Goal: Transaction & Acquisition: Purchase product/service

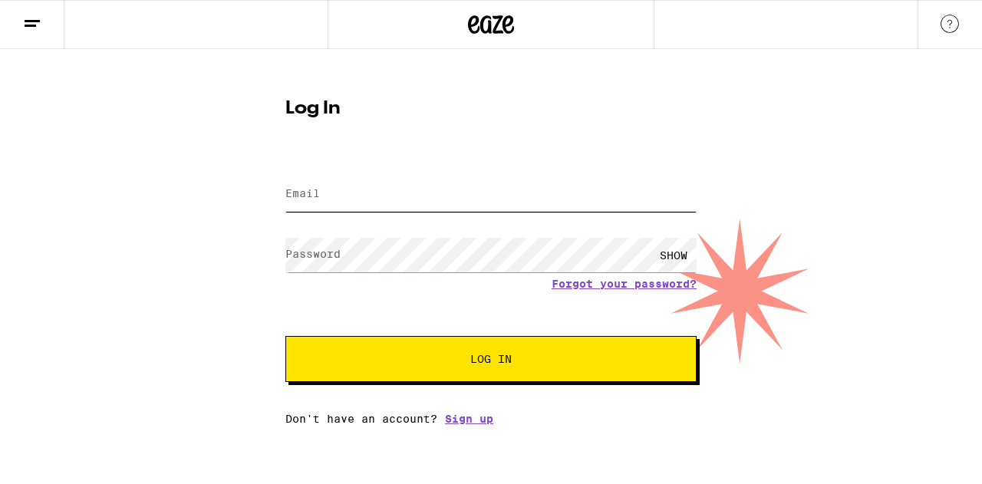
type input "[EMAIL_ADDRESS][DOMAIN_NAME]"
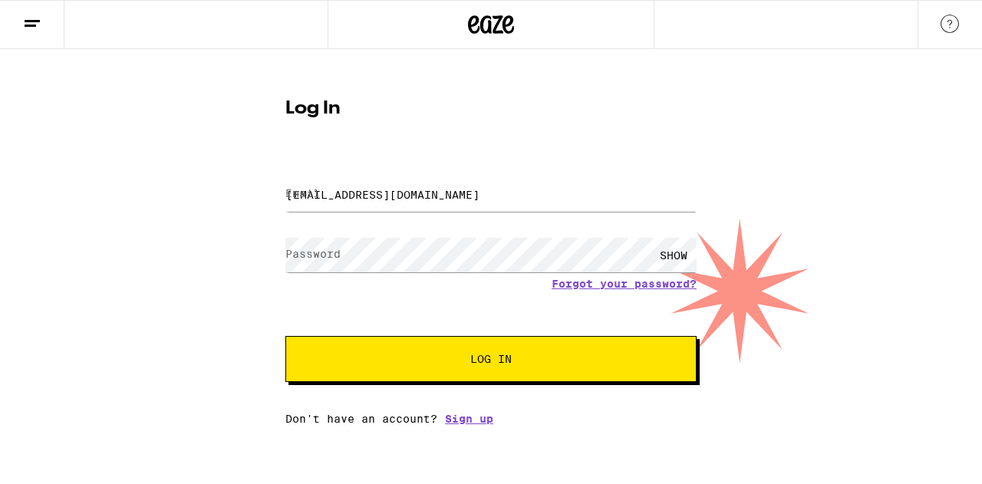
click at [476, 359] on span "Log In" at bounding box center [490, 359] width 41 height 11
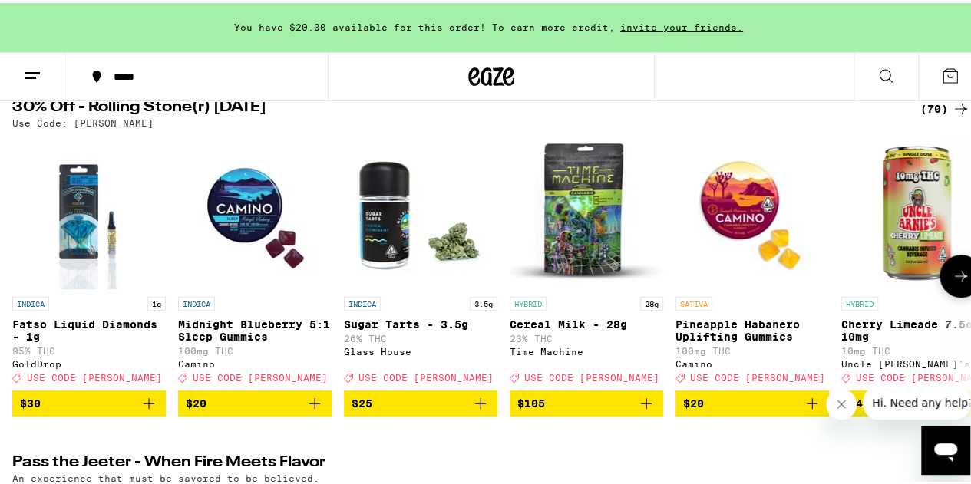
scroll to position [154, 0]
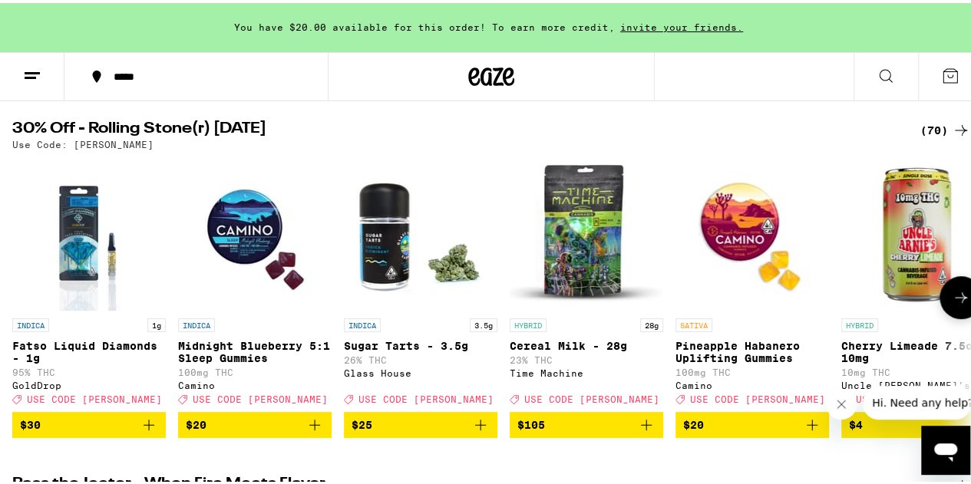
click at [64, 342] on p "Fatso Liquid Diamonds - 1g" at bounding box center [89, 349] width 154 height 25
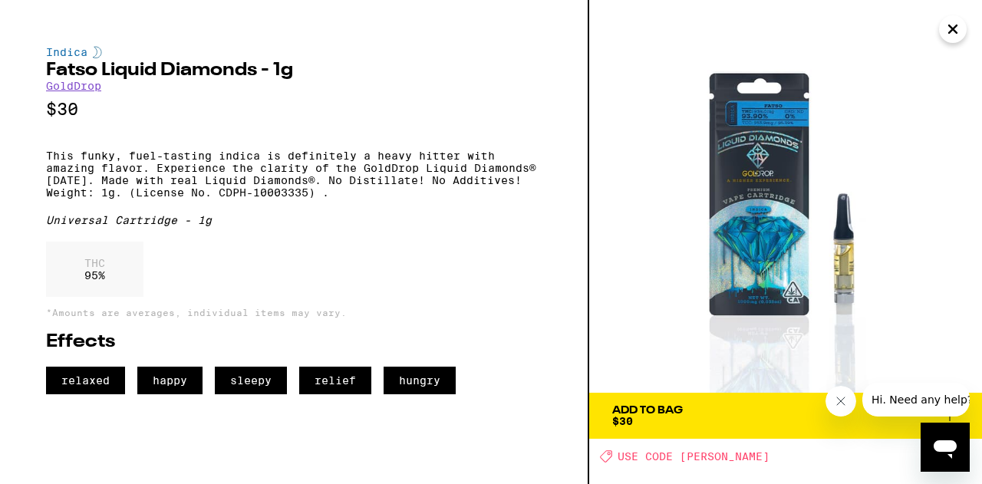
click at [657, 418] on div "Add To Bag $30" at bounding box center [647, 415] width 71 height 21
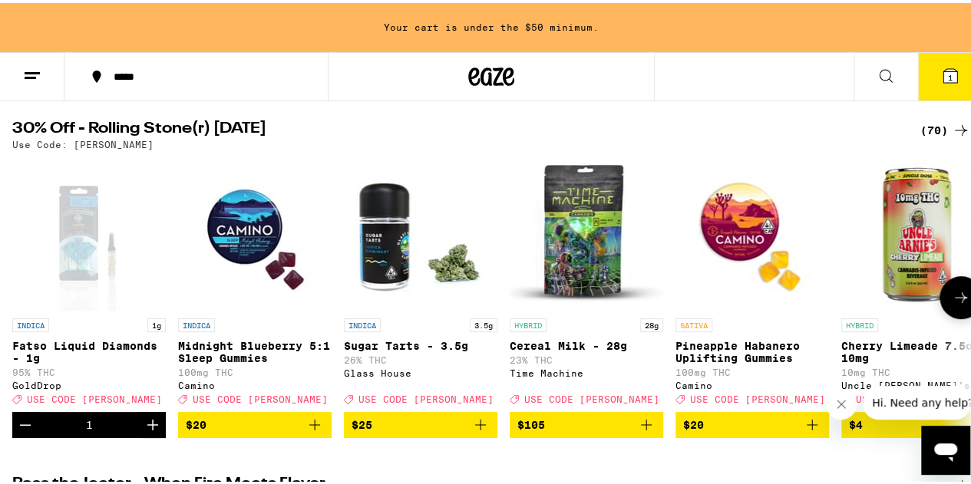
click at [953, 299] on icon at bounding box center [961, 295] width 18 height 18
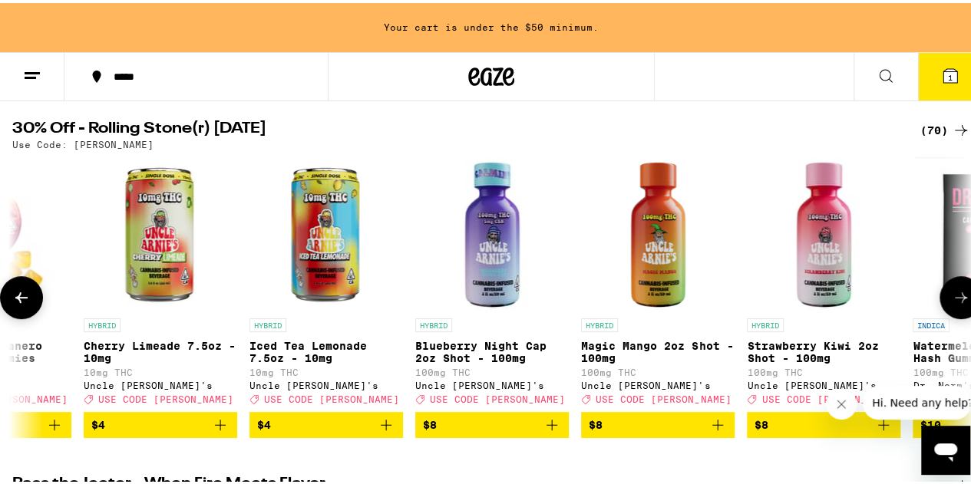
scroll to position [0, 779]
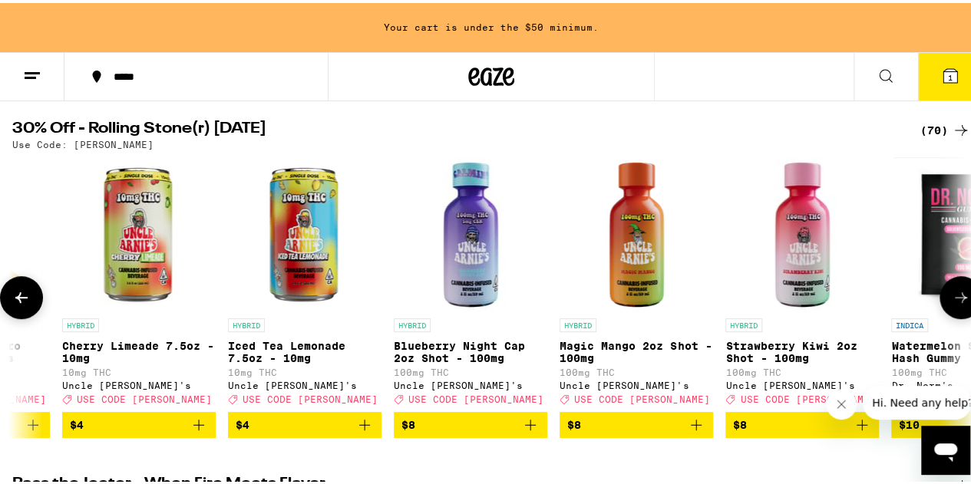
click at [953, 299] on icon at bounding box center [961, 295] width 18 height 18
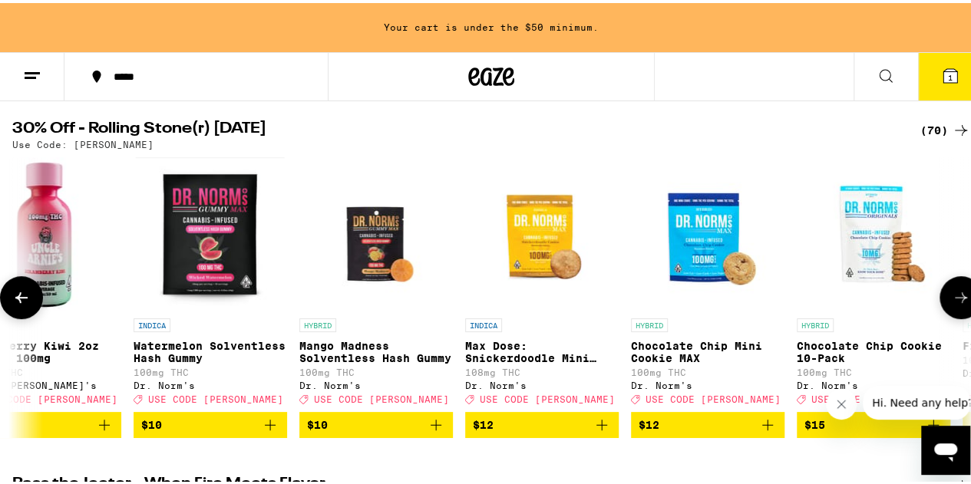
scroll to position [0, 1558]
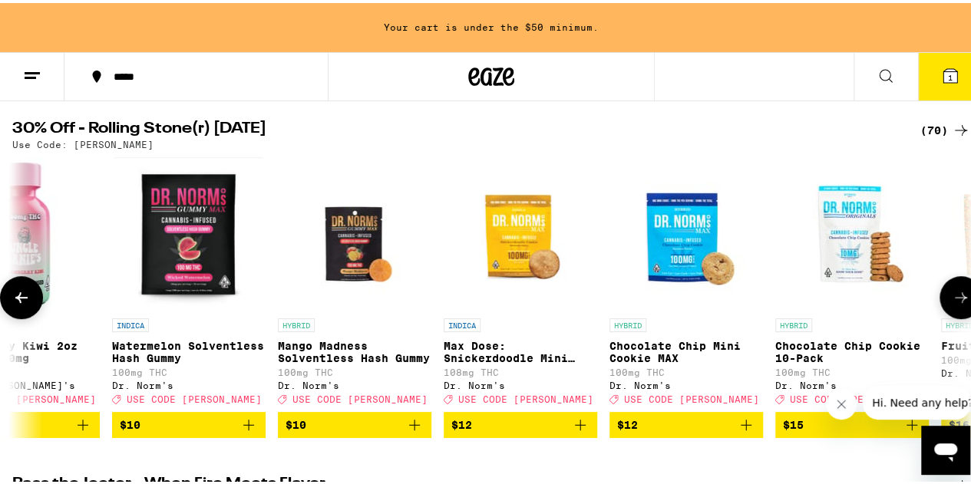
click at [953, 299] on icon at bounding box center [961, 295] width 18 height 18
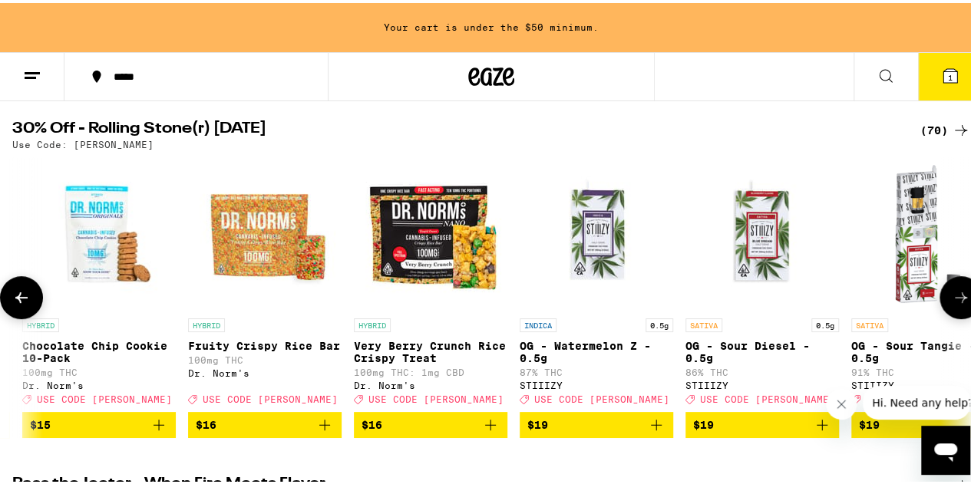
scroll to position [0, 2338]
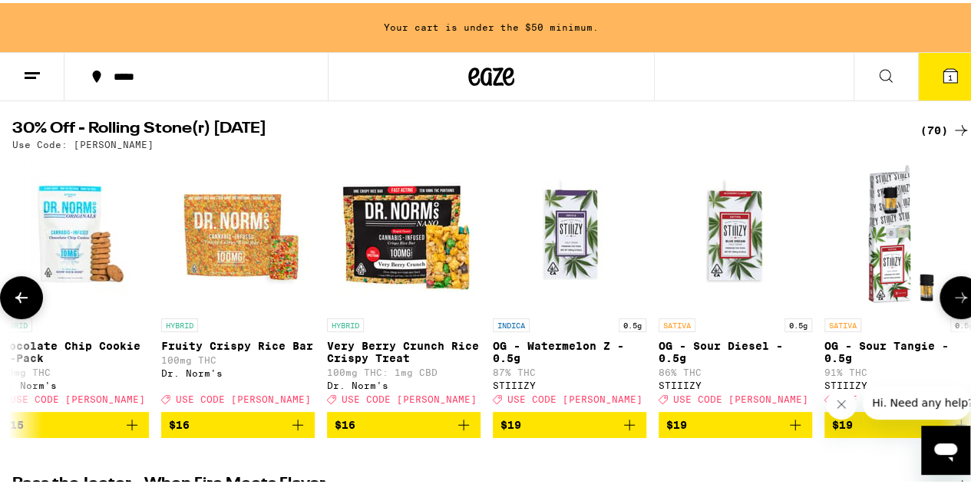
click at [953, 299] on icon at bounding box center [961, 295] width 18 height 18
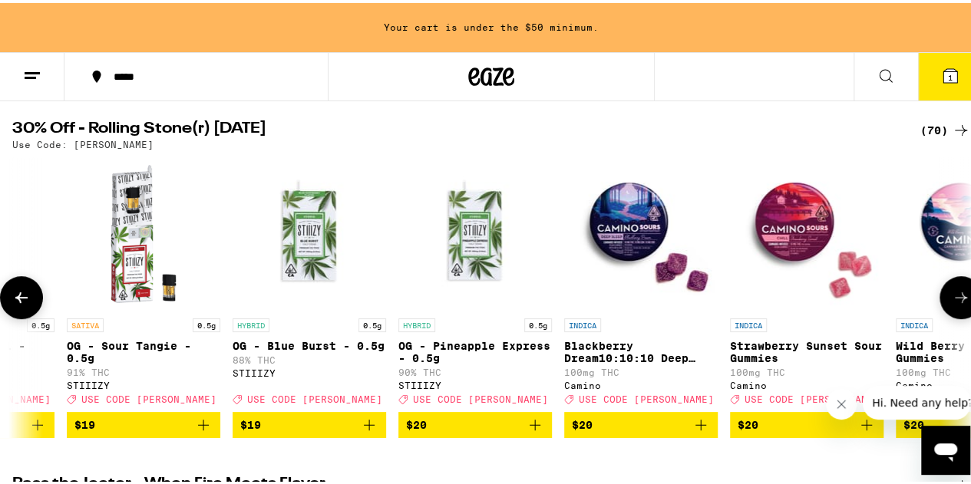
scroll to position [0, 3117]
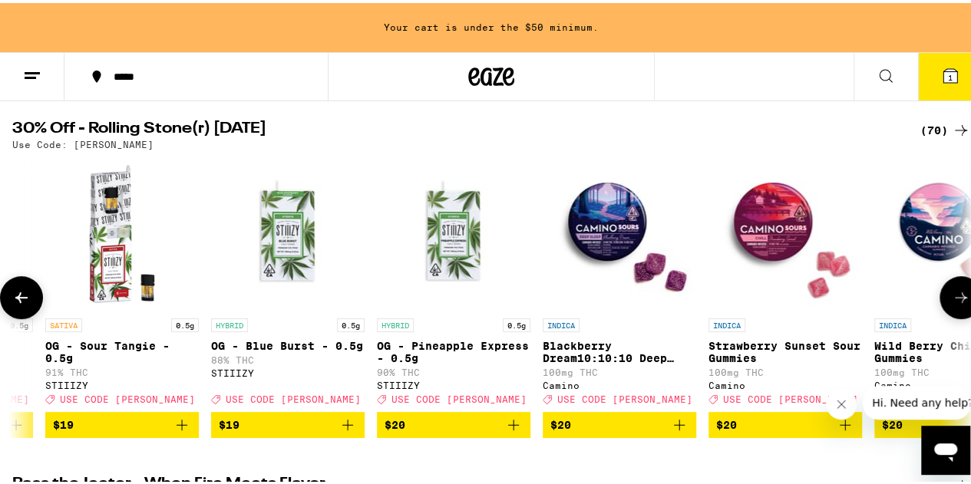
click at [953, 299] on icon at bounding box center [961, 295] width 18 height 18
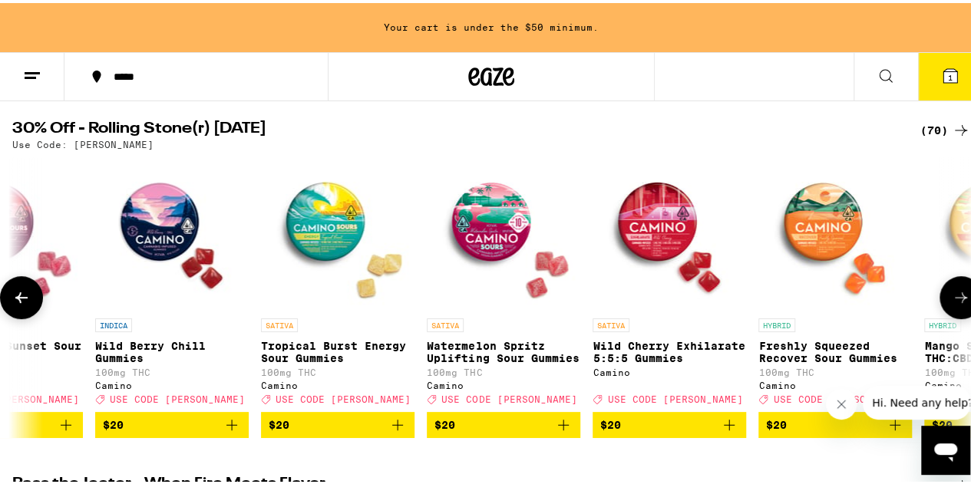
click at [953, 299] on icon at bounding box center [961, 295] width 18 height 18
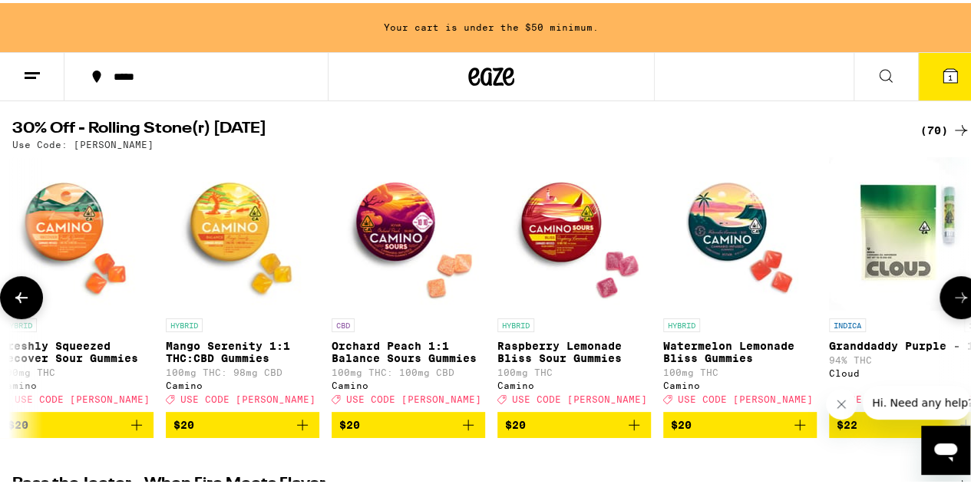
scroll to position [0, 4676]
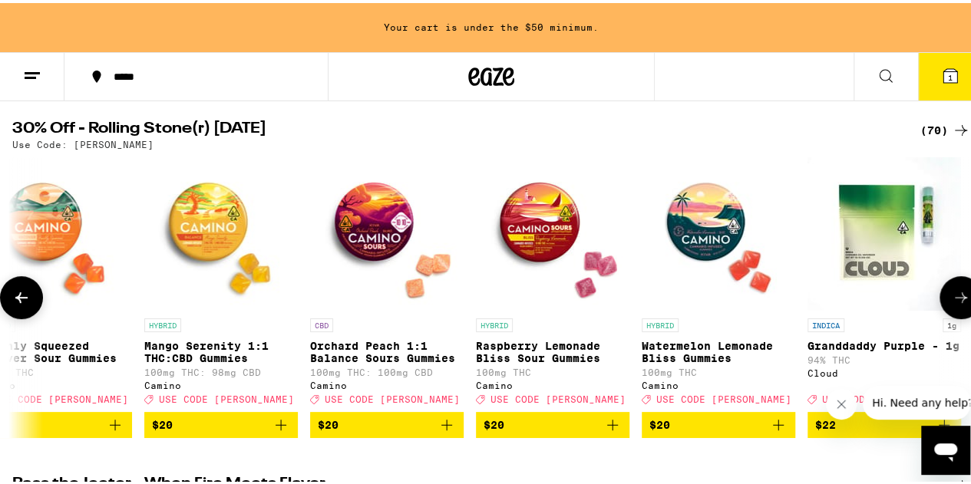
click at [957, 304] on icon at bounding box center [961, 295] width 18 height 18
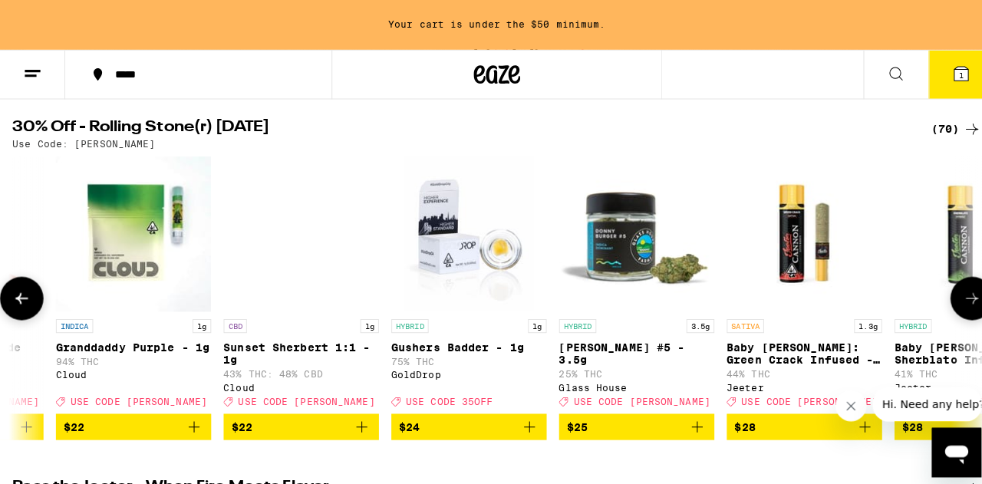
scroll to position [0, 5455]
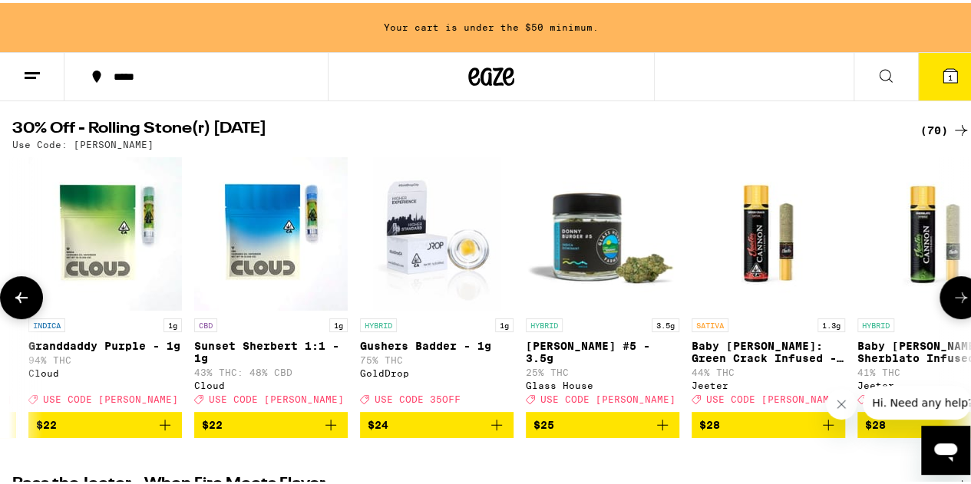
click at [125, 253] on img "Open page for Granddaddy Purple - 1g from Cloud" at bounding box center [105, 231] width 154 height 154
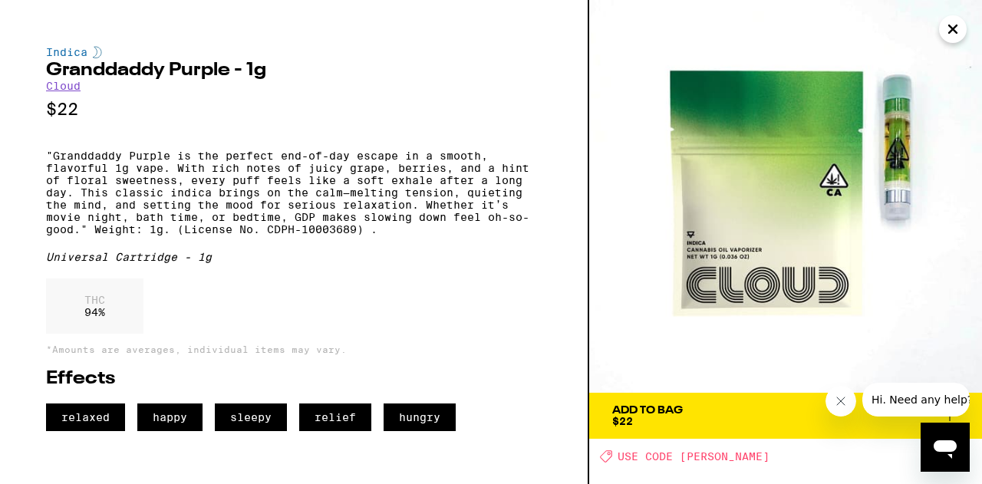
click at [952, 27] on icon "Close" at bounding box center [953, 29] width 8 height 8
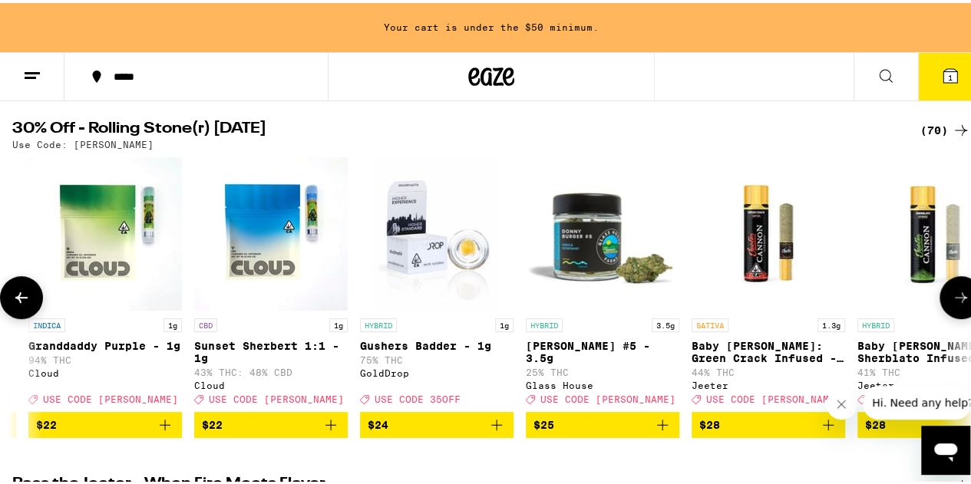
scroll to position [0, 5455]
click at [952, 302] on icon at bounding box center [961, 295] width 18 height 18
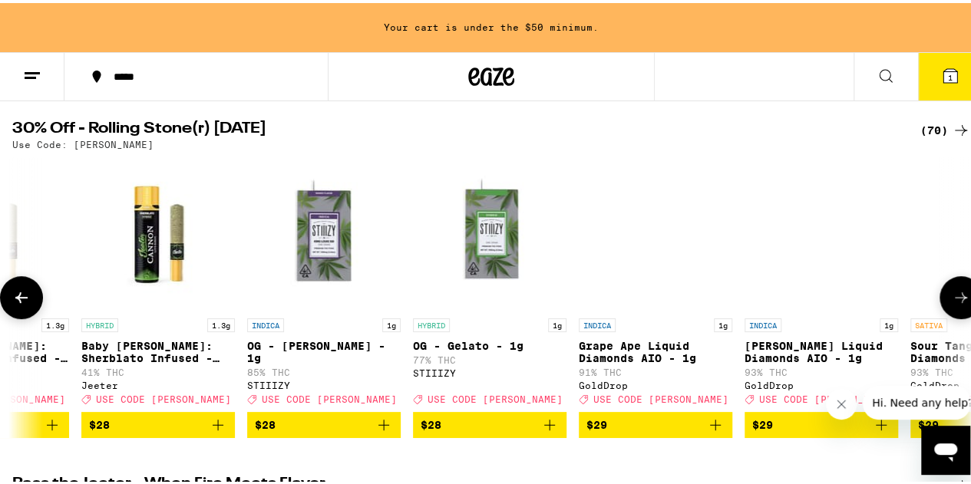
scroll to position [0, 6234]
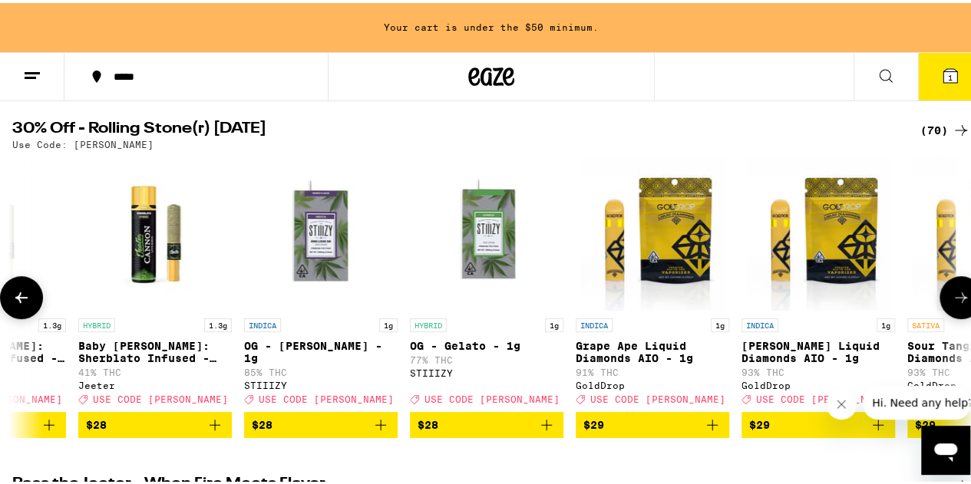
click at [952, 302] on icon at bounding box center [961, 295] width 18 height 18
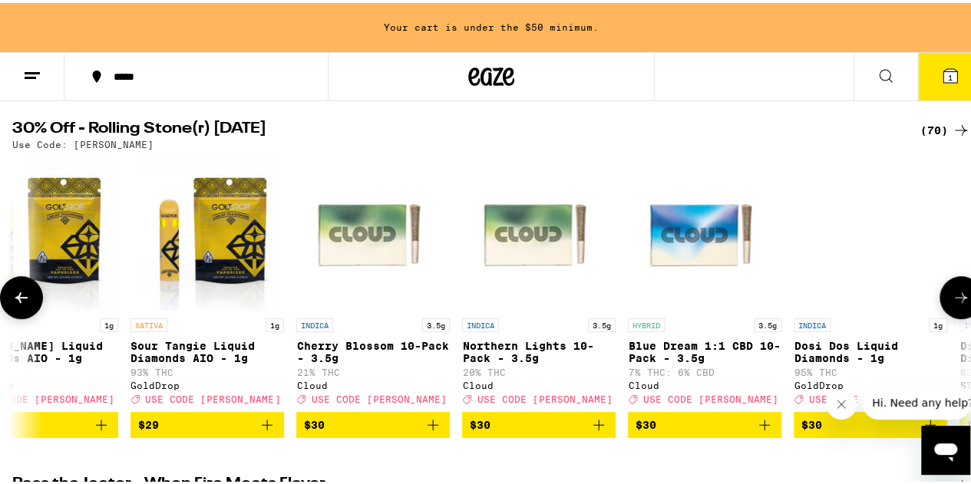
scroll to position [0, 7013]
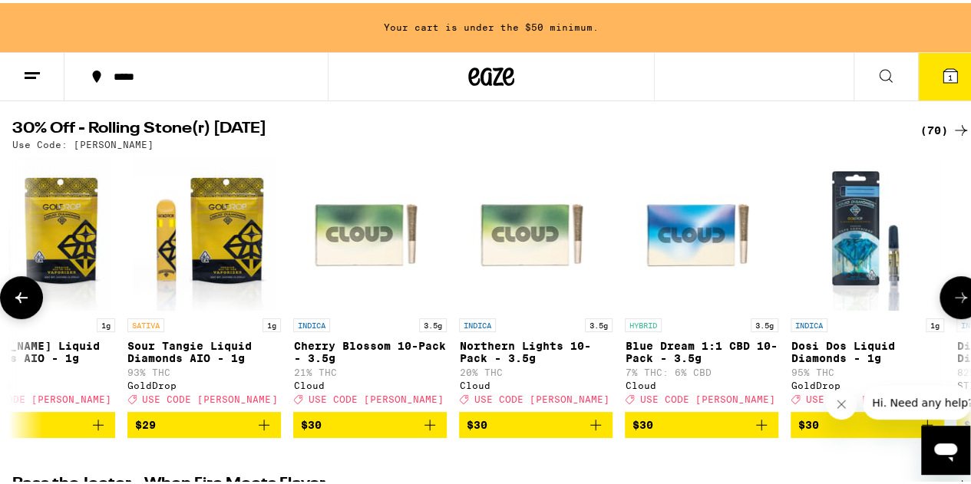
click at [952, 302] on icon at bounding box center [961, 295] width 18 height 18
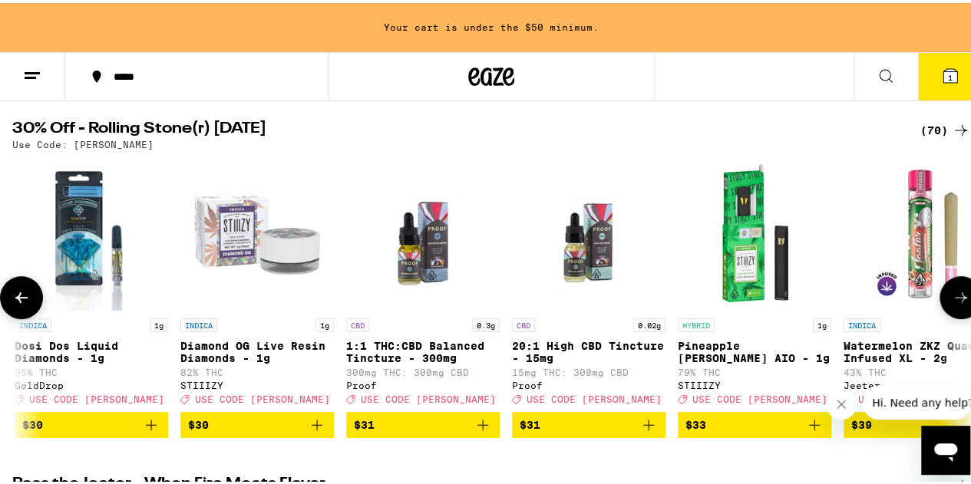
scroll to position [0, 7792]
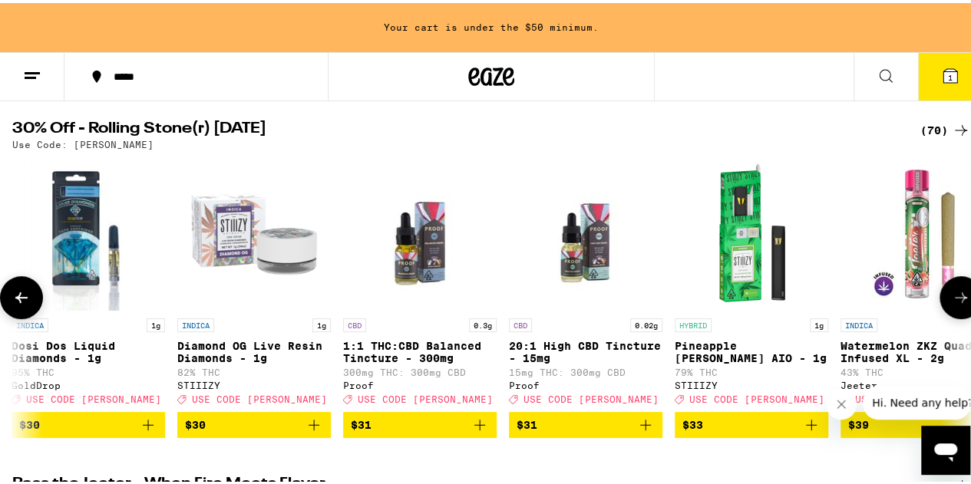
click at [952, 302] on icon at bounding box center [961, 295] width 18 height 18
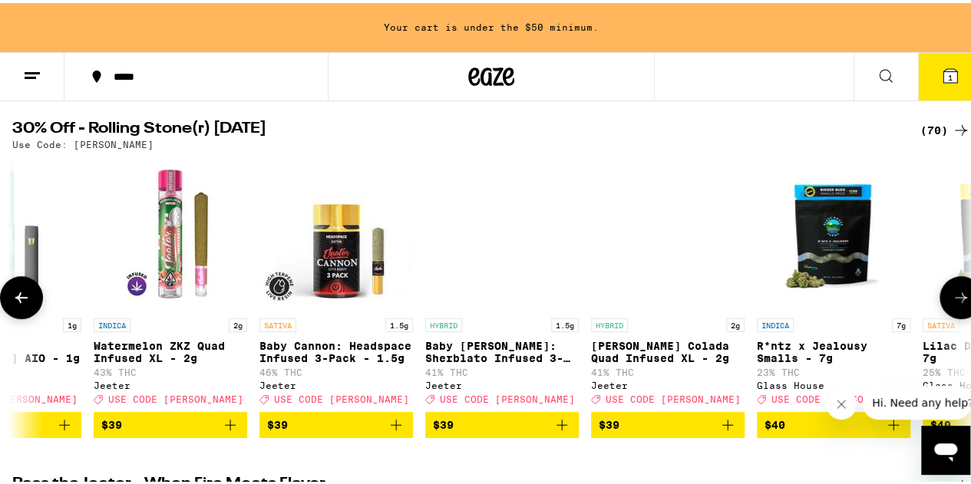
scroll to position [0, 8571]
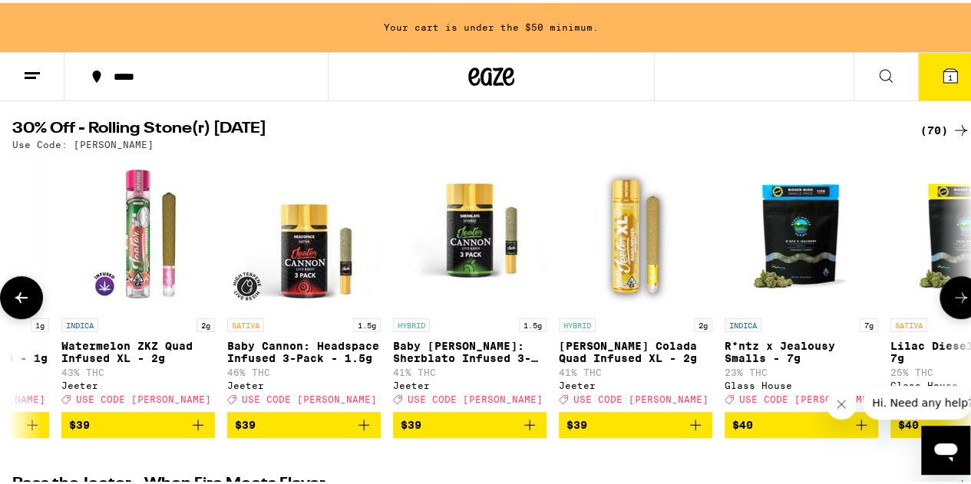
click at [952, 302] on icon at bounding box center [961, 295] width 18 height 18
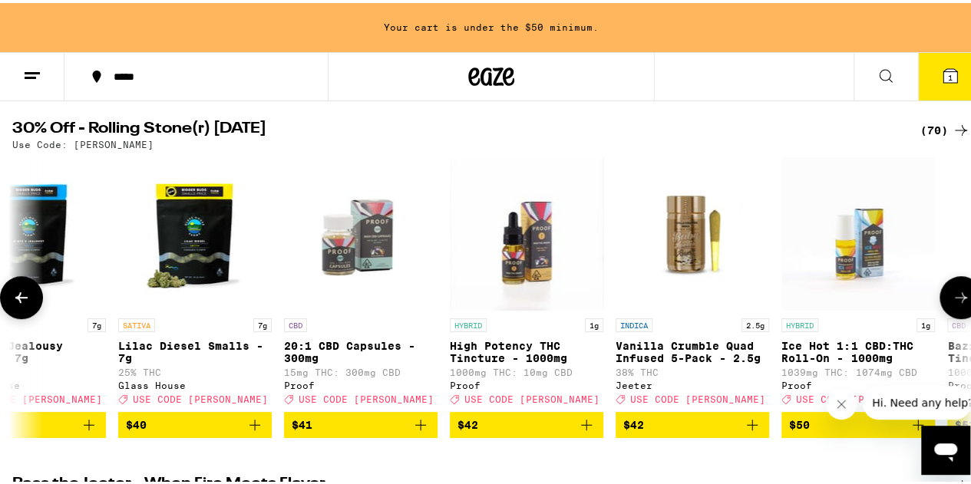
scroll to position [0, 9351]
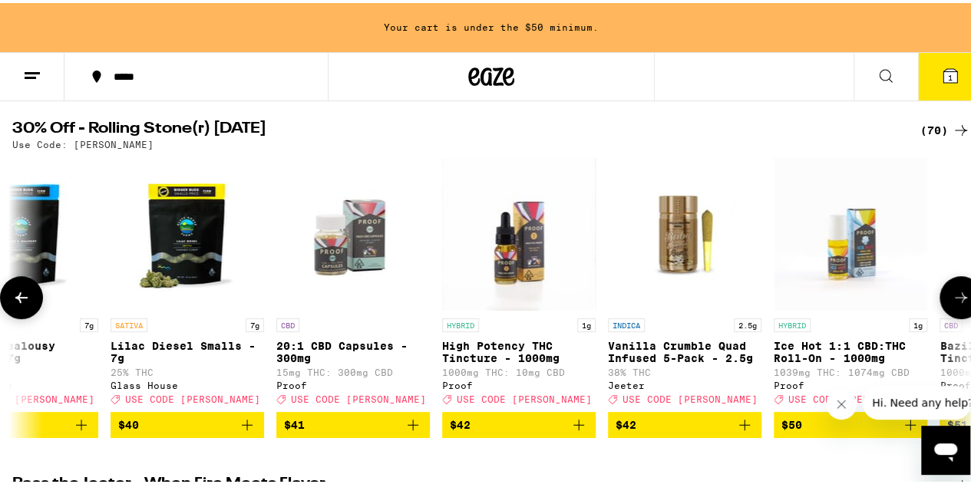
click at [952, 302] on icon at bounding box center [961, 295] width 18 height 18
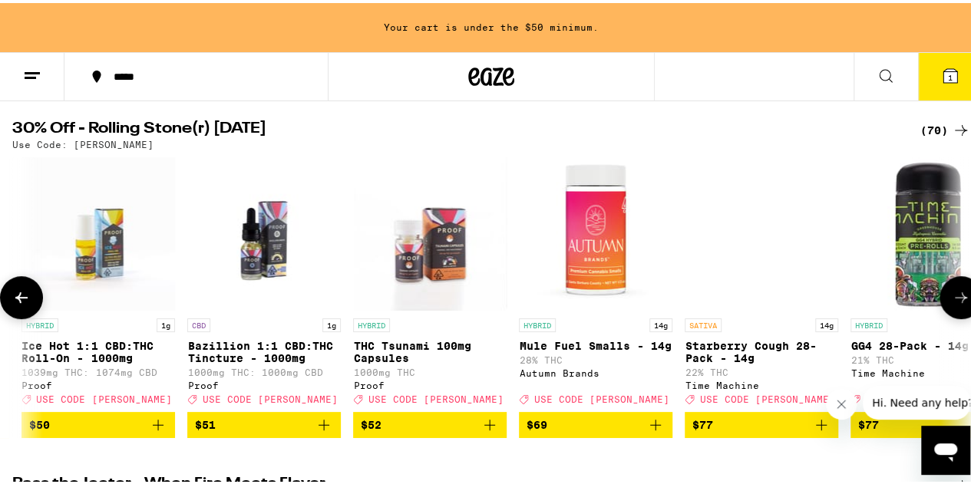
scroll to position [0, 10130]
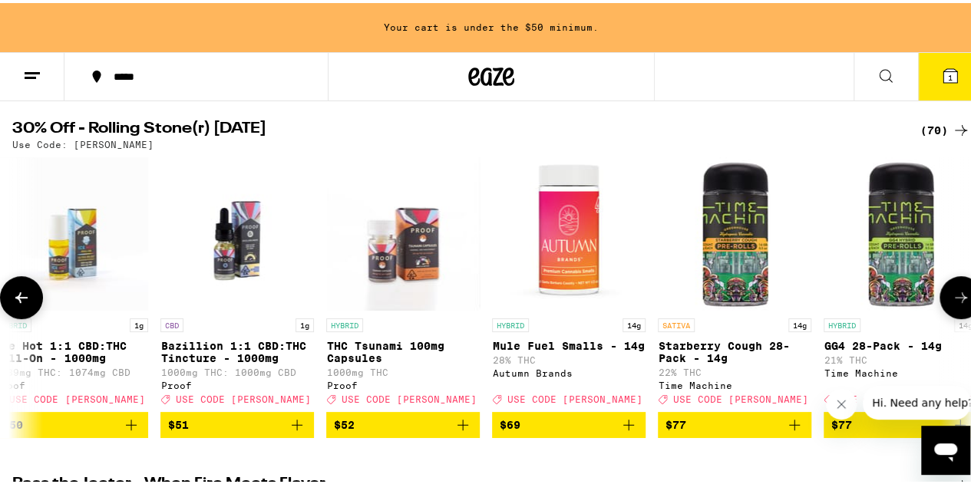
click at [952, 302] on icon at bounding box center [961, 295] width 18 height 18
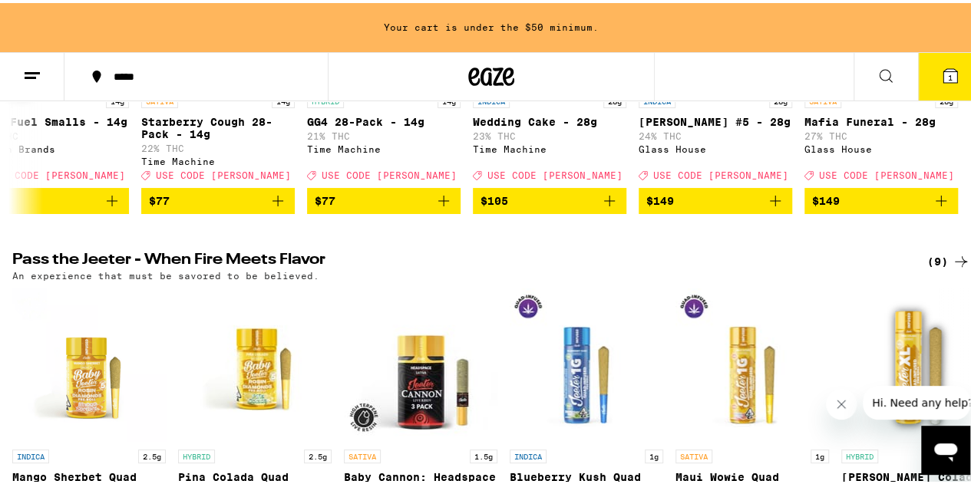
scroll to position [537, 0]
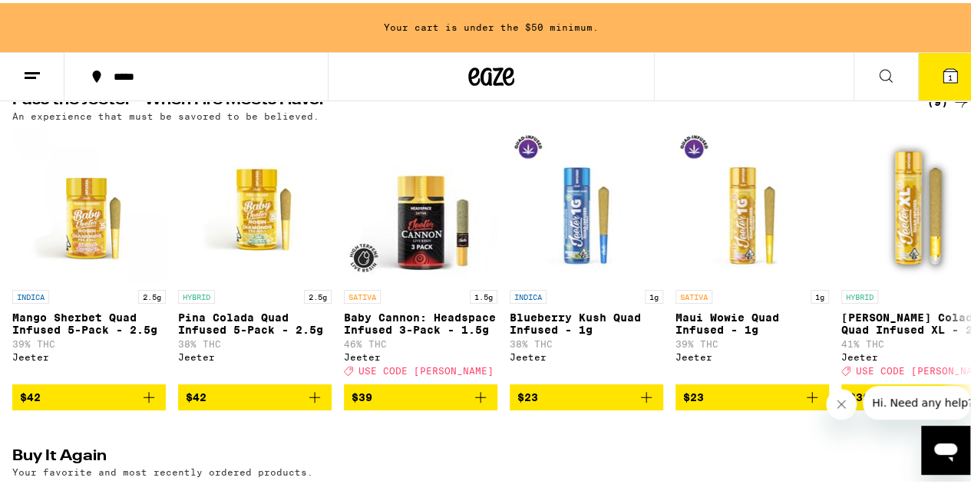
click at [928, 108] on div "(9)" at bounding box center [948, 99] width 43 height 18
click at [952, 108] on icon at bounding box center [961, 99] width 18 height 18
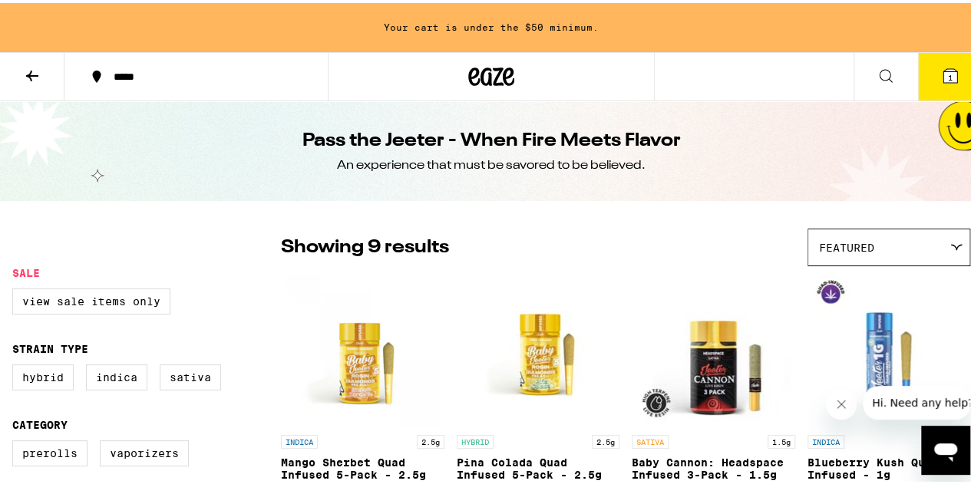
click at [31, 72] on icon at bounding box center [32, 73] width 12 height 11
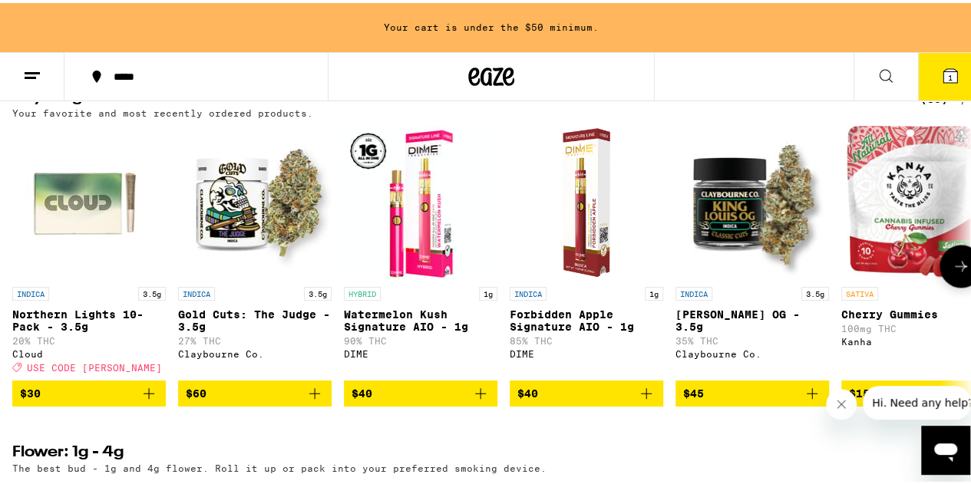
scroll to position [921, 0]
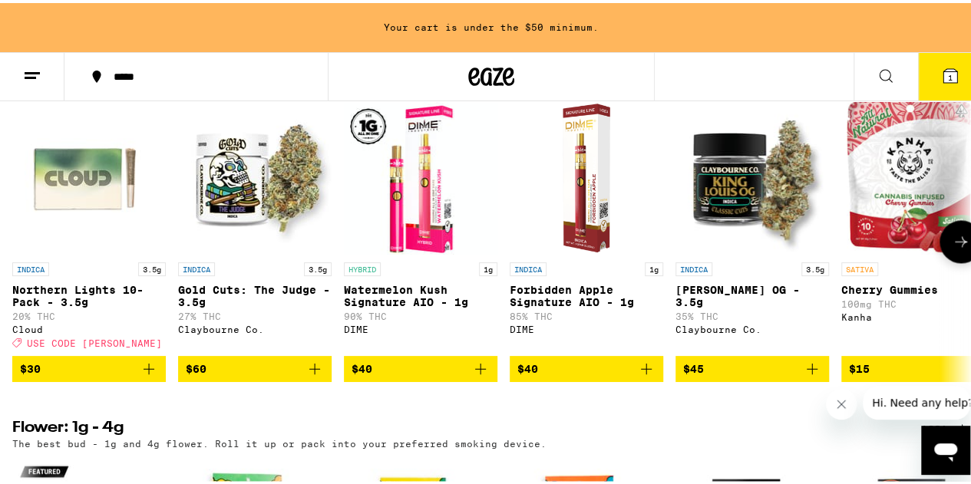
click at [952, 248] on icon at bounding box center [961, 238] width 18 height 18
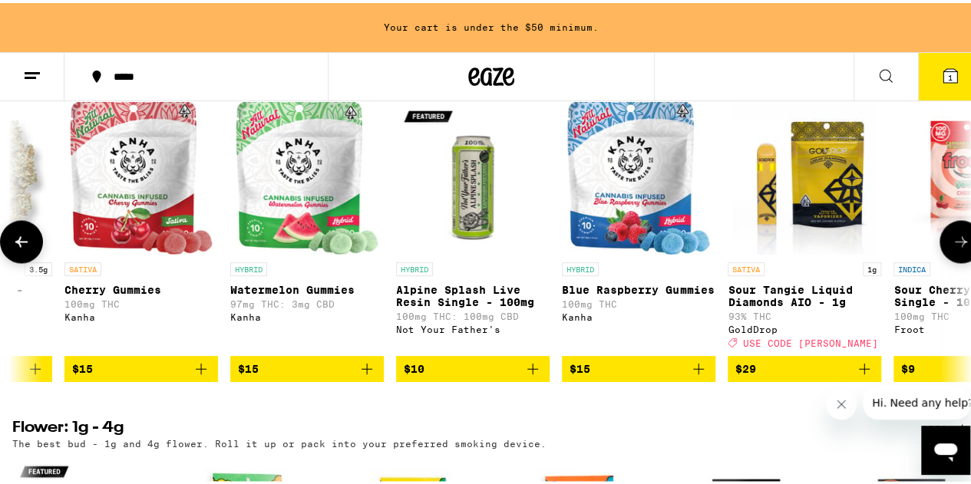
scroll to position [0, 779]
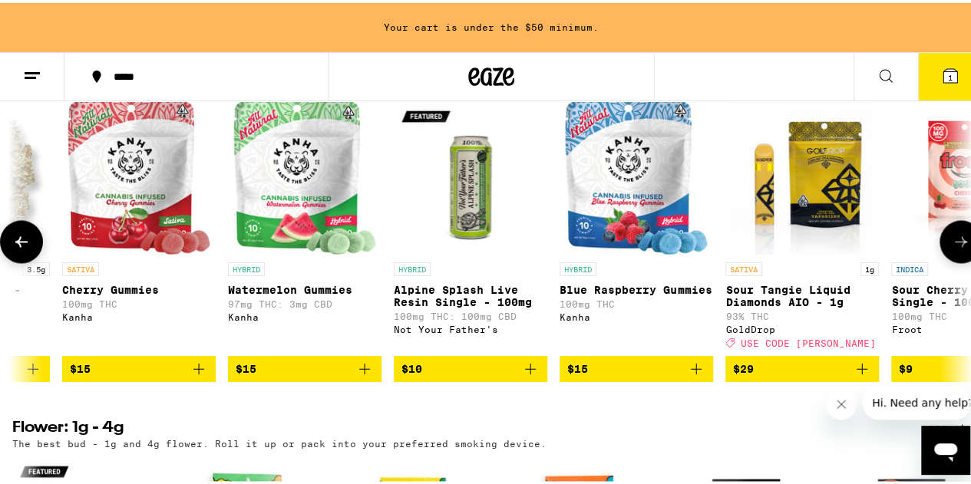
click at [952, 248] on icon at bounding box center [961, 238] width 18 height 18
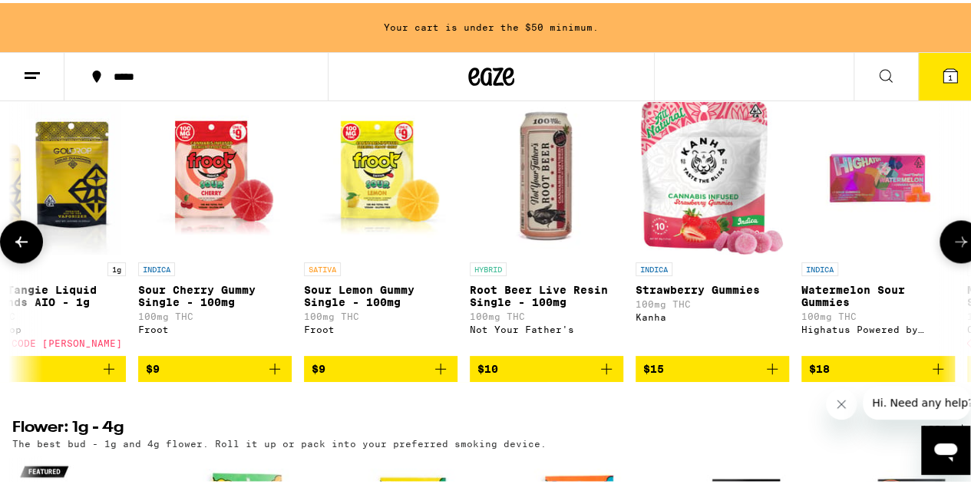
scroll to position [0, 1558]
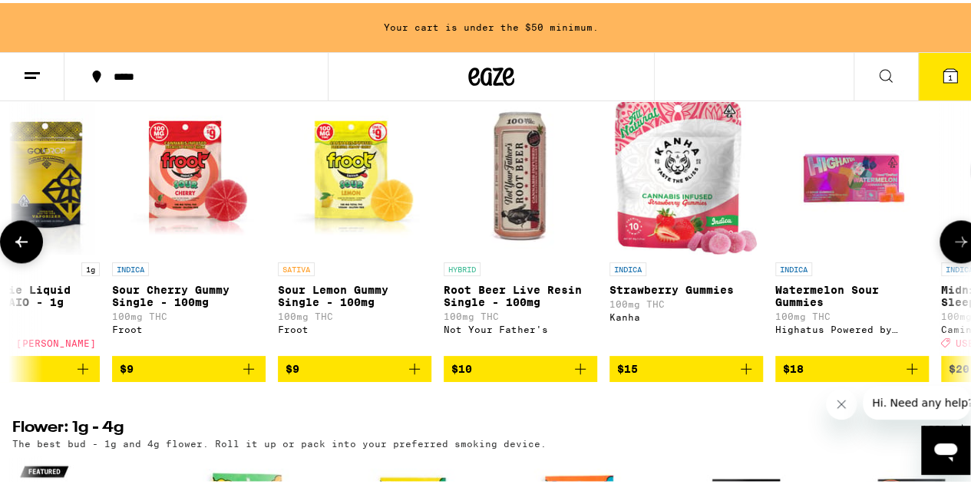
click at [952, 248] on icon at bounding box center [961, 238] width 18 height 18
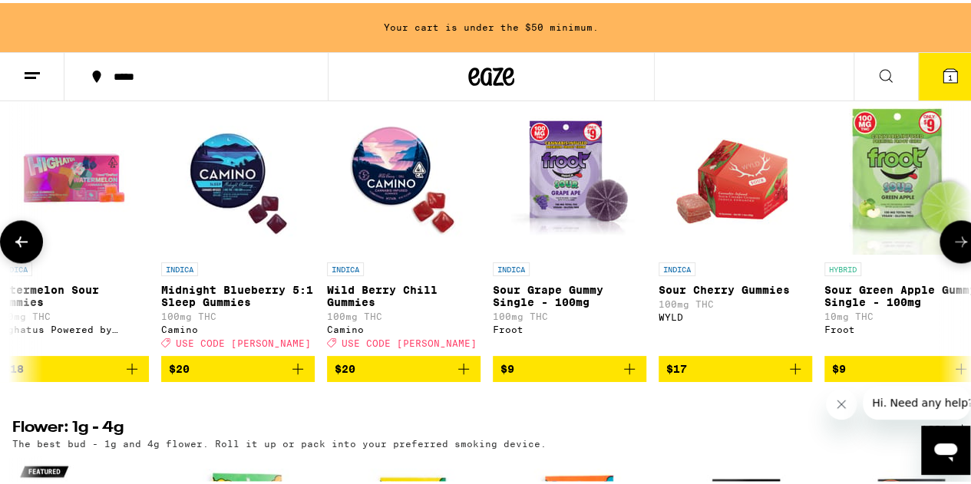
click at [952, 248] on icon at bounding box center [961, 238] width 18 height 18
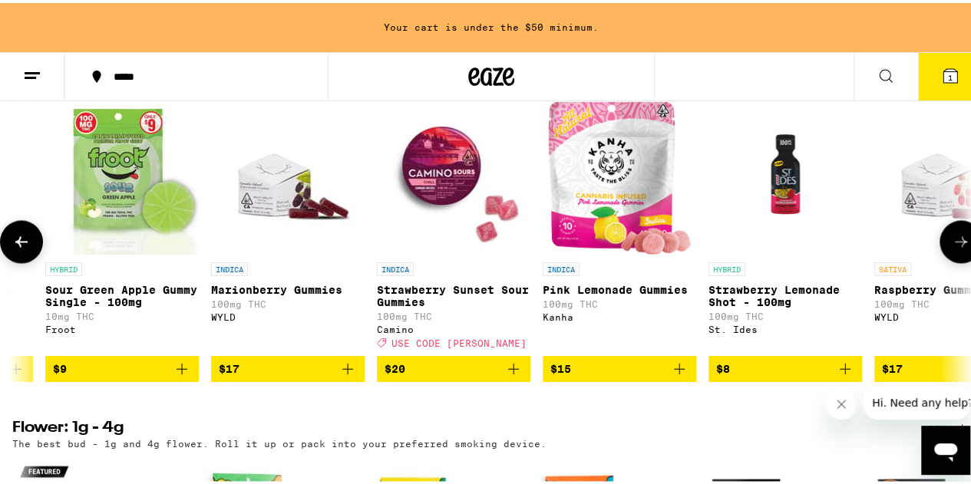
click at [952, 248] on icon at bounding box center [961, 238] width 18 height 18
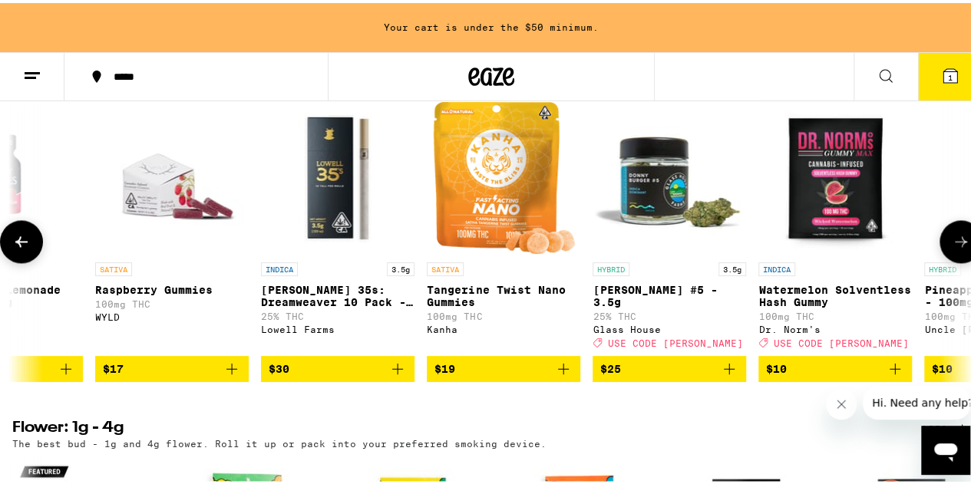
click at [952, 248] on icon at bounding box center [961, 238] width 18 height 18
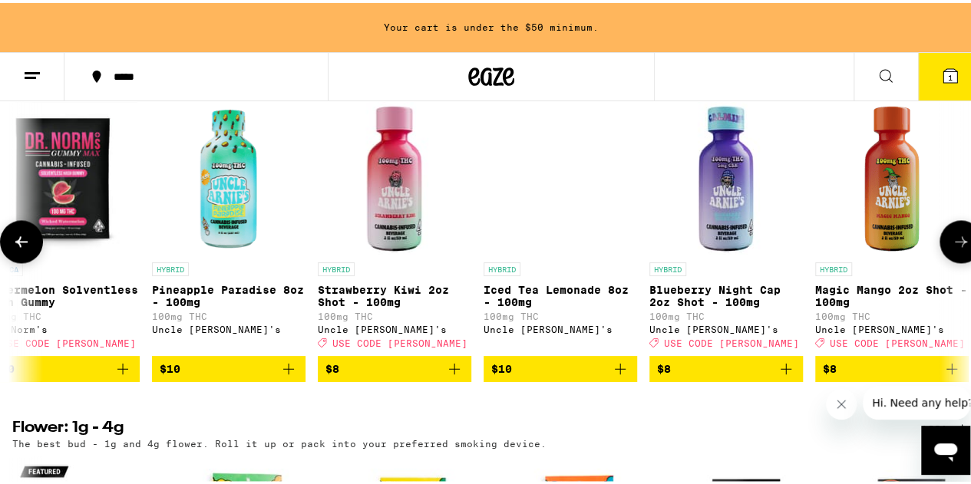
scroll to position [0, 4676]
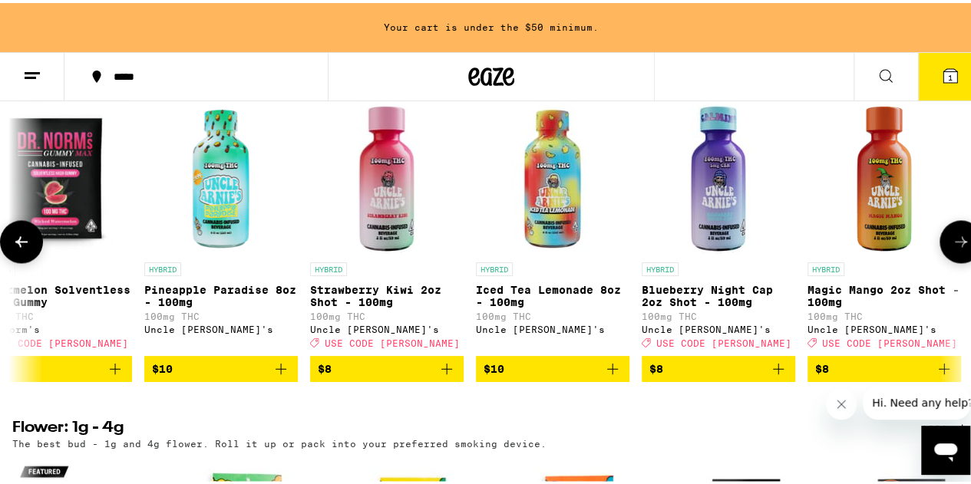
click at [29, 260] on button at bounding box center [21, 238] width 43 height 43
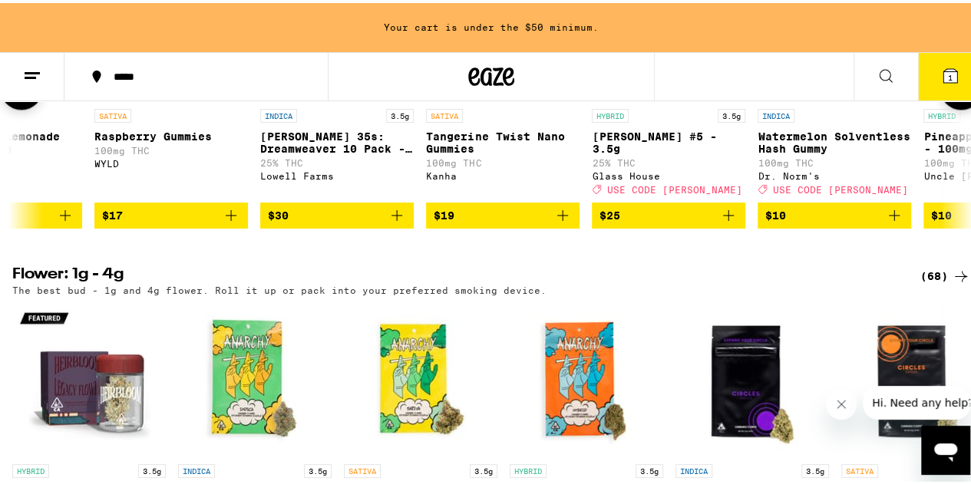
scroll to position [1151, 0]
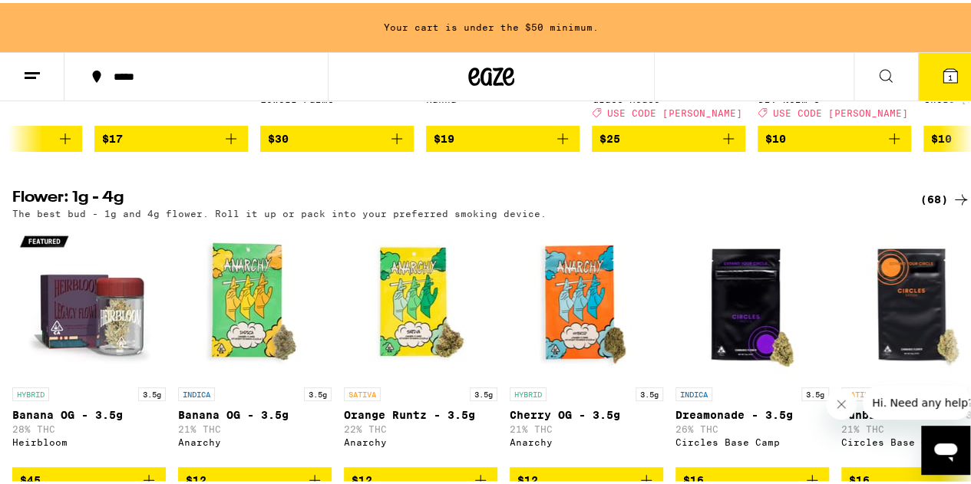
click at [931, 206] on div "(68)" at bounding box center [945, 196] width 50 height 18
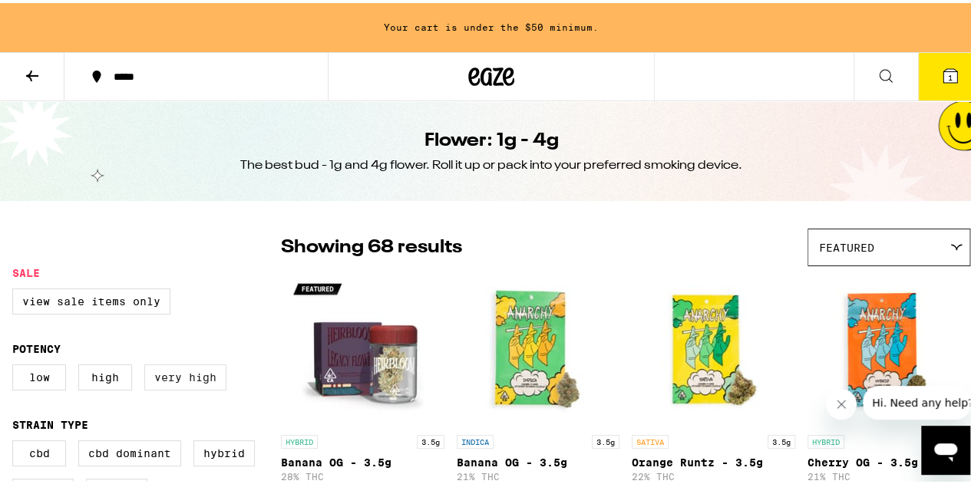
click at [181, 374] on label "Very High" at bounding box center [185, 374] width 82 height 26
click at [16, 365] on input "Very High" at bounding box center [15, 364] width 1 height 1
checkbox input "true"
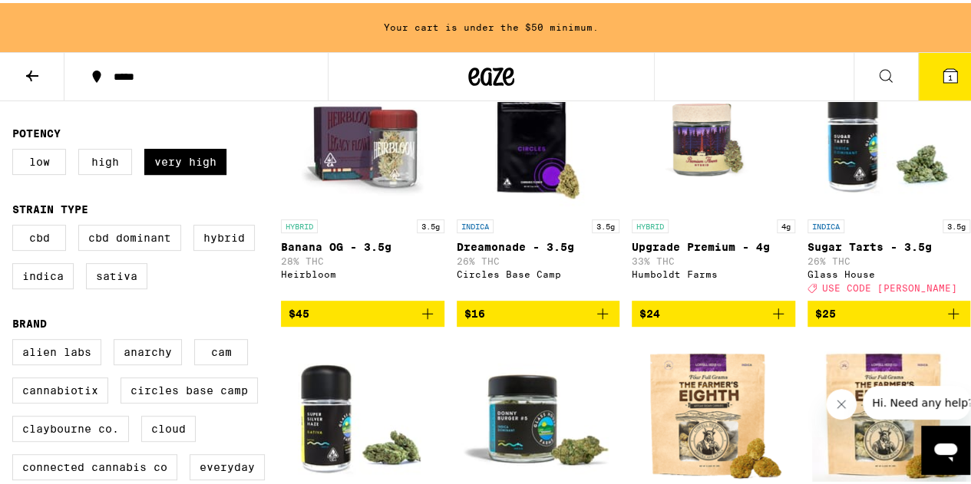
scroll to position [230, 0]
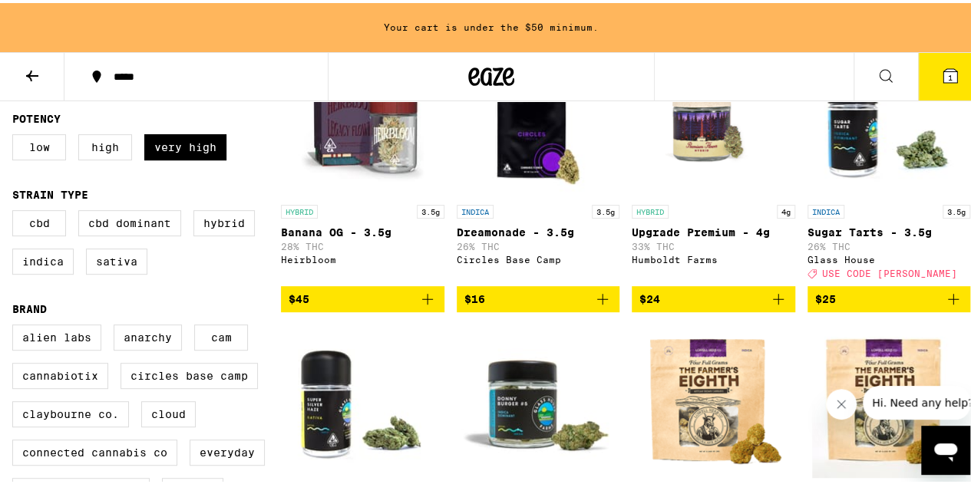
click at [836, 400] on icon "Close message from company" at bounding box center [841, 404] width 12 height 12
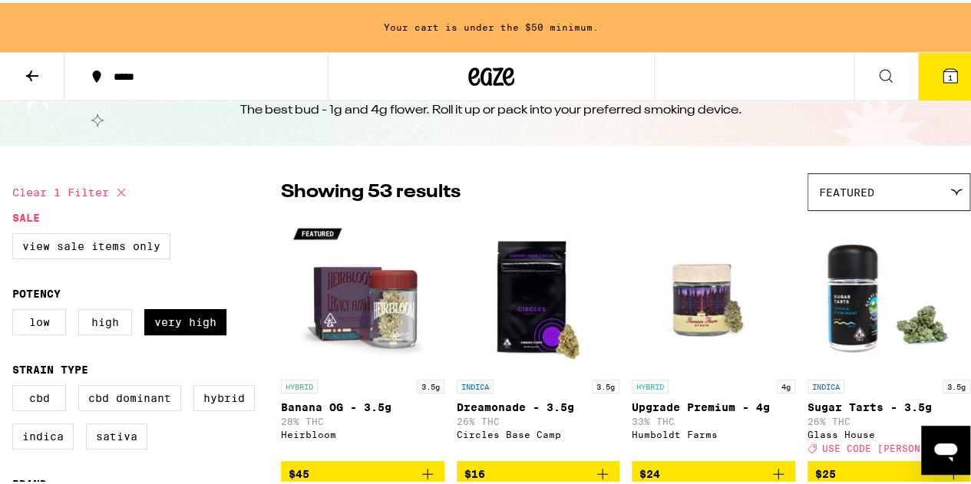
scroll to position [0, 0]
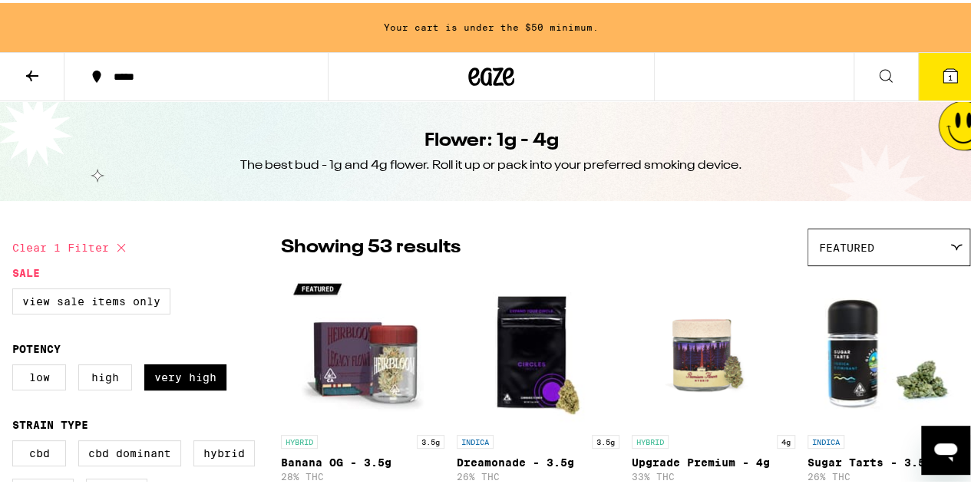
click at [17, 74] on button at bounding box center [32, 74] width 64 height 48
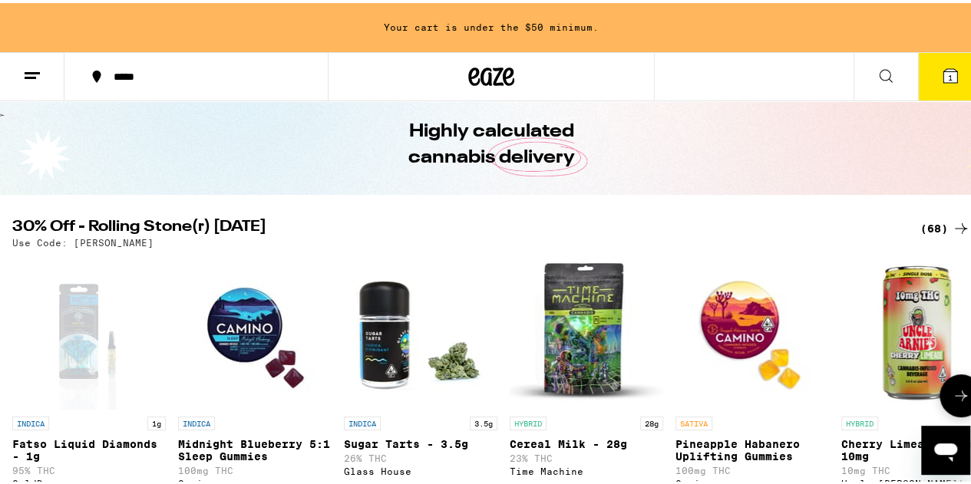
scroll to position [77, 0]
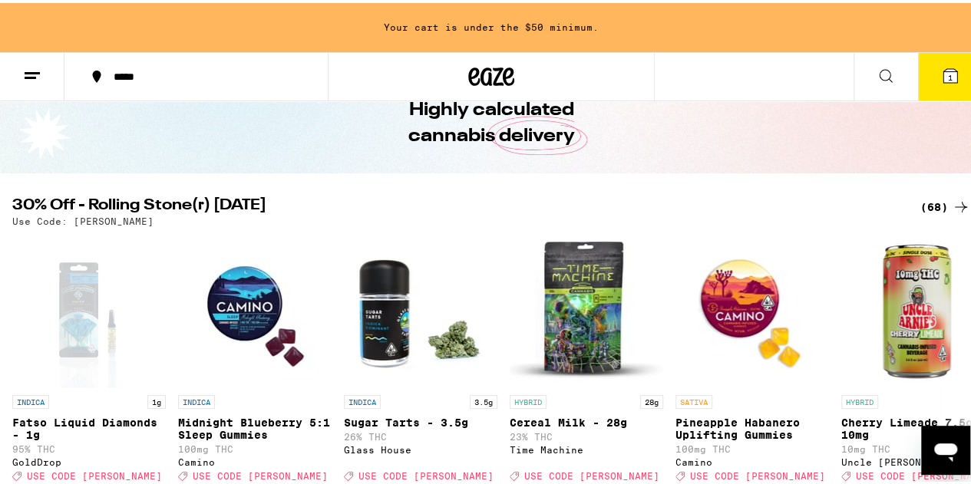
click at [932, 200] on div "(68)" at bounding box center [945, 204] width 50 height 18
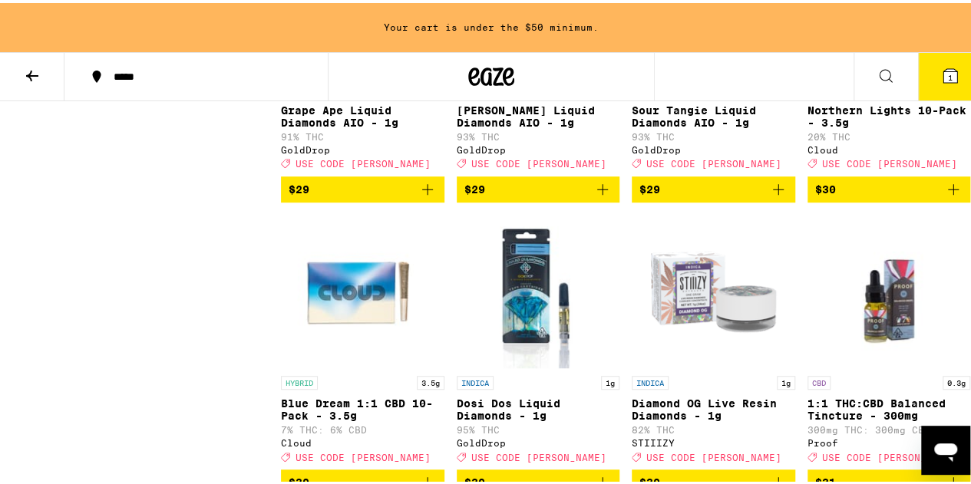
scroll to position [3070, 0]
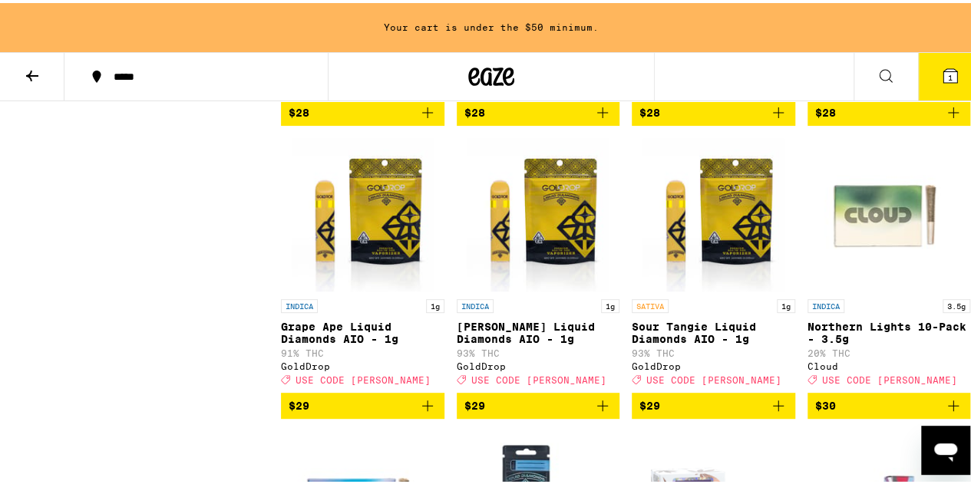
click at [23, 78] on icon at bounding box center [32, 73] width 18 height 18
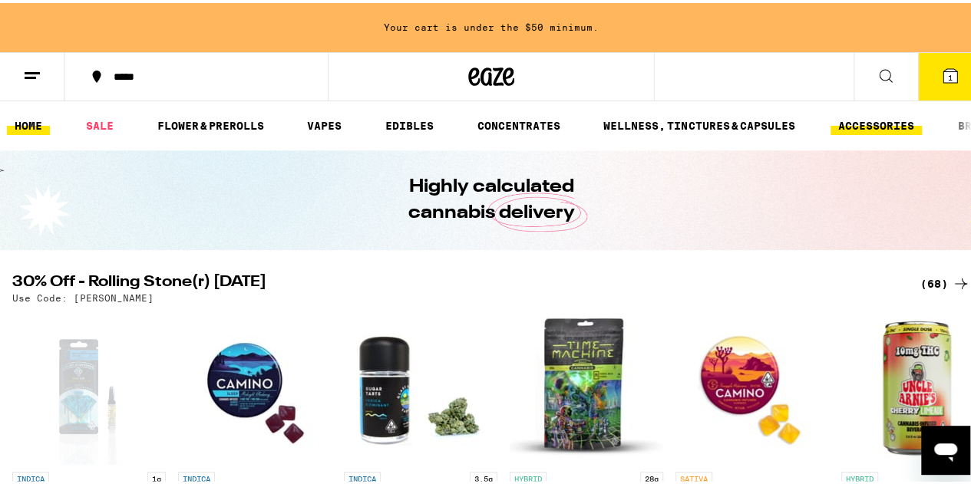
click at [888, 117] on link "ACCESSORIES" at bounding box center [875, 123] width 91 height 18
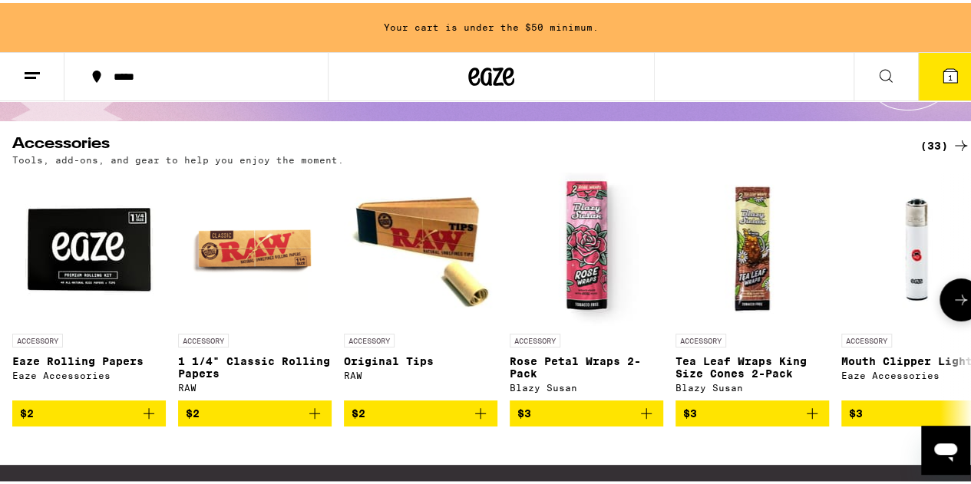
scroll to position [154, 0]
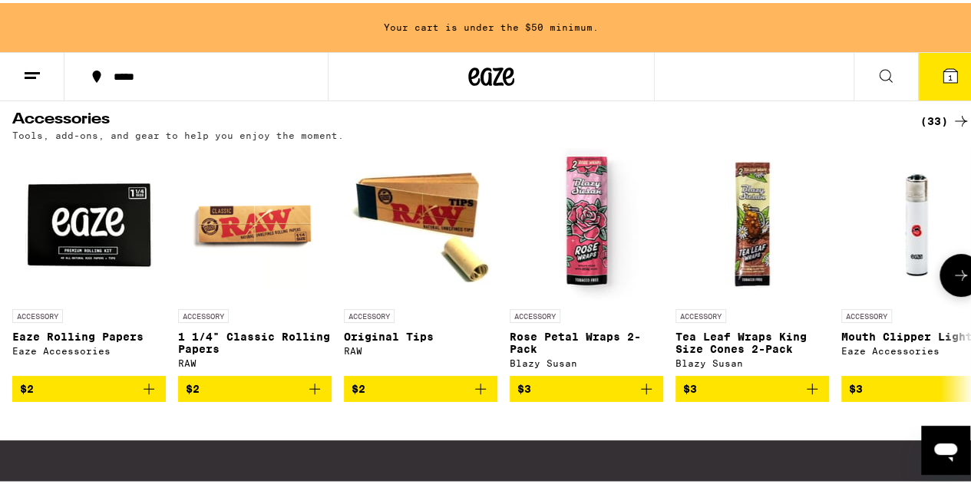
click at [949, 266] on button at bounding box center [960, 272] width 43 height 43
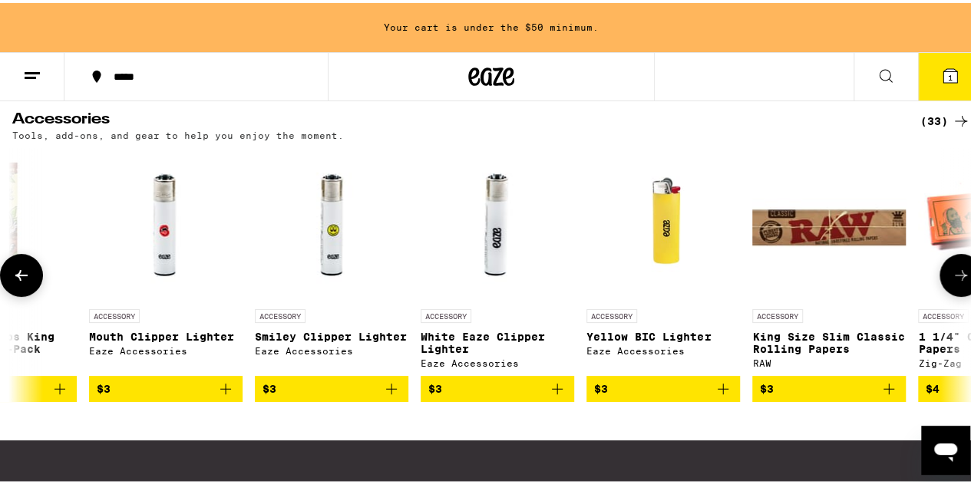
scroll to position [0, 779]
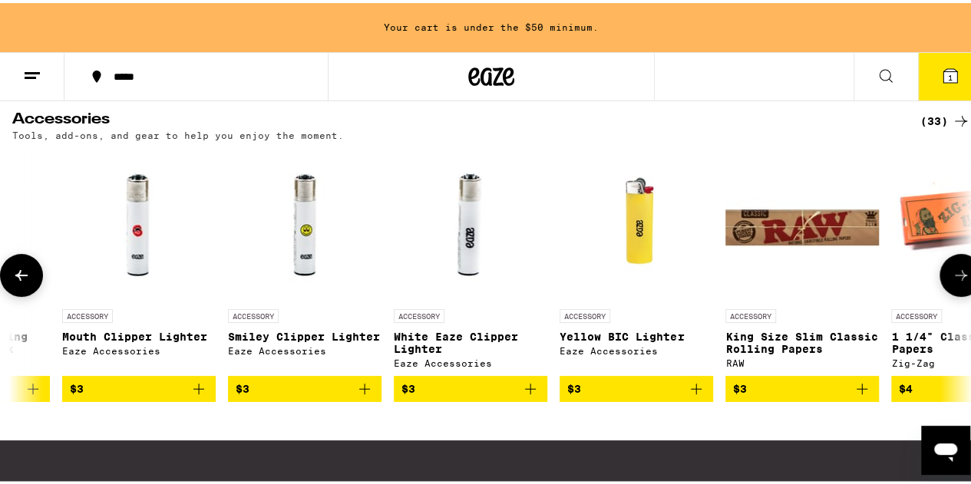
click at [949, 266] on button at bounding box center [960, 272] width 43 height 43
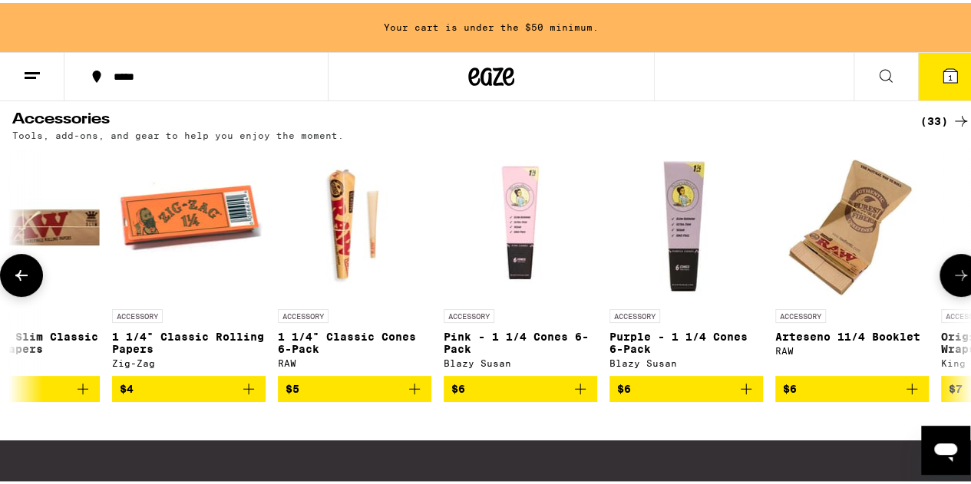
click at [949, 266] on button at bounding box center [960, 272] width 43 height 43
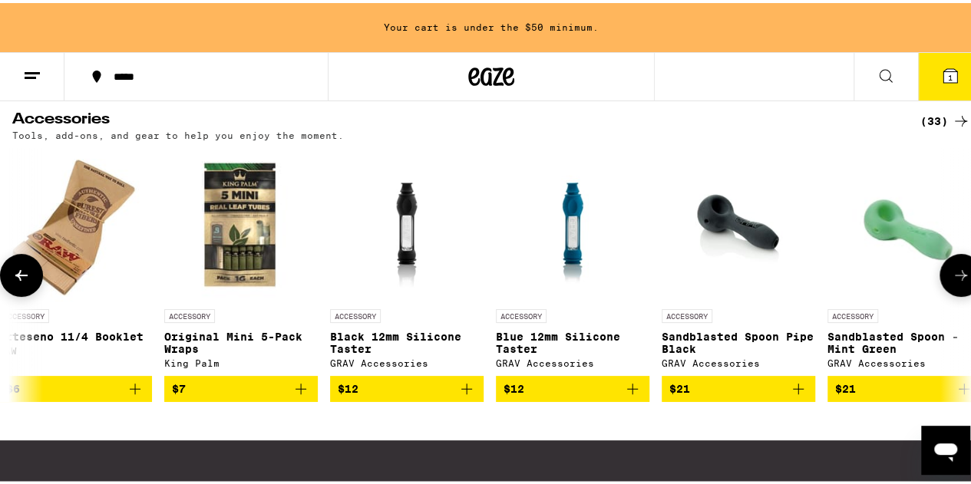
scroll to position [0, 2338]
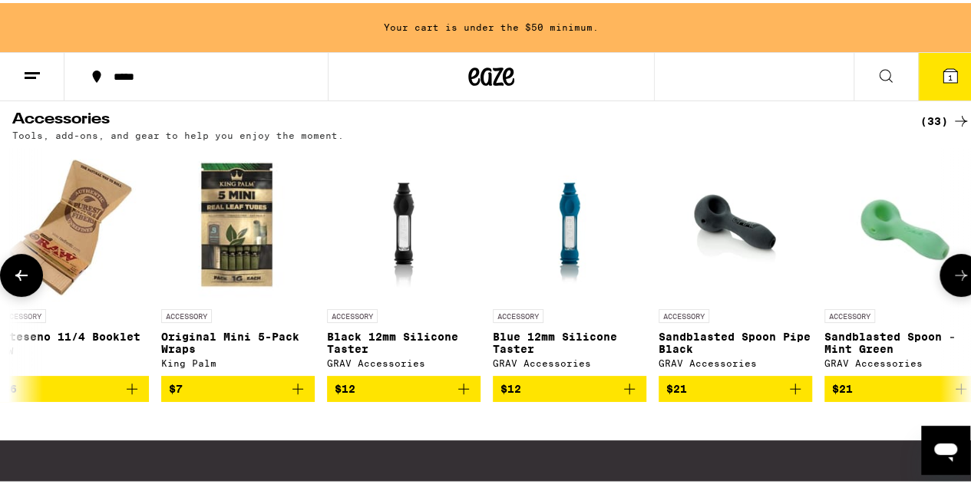
click at [949, 266] on button at bounding box center [960, 272] width 43 height 43
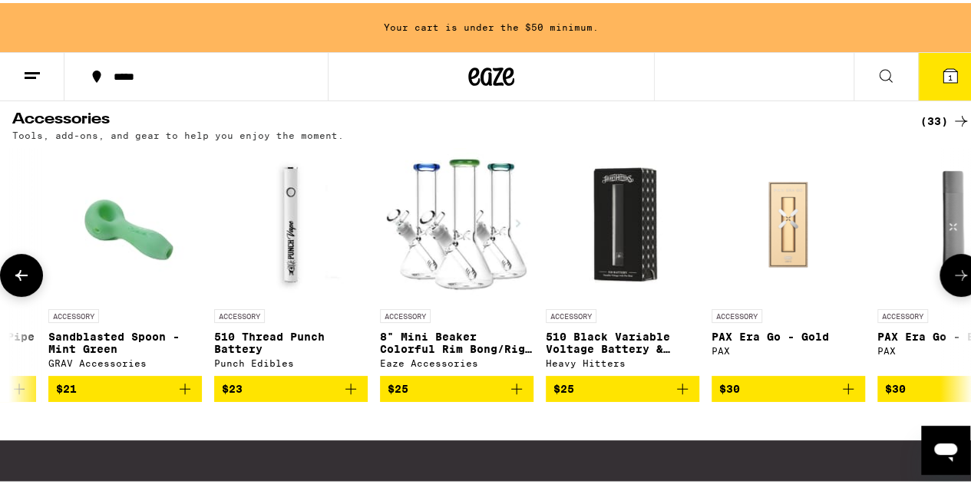
scroll to position [0, 3117]
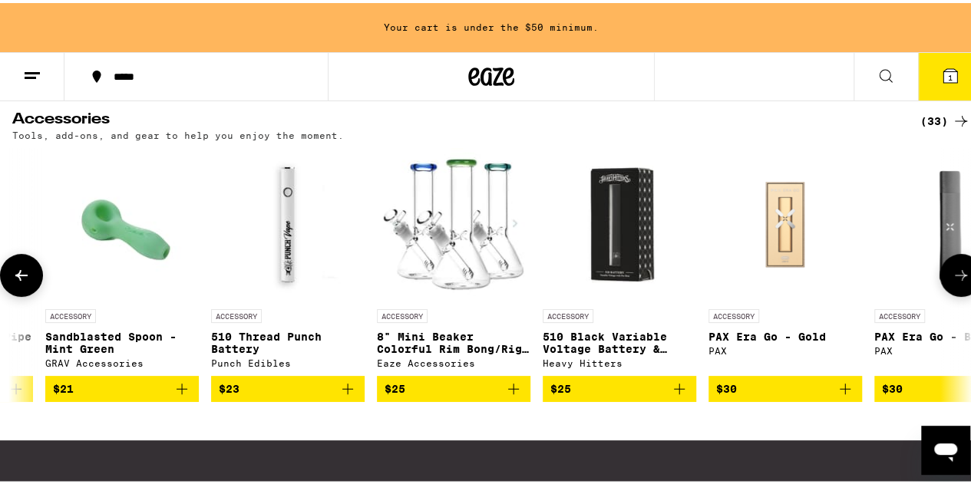
click at [952, 271] on icon at bounding box center [961, 272] width 18 height 18
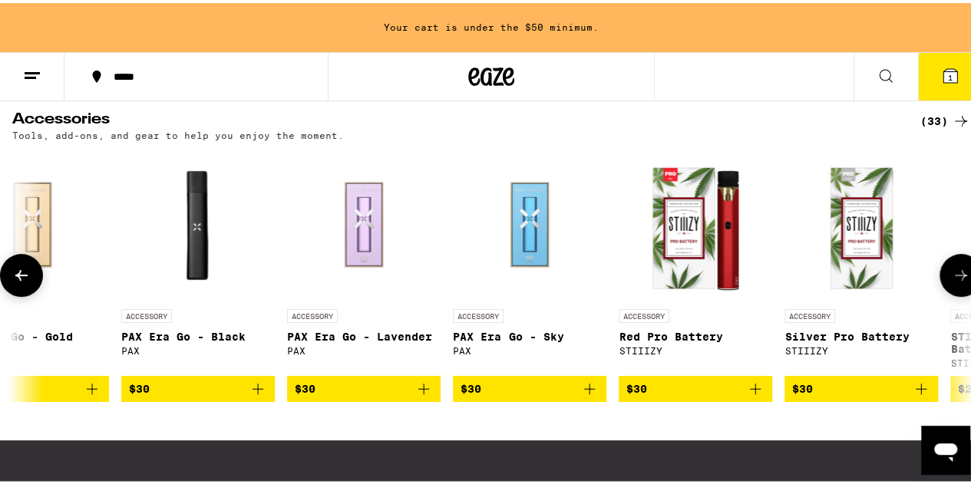
scroll to position [0, 3896]
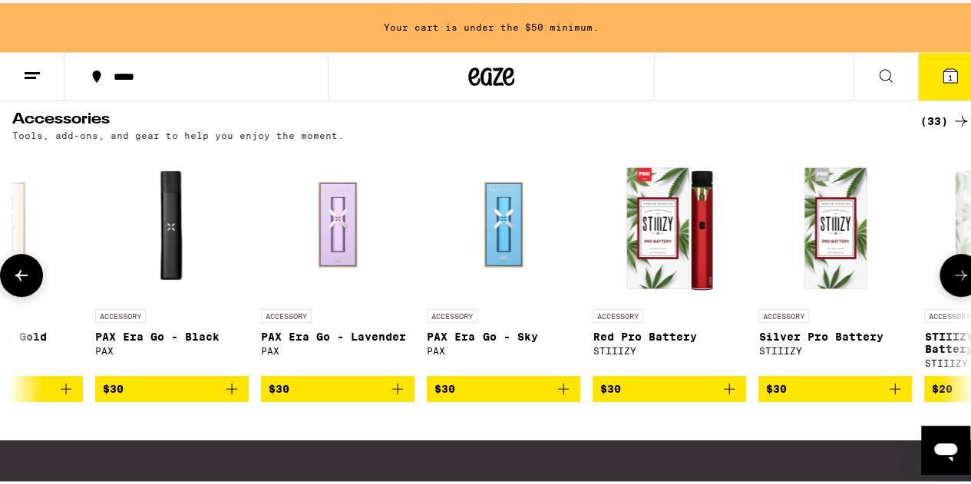
click at [952, 271] on icon at bounding box center [961, 272] width 18 height 18
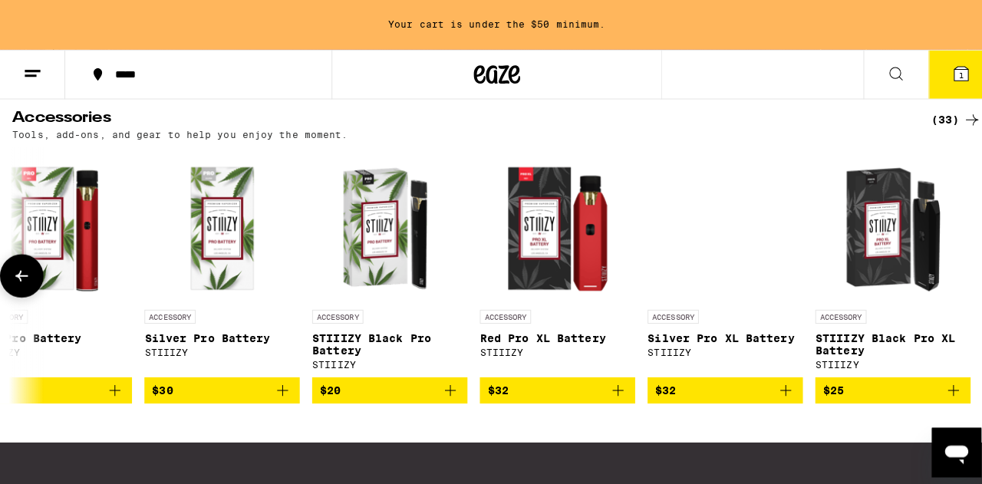
scroll to position [0, 4524]
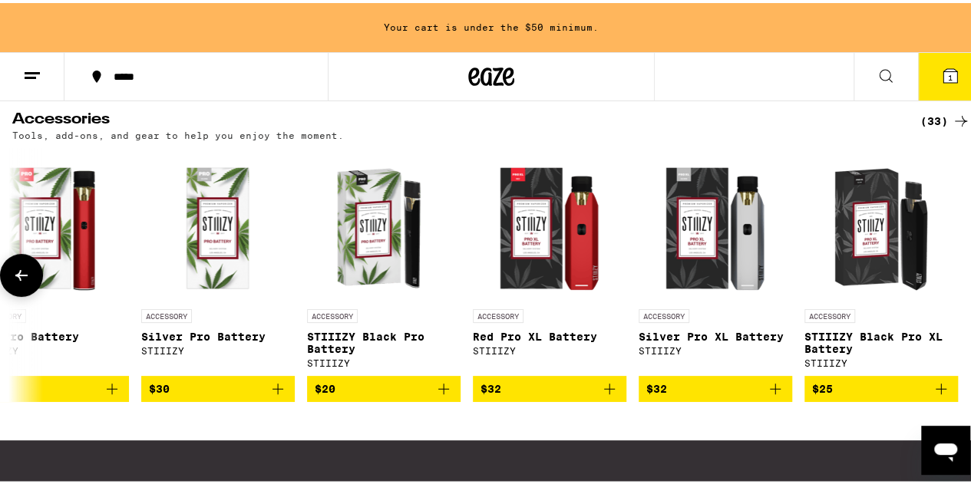
click at [944, 271] on div at bounding box center [960, 272] width 43 height 43
click at [41, 64] on icon at bounding box center [32, 73] width 18 height 18
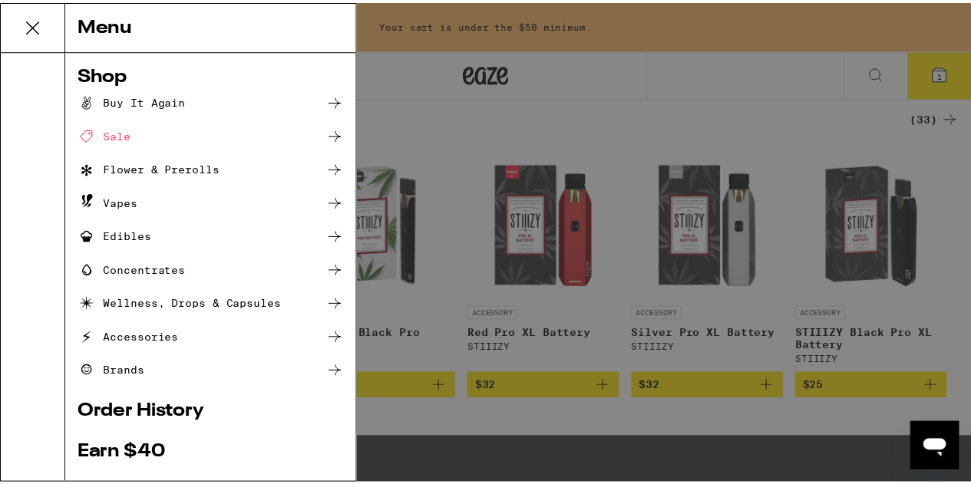
scroll to position [0, 4513]
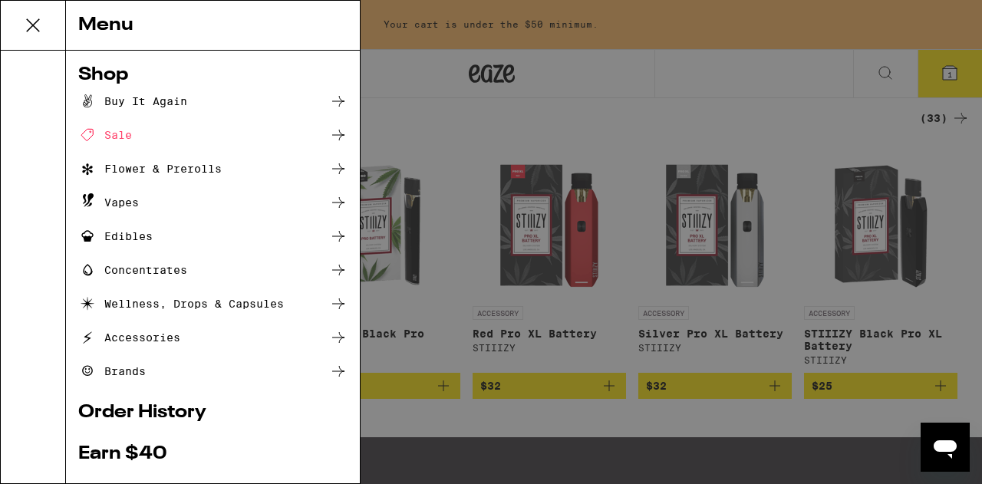
click at [537, 116] on div "Menu Shop Buy It Again Sale Flower & Prerolls Vapes Edibles Concentrates Wellne…" at bounding box center [491, 242] width 982 height 484
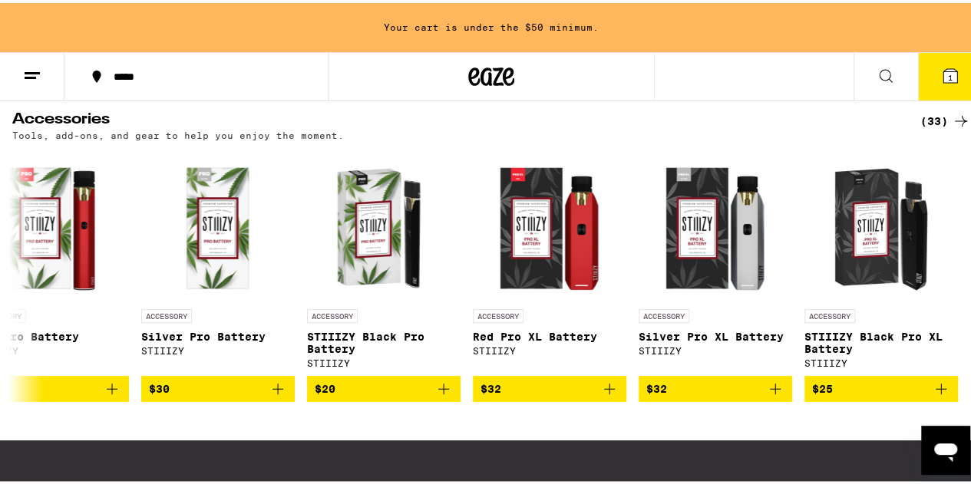
click at [924, 119] on div "(33)" at bounding box center [945, 118] width 50 height 18
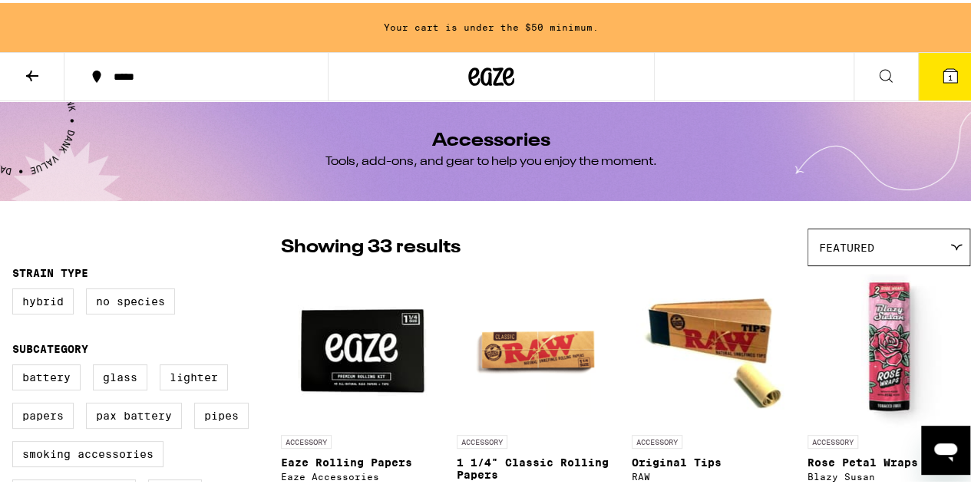
click at [40, 67] on icon at bounding box center [32, 73] width 18 height 18
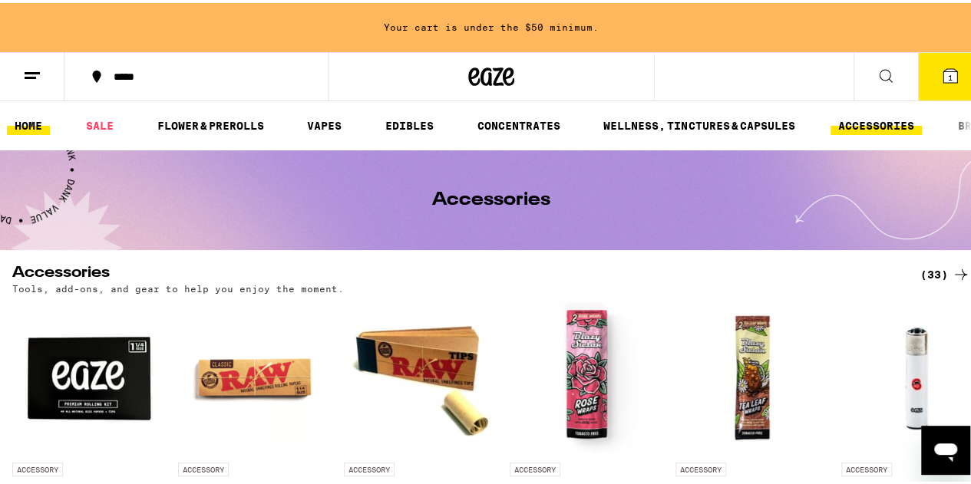
click at [41, 130] on link "HOME" at bounding box center [28, 123] width 43 height 18
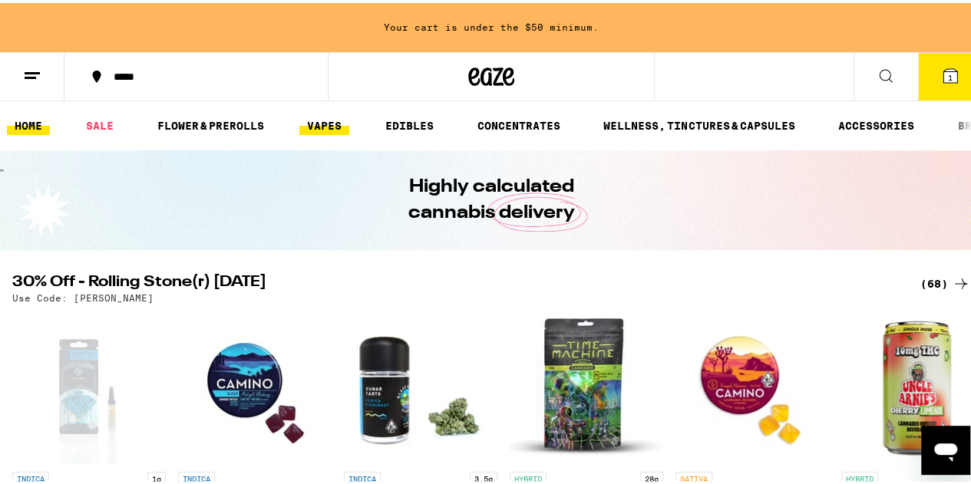
click at [319, 114] on link "VAPES" at bounding box center [324, 123] width 50 height 18
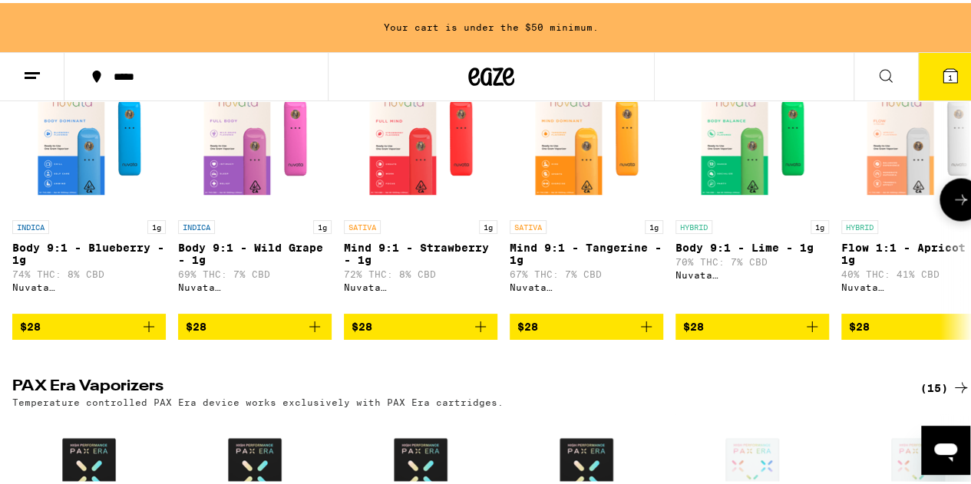
scroll to position [1228, 0]
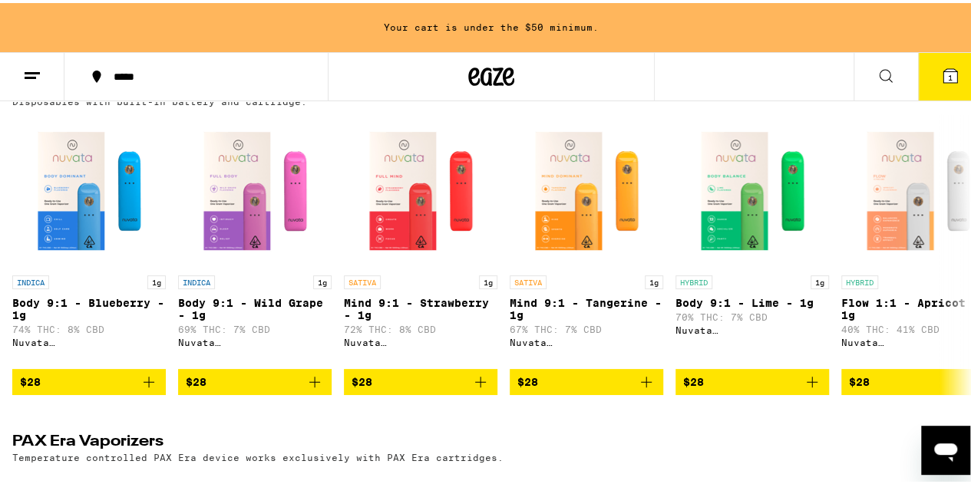
click at [936, 94] on div "(56)" at bounding box center [945, 84] width 50 height 18
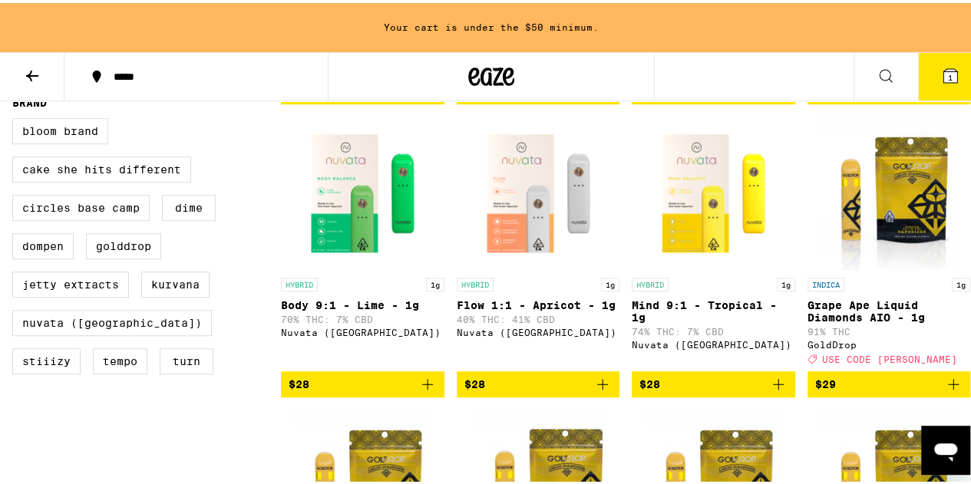
scroll to position [461, 0]
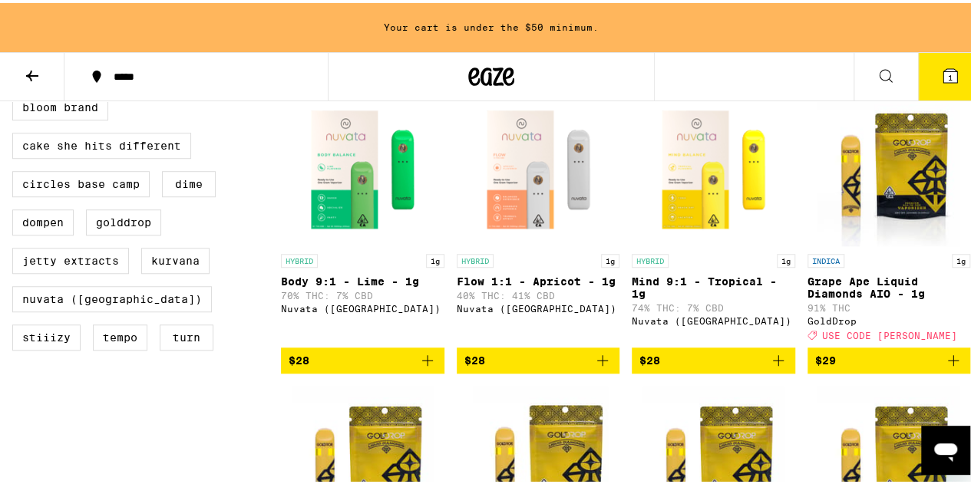
click at [422, 367] on icon "Add to bag" at bounding box center [427, 357] width 18 height 18
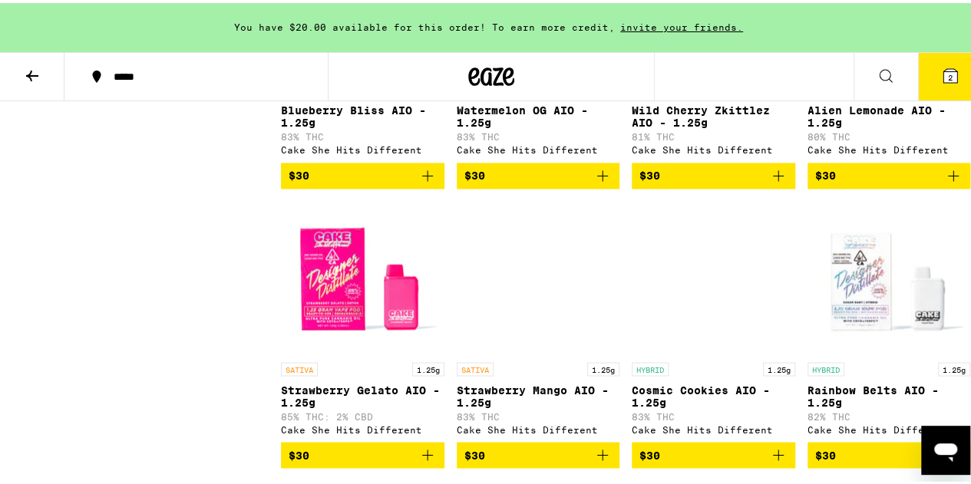
scroll to position [1151, 0]
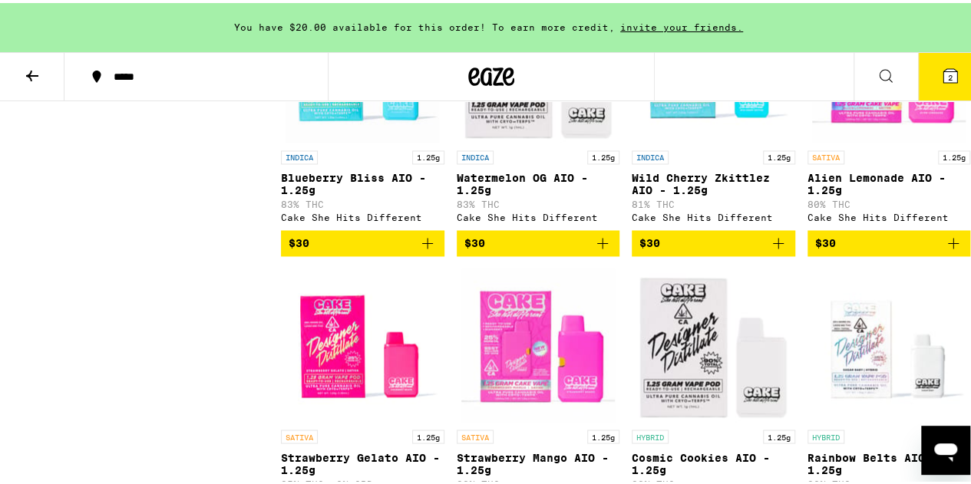
click at [28, 66] on icon at bounding box center [32, 73] width 18 height 18
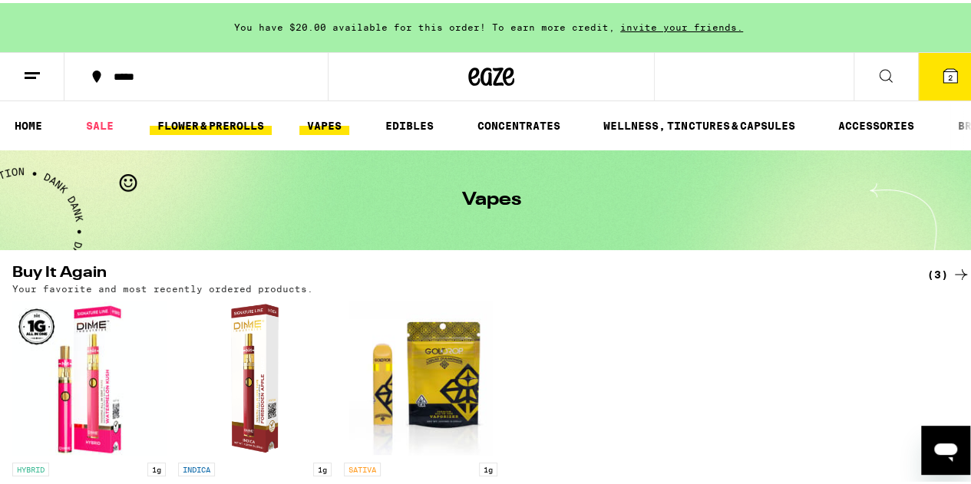
click at [163, 123] on link "FLOWER & PREROLLS" at bounding box center [211, 123] width 122 height 18
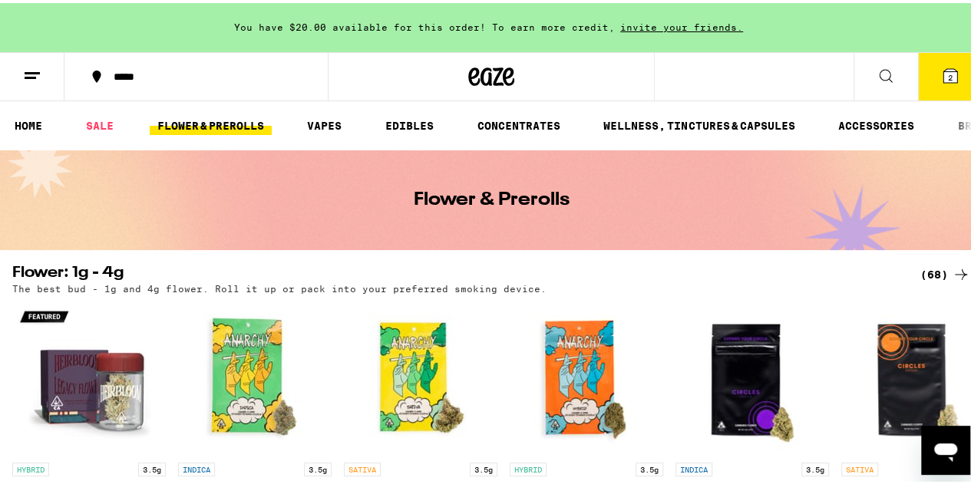
scroll to position [77, 0]
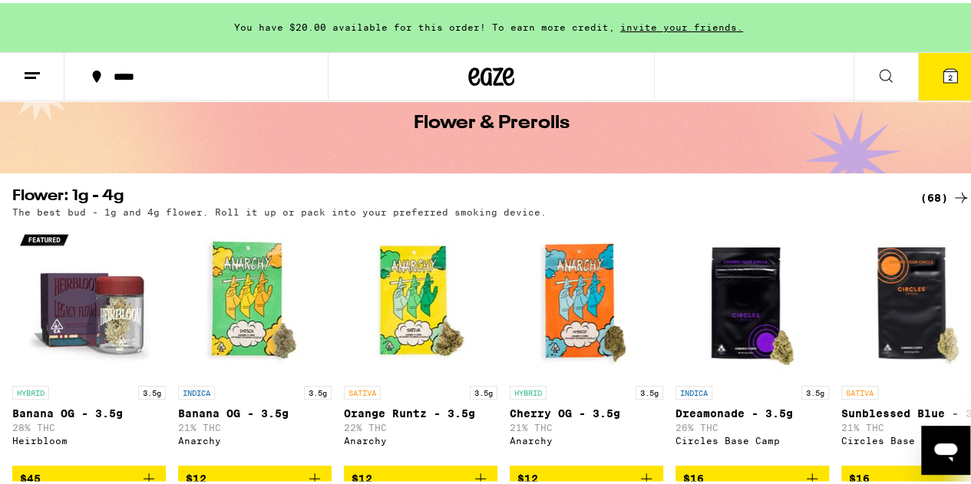
click at [926, 190] on div "(68)" at bounding box center [945, 195] width 50 height 18
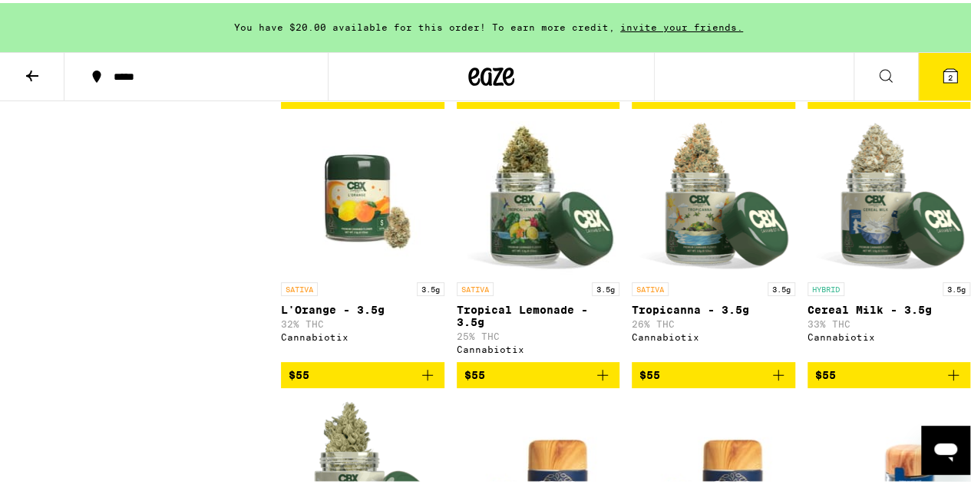
scroll to position [3684, 0]
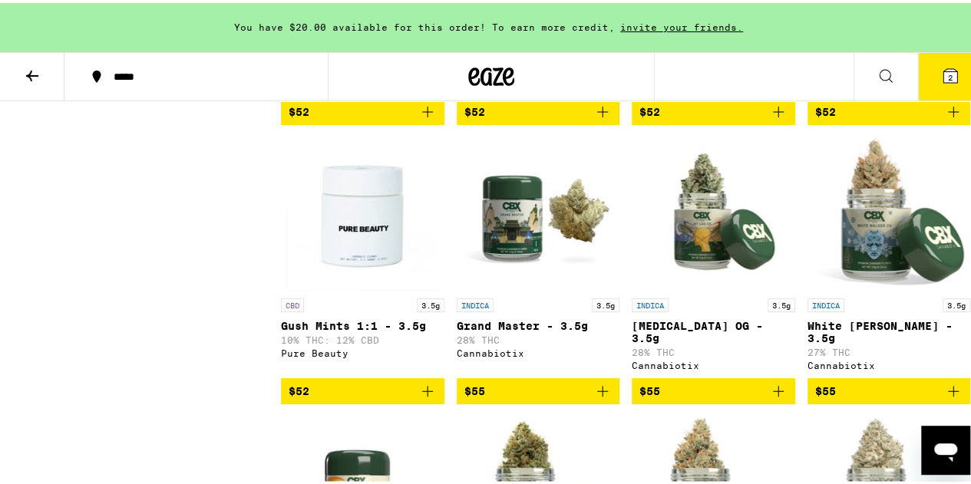
click at [576, 288] on img "Open page for Grand Master - 3.5g from Cannabiotix" at bounding box center [538, 211] width 154 height 154
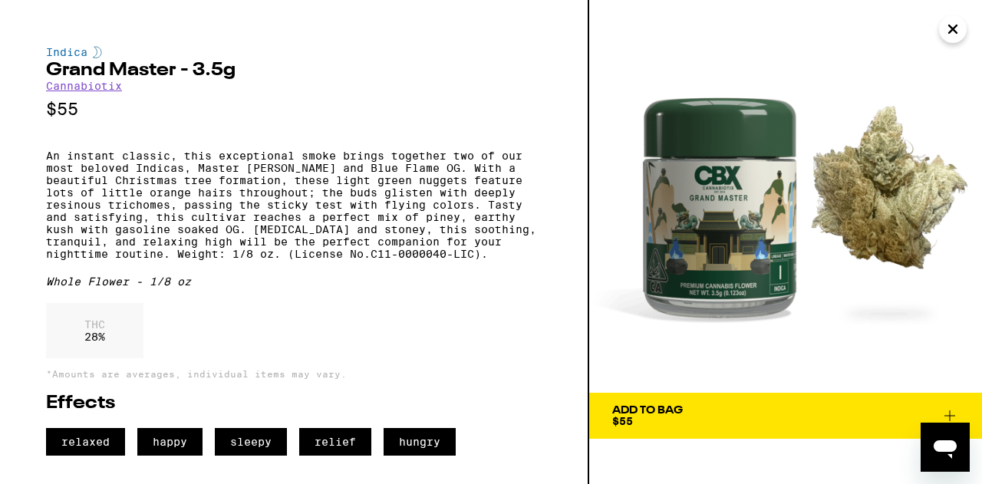
click at [956, 27] on icon "Close" at bounding box center [953, 29] width 18 height 23
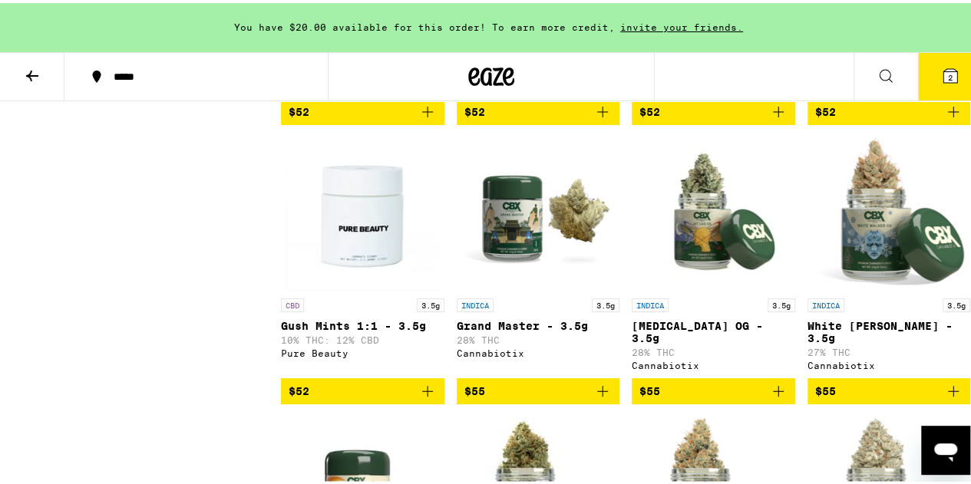
click at [325, 288] on img "Open page for Gush Mints 1:1 - 3.5g from Pure Beauty" at bounding box center [363, 211] width 154 height 154
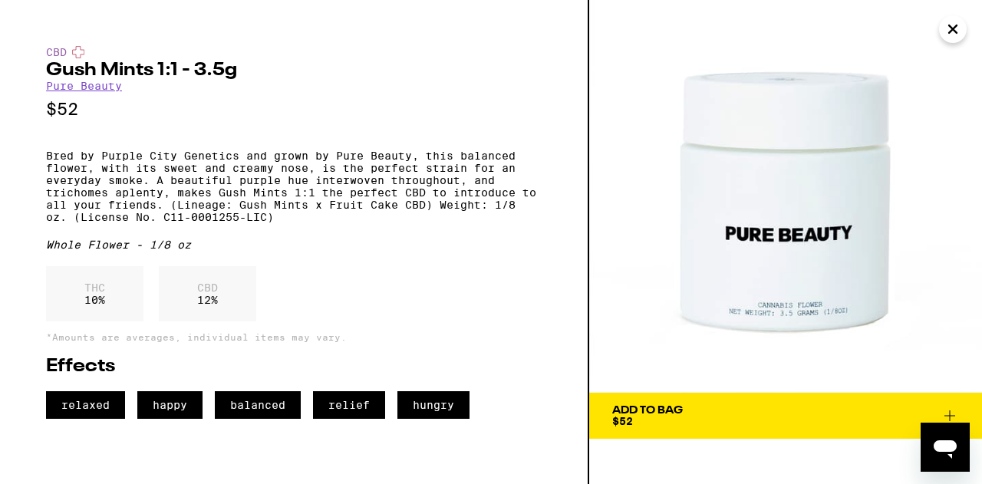
click at [956, 28] on icon "Close" at bounding box center [953, 29] width 18 height 23
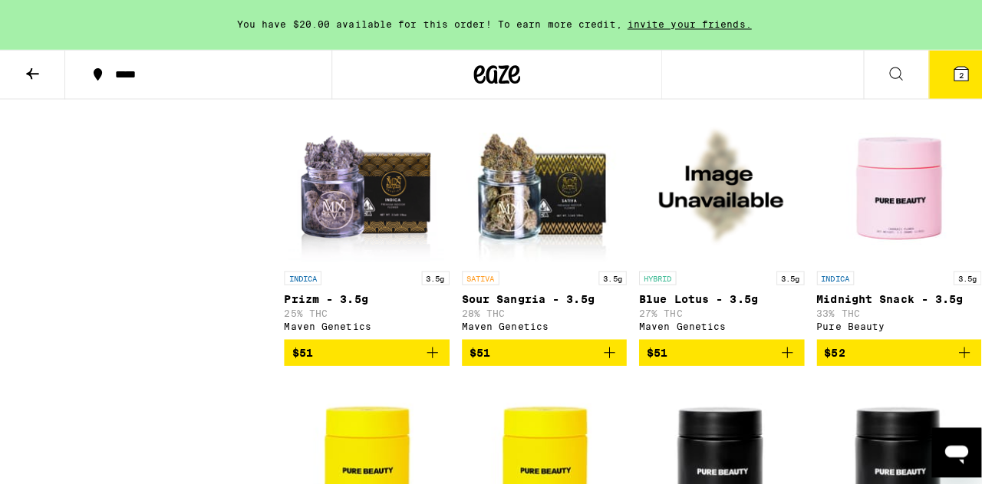
scroll to position [3070, 0]
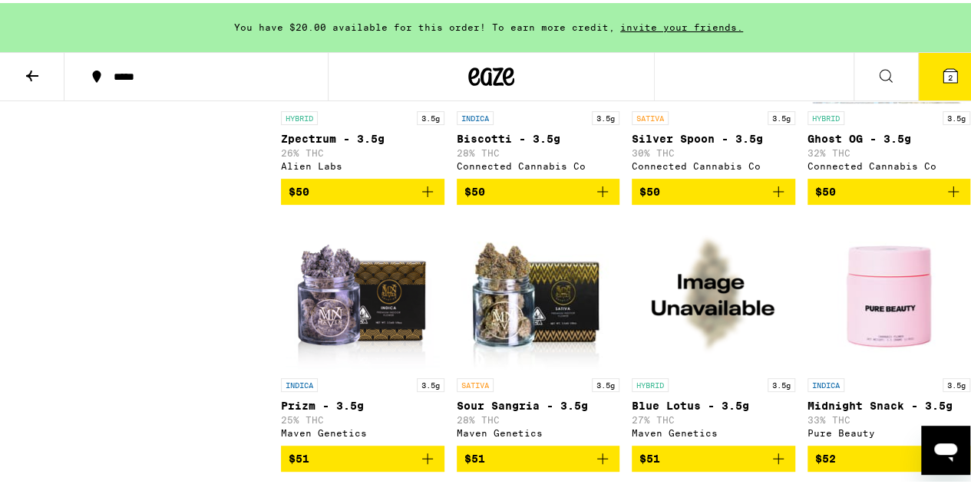
click at [494, 345] on img "Open page for Sour Sangria - 3.5g from Maven Genetics" at bounding box center [538, 291] width 154 height 154
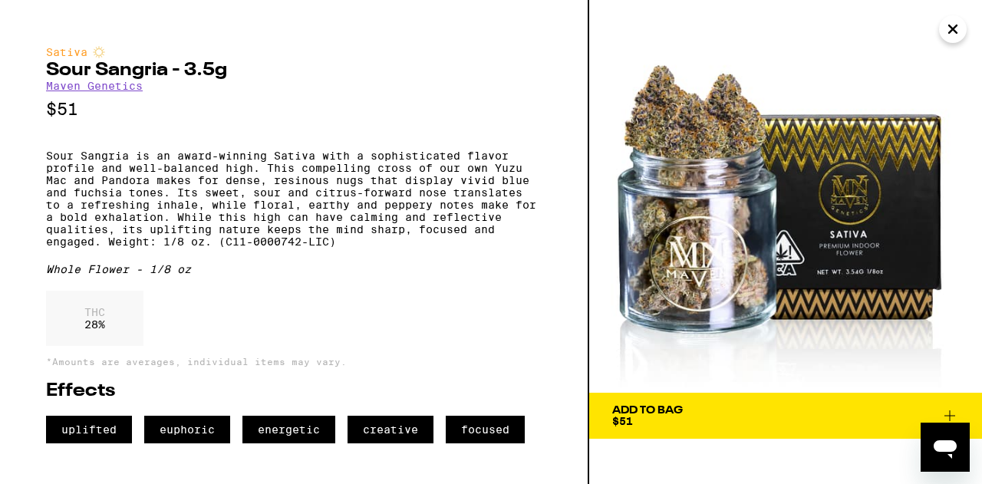
click at [962, 27] on icon "Close" at bounding box center [953, 29] width 18 height 23
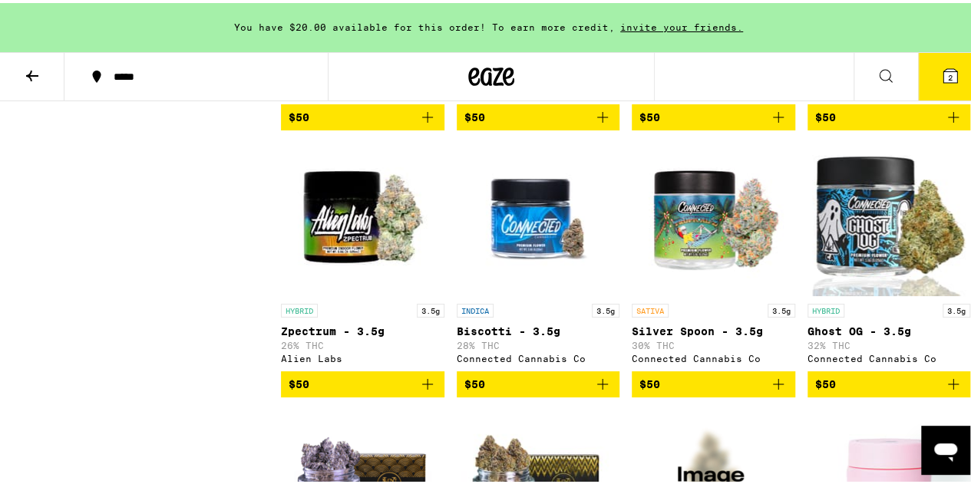
scroll to position [2729, 0]
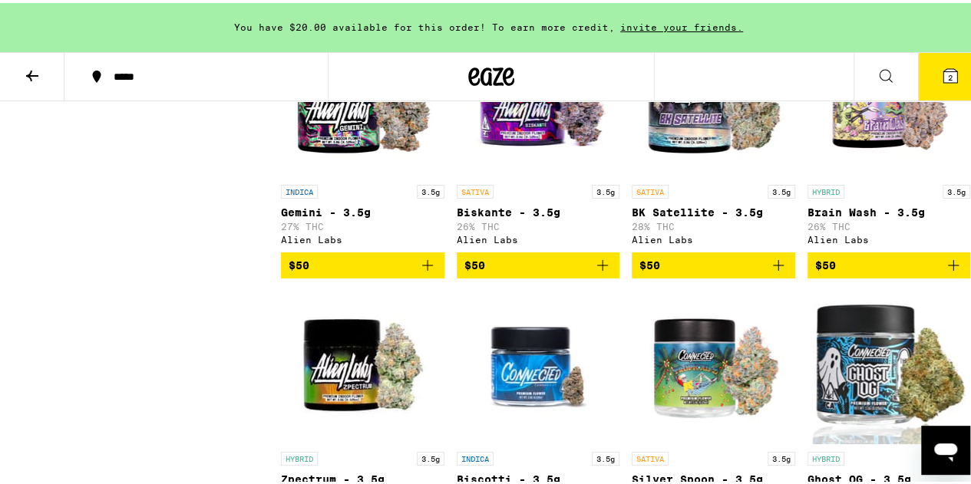
click at [414, 174] on img "Open page for Gemini - 3.5g from Alien Labs" at bounding box center [363, 98] width 154 height 154
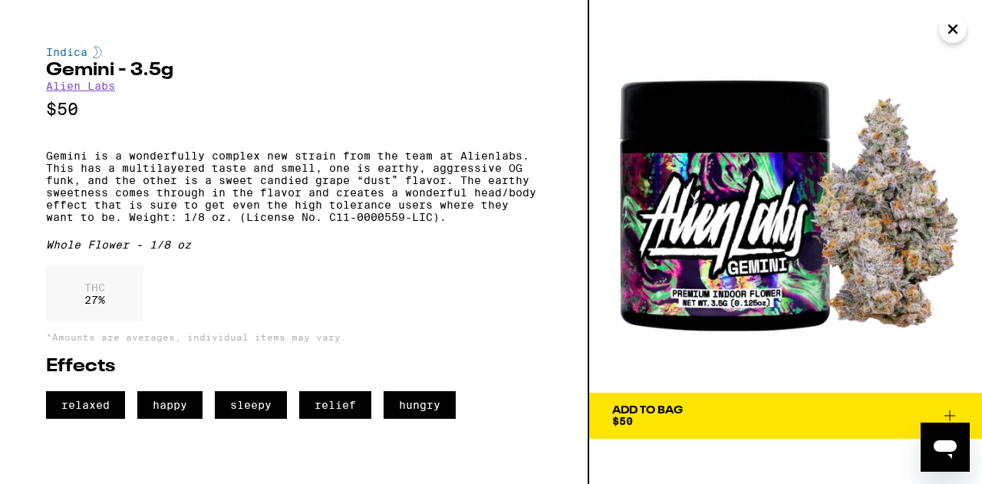
click at [956, 23] on icon "Close" at bounding box center [953, 29] width 18 height 23
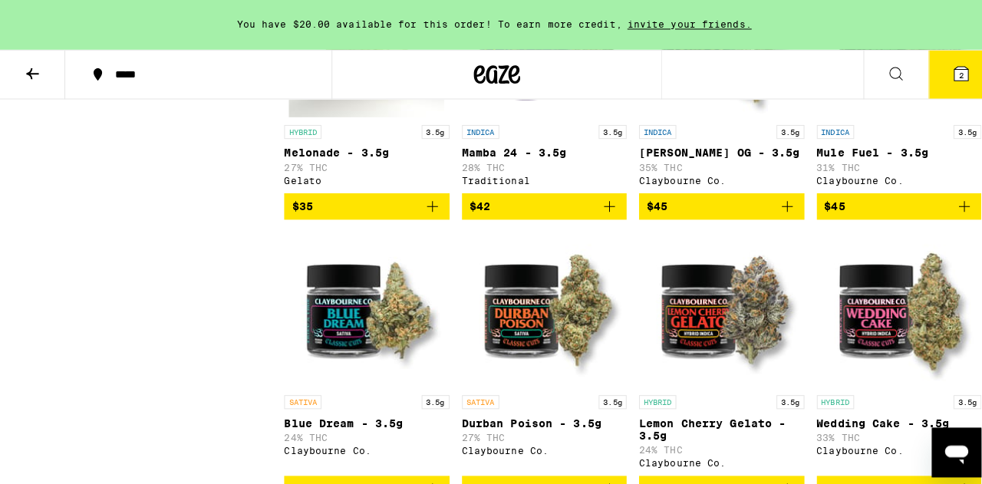
scroll to position [1578, 0]
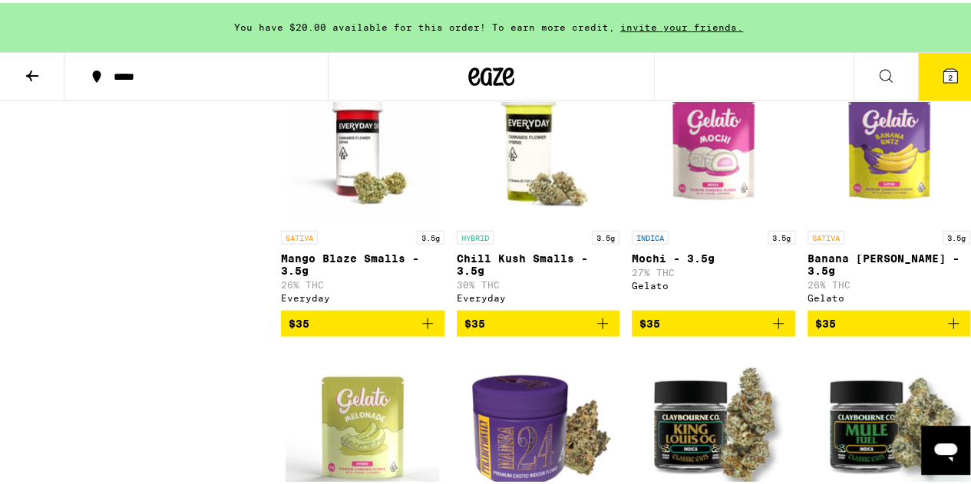
click at [943, 68] on icon at bounding box center [950, 73] width 14 height 14
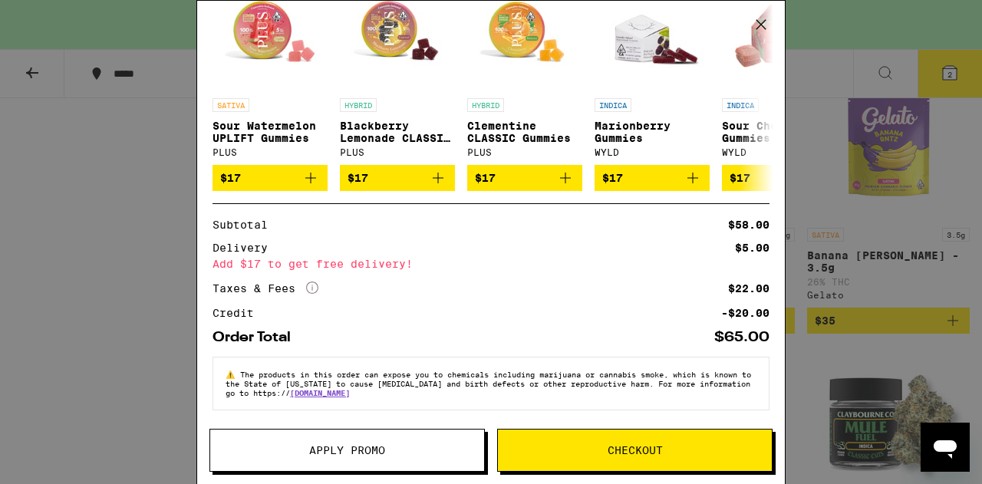
scroll to position [54, 0]
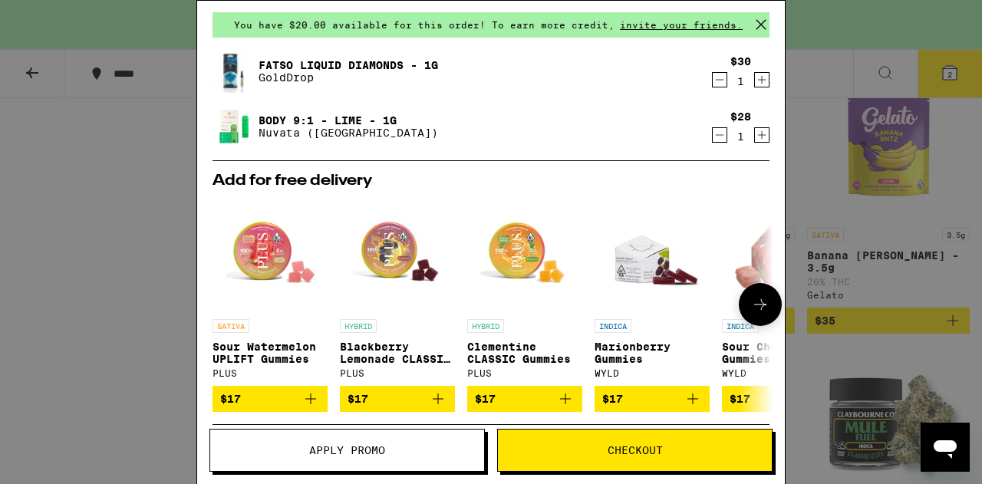
click at [751, 308] on icon at bounding box center [760, 304] width 18 height 18
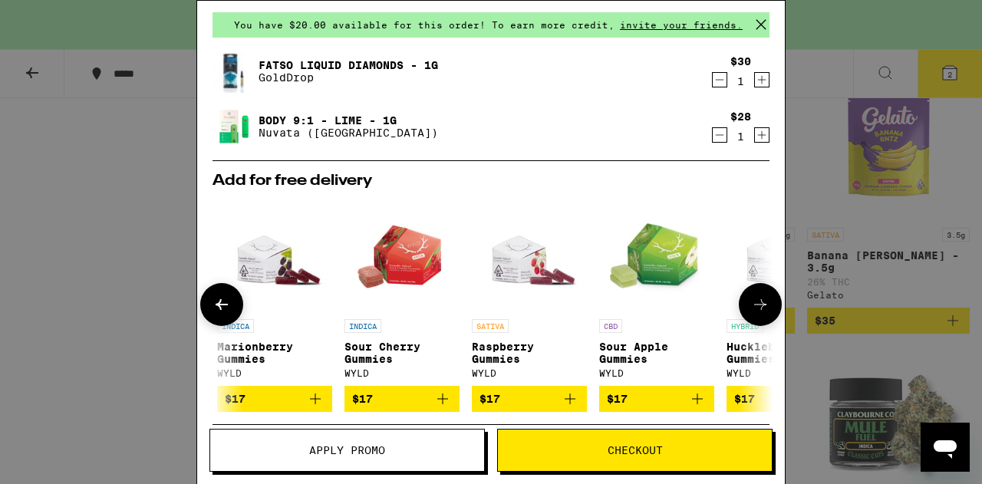
scroll to position [0, 378]
click at [751, 308] on icon at bounding box center [760, 304] width 18 height 18
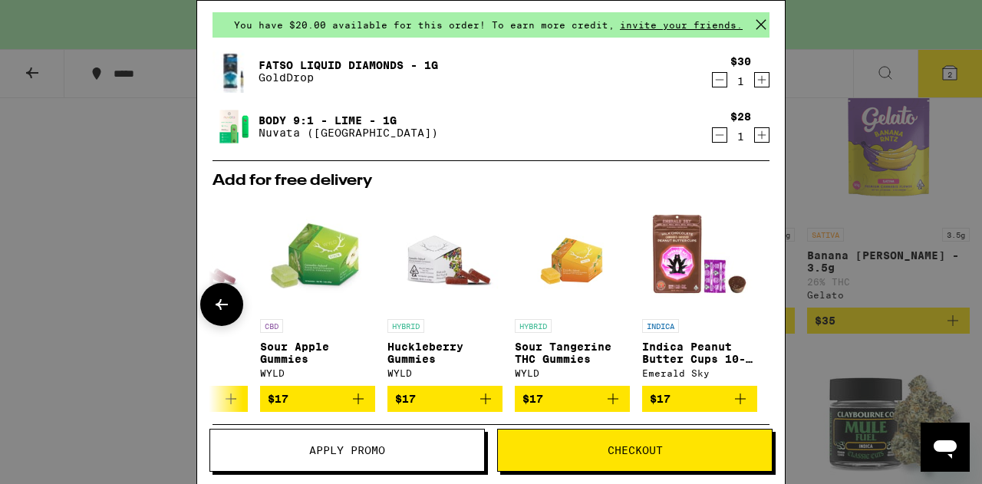
scroll to position [0, 728]
click at [211, 304] on button at bounding box center [221, 304] width 43 height 43
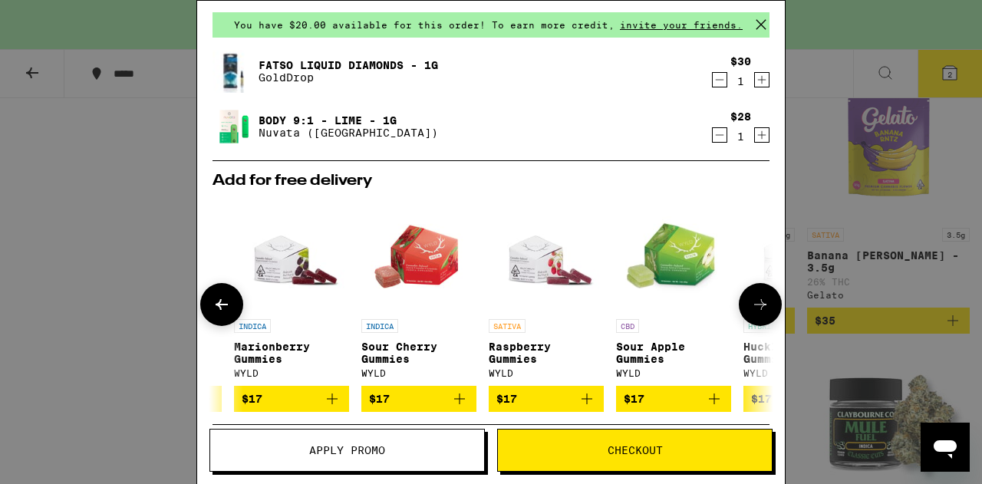
scroll to position [0, 350]
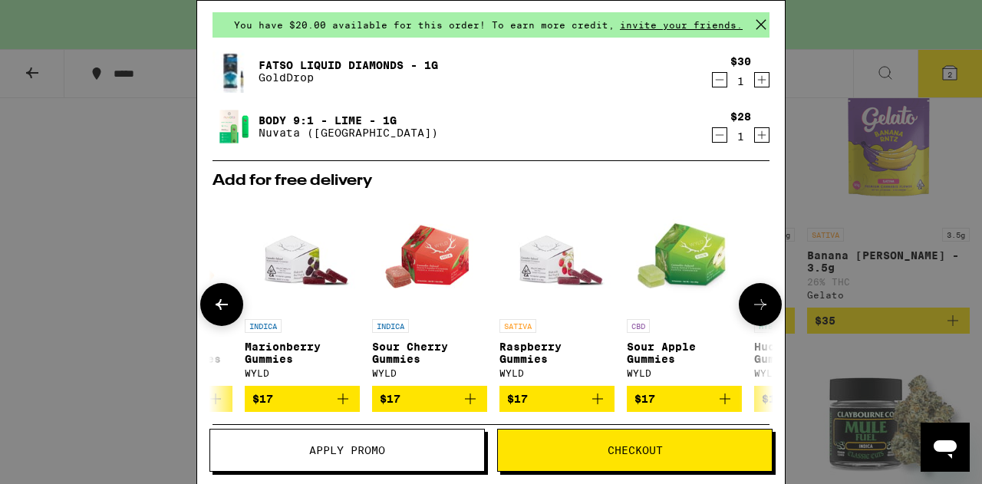
click at [224, 295] on button at bounding box center [221, 304] width 43 height 43
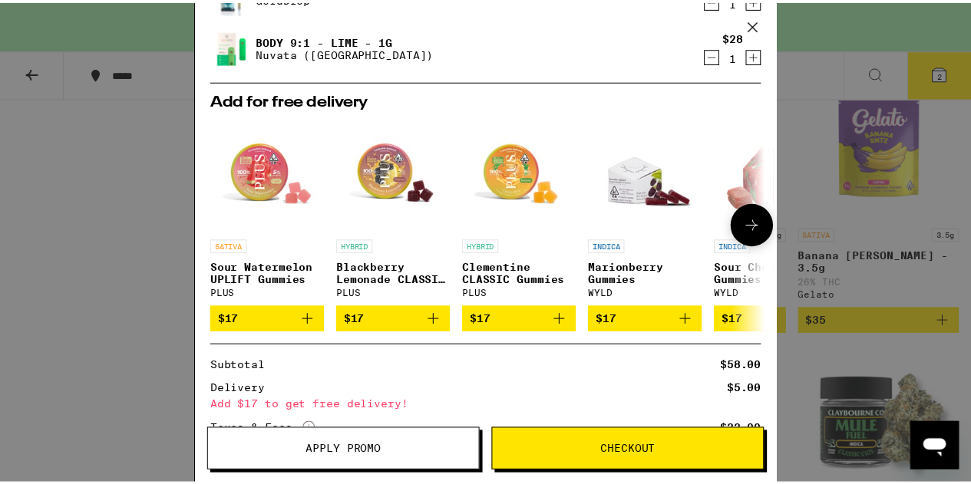
scroll to position [284, 0]
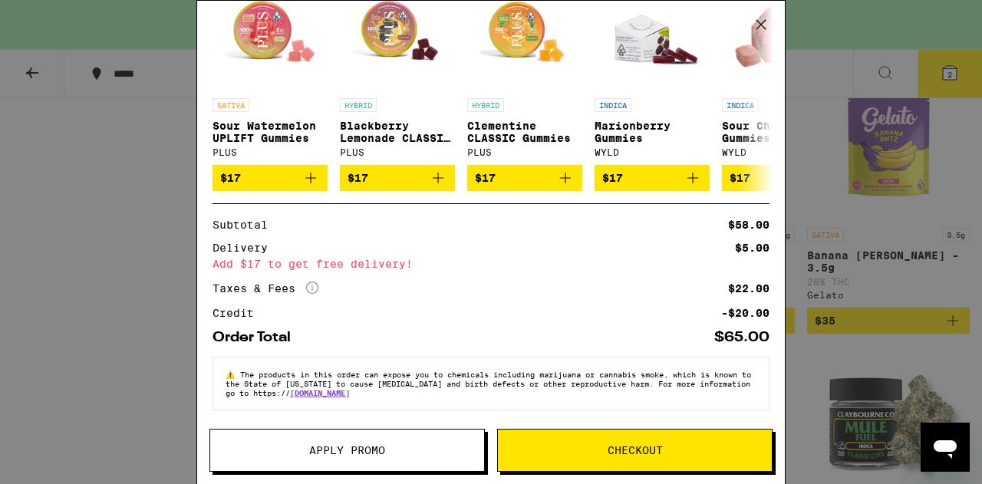
click at [764, 18] on icon at bounding box center [761, 24] width 23 height 23
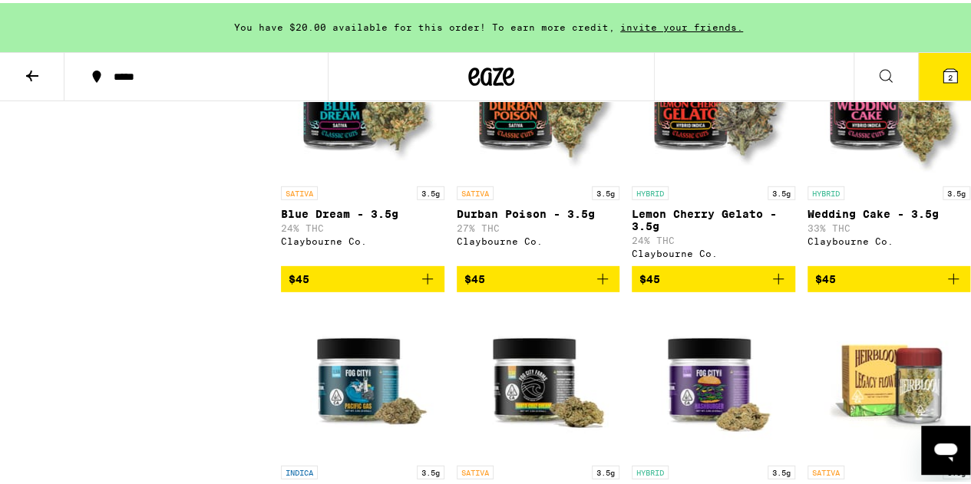
scroll to position [2192, 0]
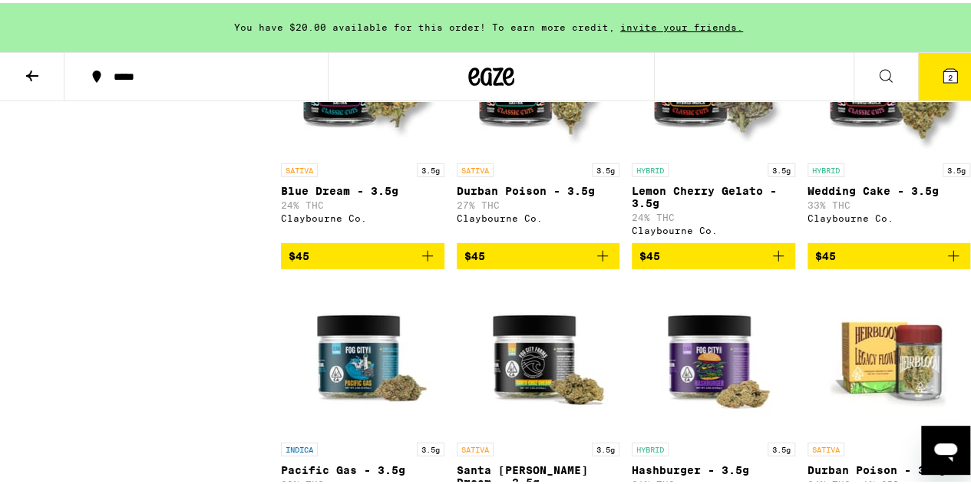
click at [945, 262] on icon "Add to bag" at bounding box center [953, 253] width 18 height 18
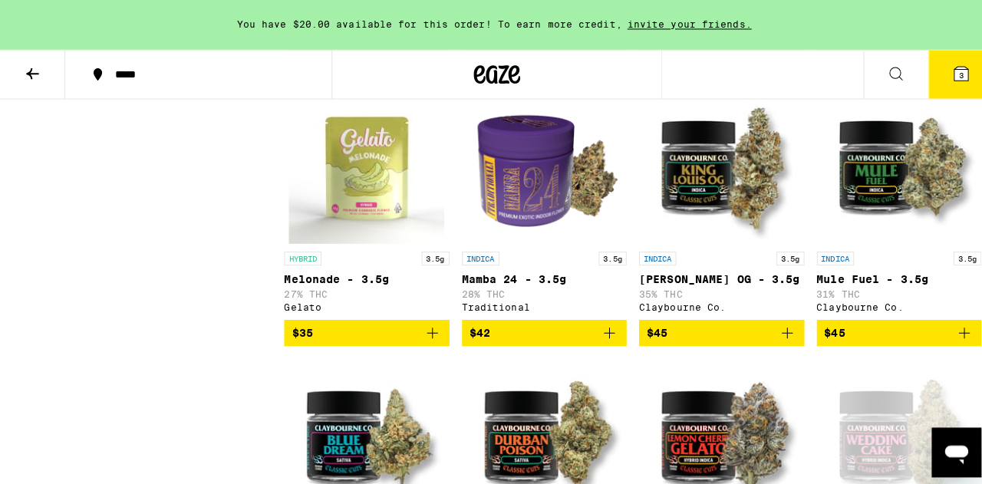
scroll to position [1731, 0]
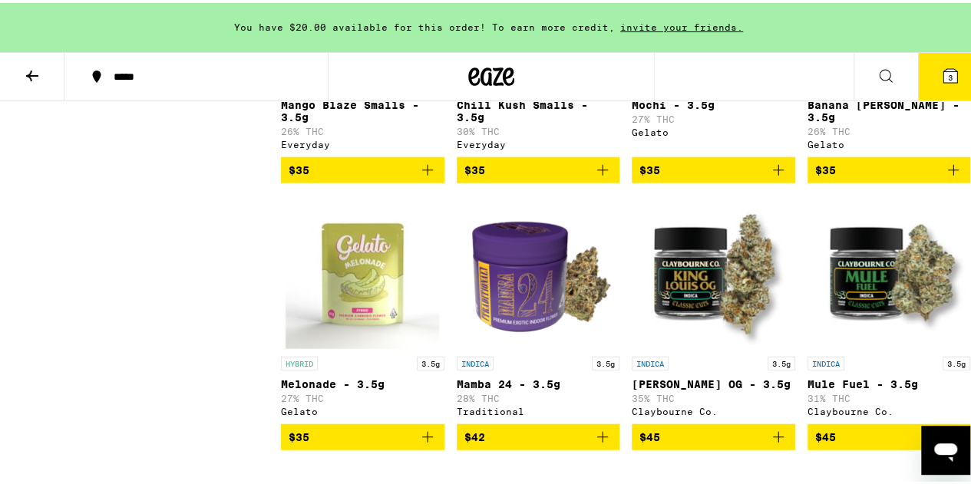
click at [948, 70] on span "3" at bounding box center [950, 74] width 5 height 9
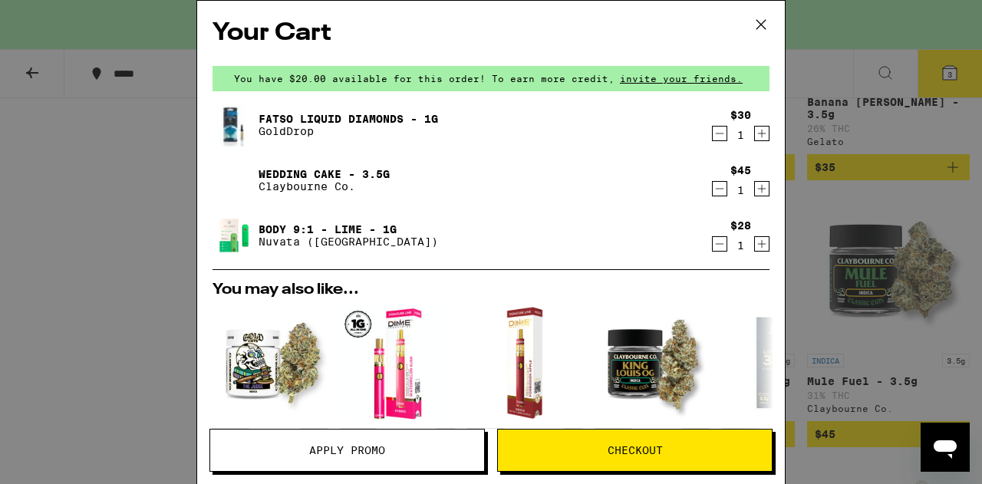
click at [764, 21] on icon at bounding box center [761, 24] width 9 height 9
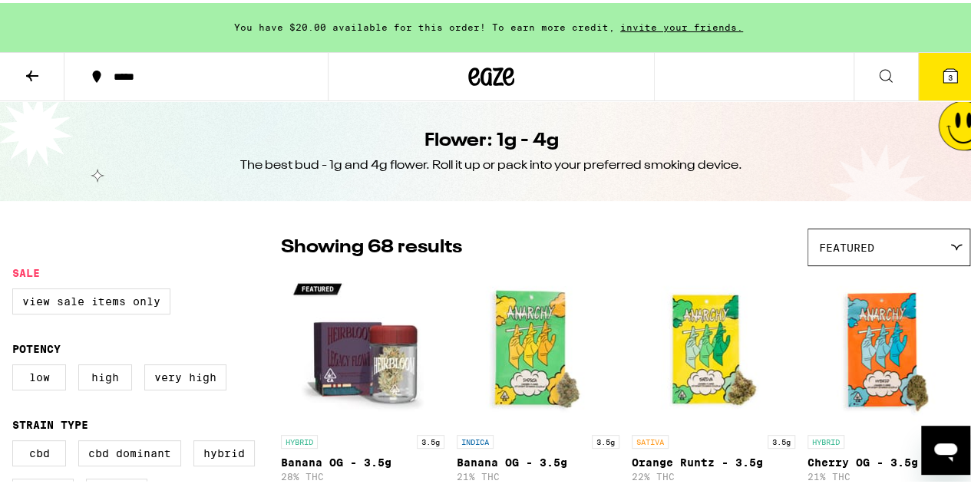
click at [38, 68] on icon at bounding box center [32, 73] width 18 height 18
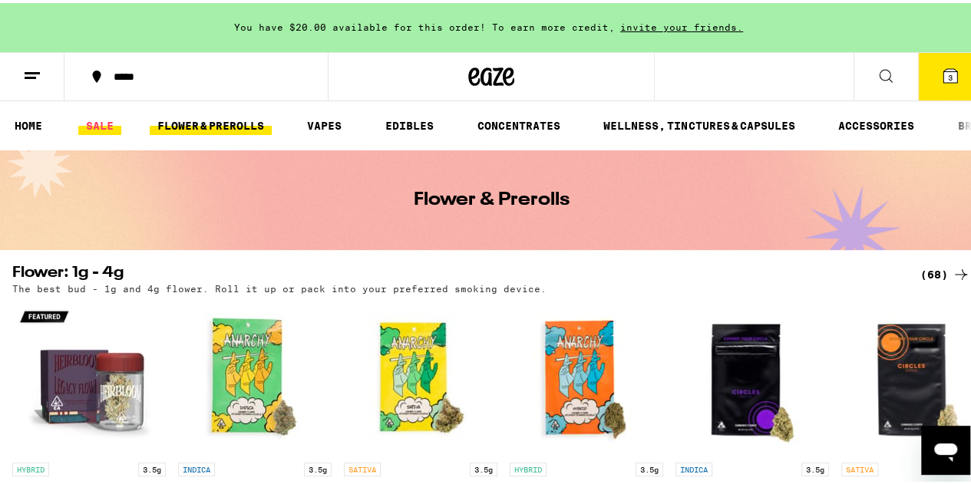
click at [108, 121] on link "SALE" at bounding box center [99, 123] width 43 height 18
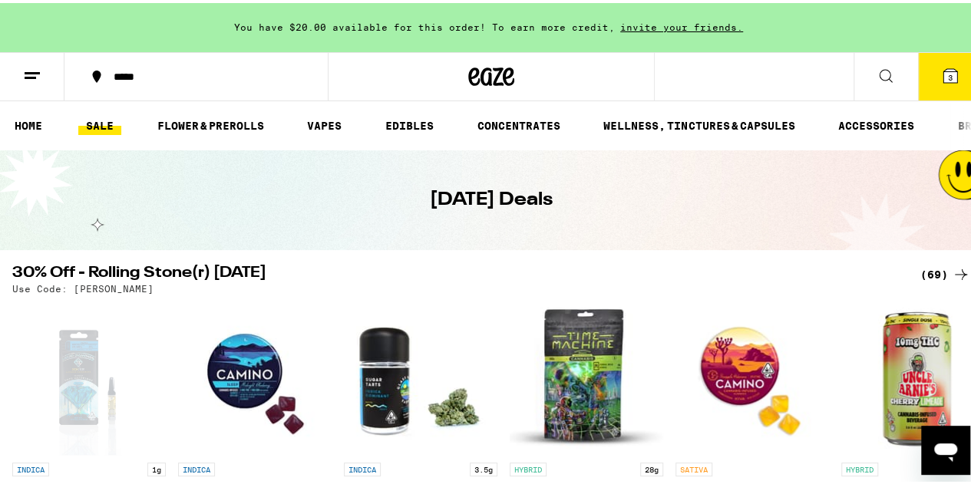
click at [941, 68] on icon at bounding box center [950, 73] width 18 height 18
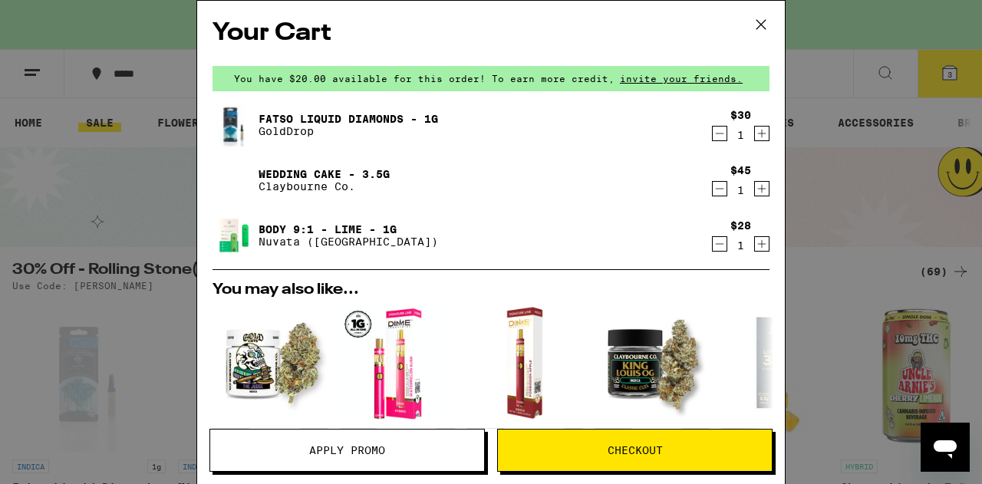
click at [362, 445] on span "Apply Promo" at bounding box center [347, 450] width 76 height 11
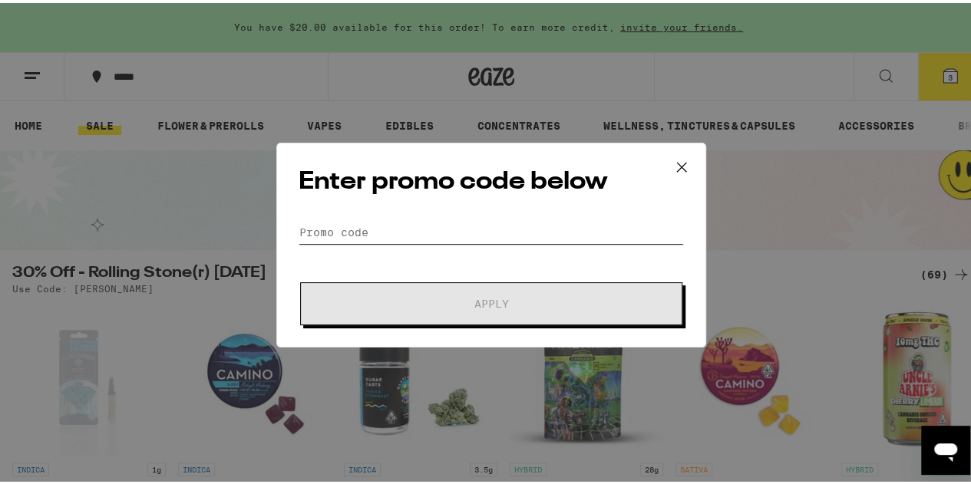
click at [370, 226] on input "Promo Code" at bounding box center [491, 229] width 385 height 23
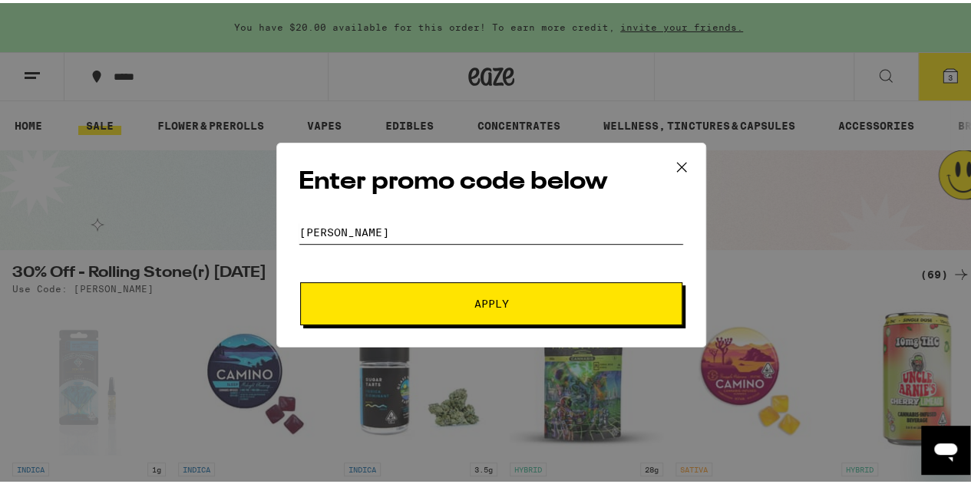
type input "[PERSON_NAME]"
click at [434, 292] on button "Apply" at bounding box center [491, 300] width 382 height 43
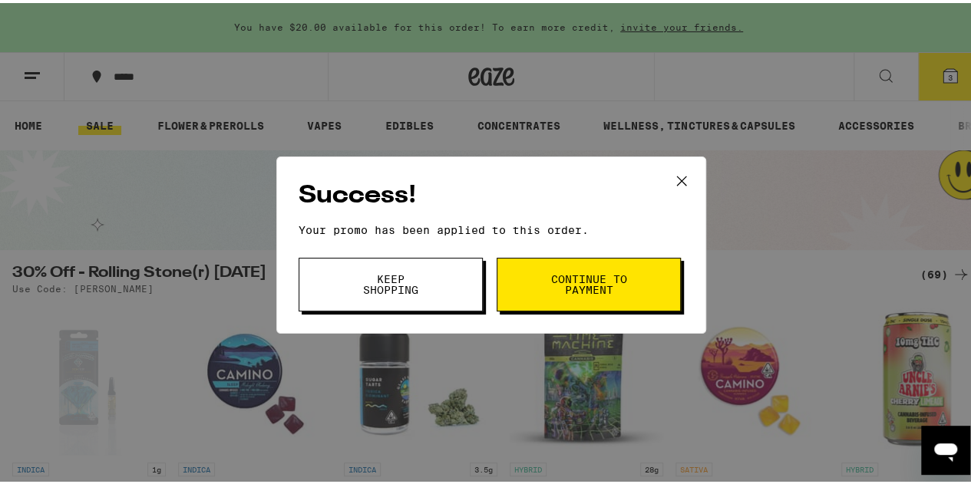
click at [595, 267] on button "Continue to payment" at bounding box center [589, 282] width 184 height 54
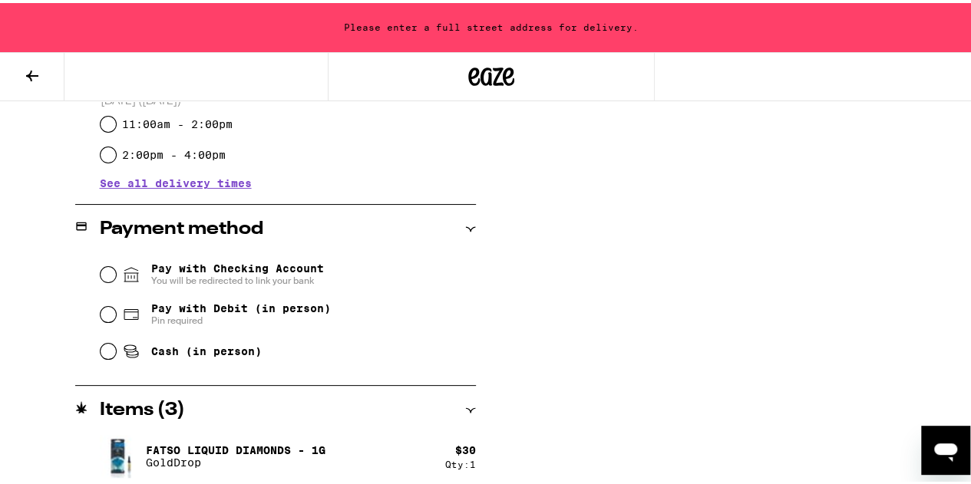
scroll to position [673, 0]
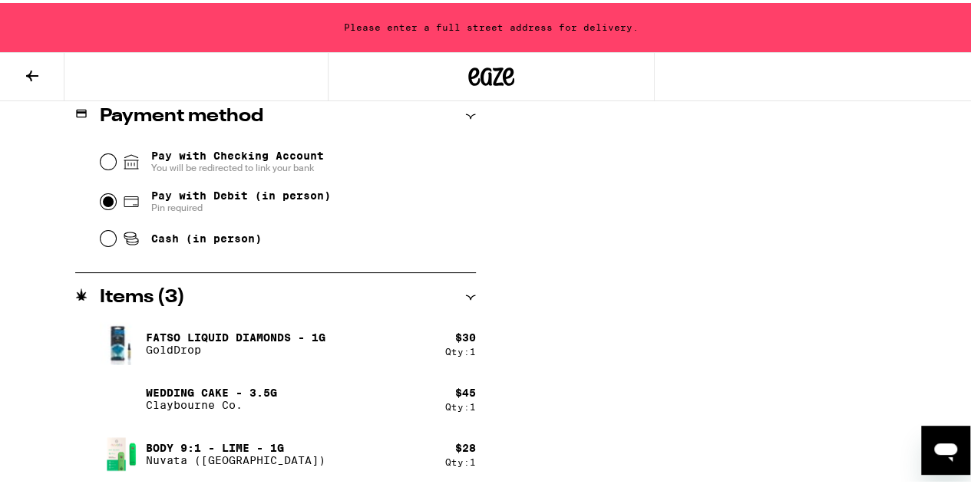
click at [105, 194] on input "Pay with Debit (in person) Pin required" at bounding box center [108, 198] width 15 height 15
radio input "true"
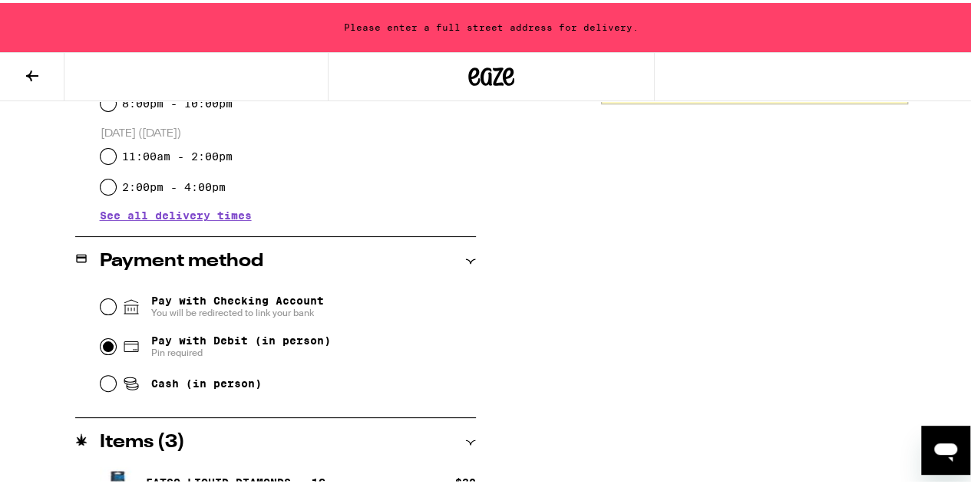
scroll to position [443, 0]
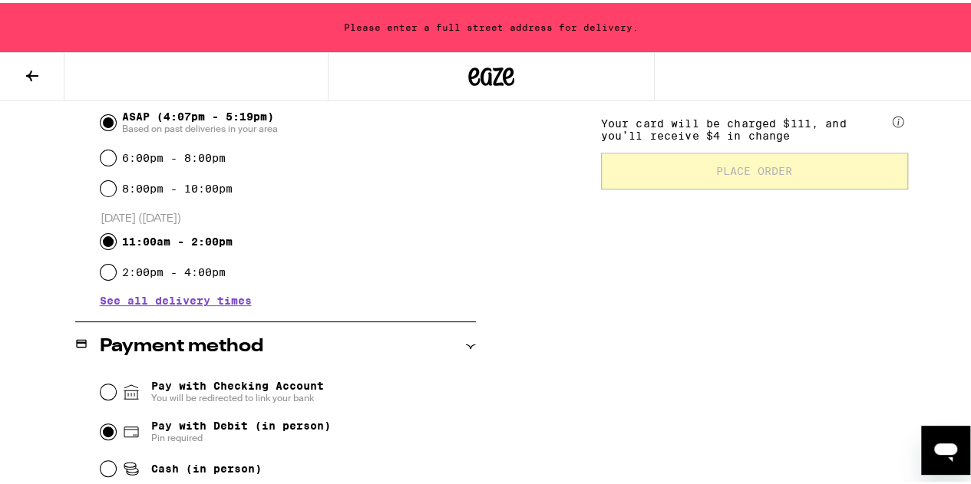
click at [104, 240] on input "11:00am - 2:00pm" at bounding box center [108, 238] width 15 height 15
radio input "true"
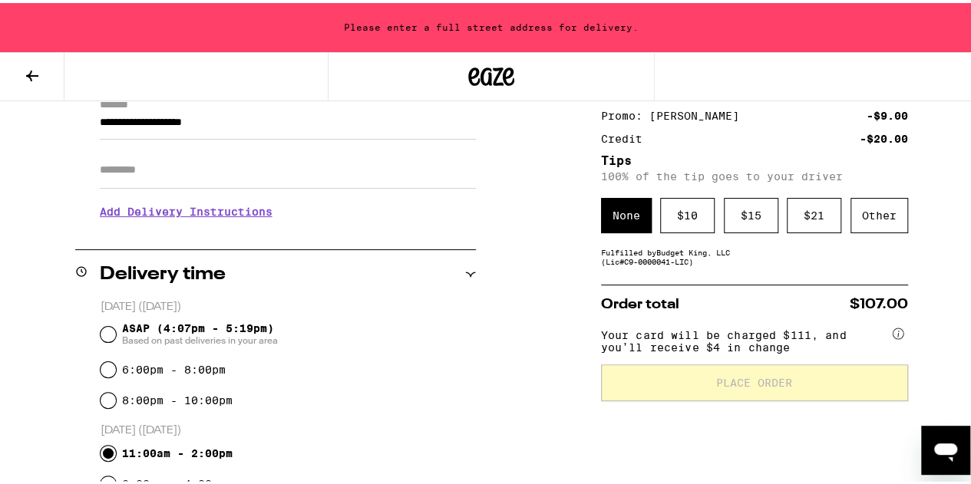
scroll to position [307, 0]
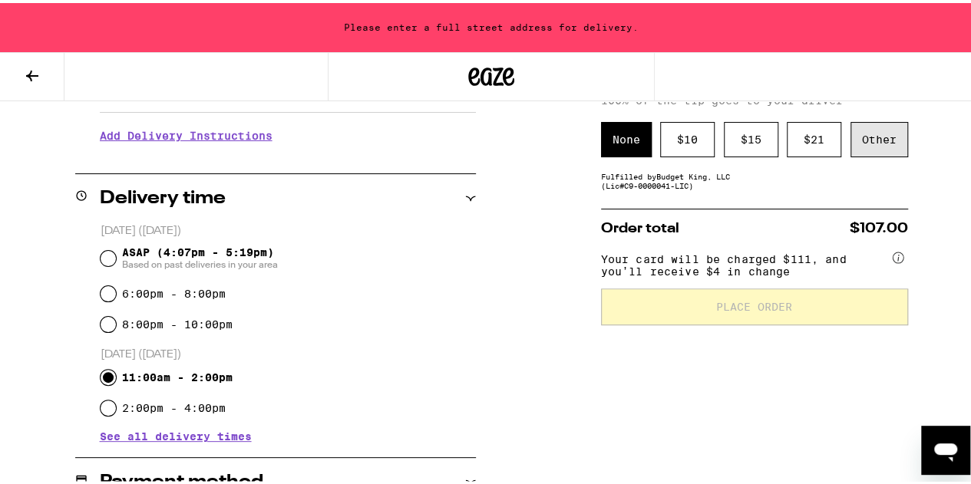
click at [860, 134] on div "Other" at bounding box center [879, 136] width 58 height 35
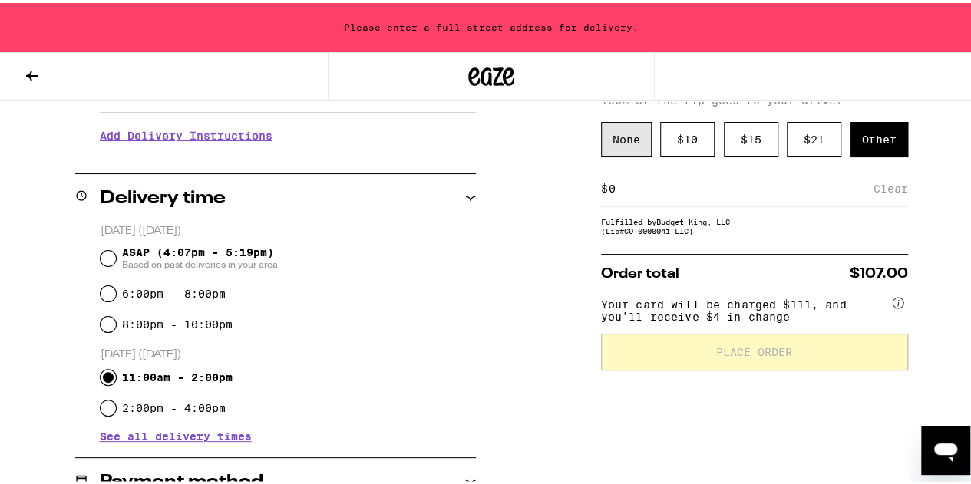
click at [607, 136] on div "None" at bounding box center [626, 136] width 51 height 35
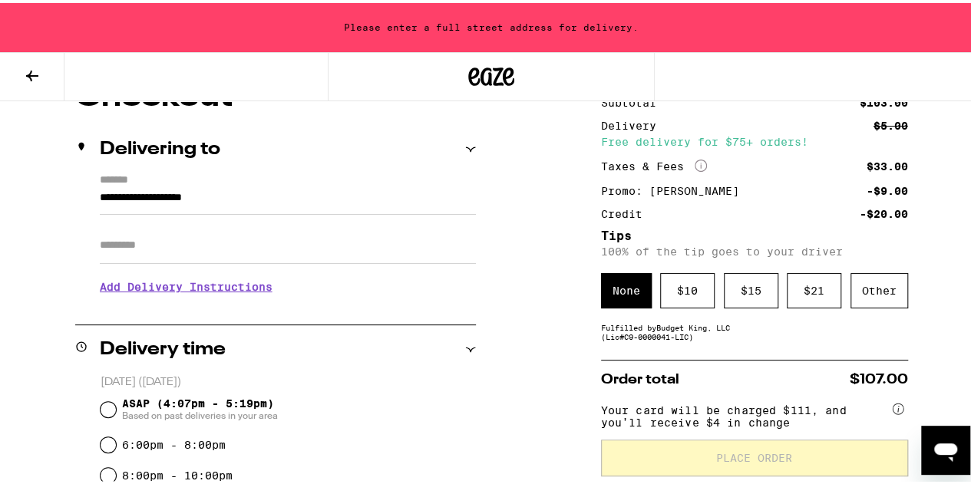
scroll to position [154, 0]
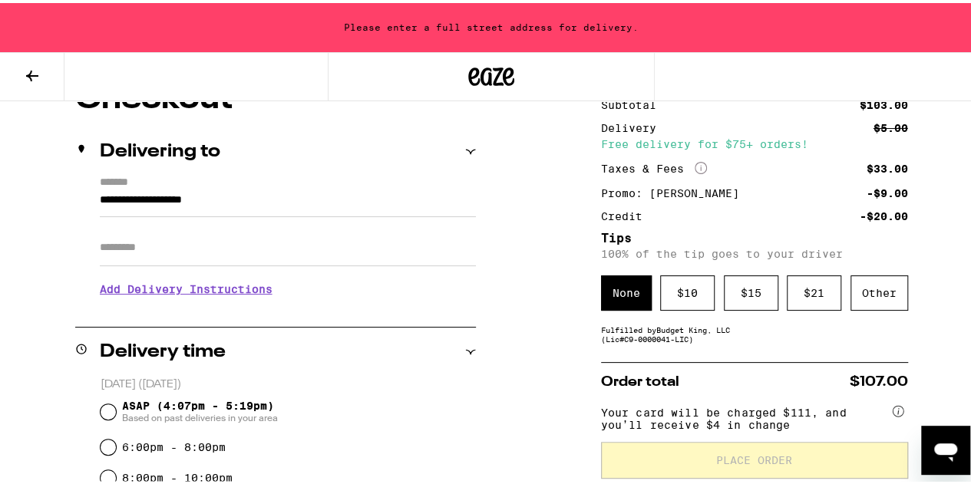
click at [729, 341] on div "Fulfilled by Budget King, LLC (Lic# C9-0000041-LIC )" at bounding box center [754, 331] width 307 height 18
click at [468, 146] on icon at bounding box center [470, 149] width 11 height 11
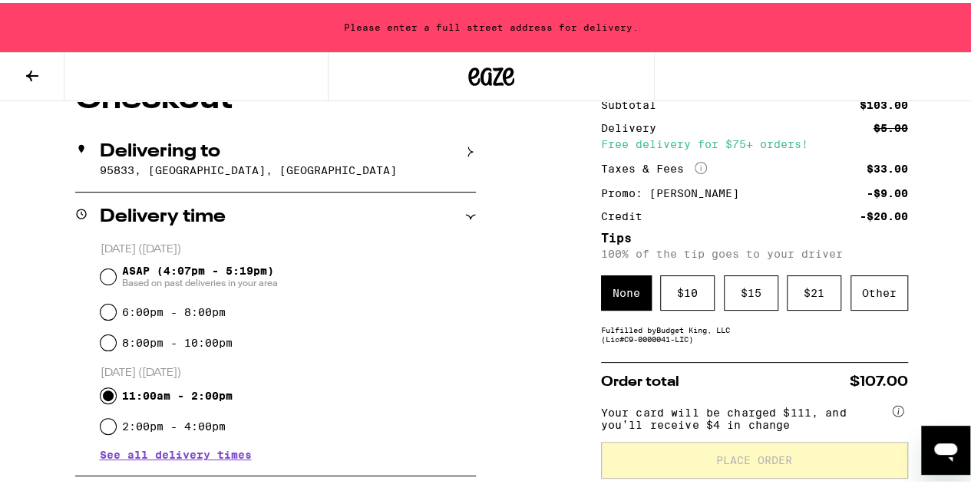
click at [468, 148] on icon at bounding box center [470, 149] width 11 height 11
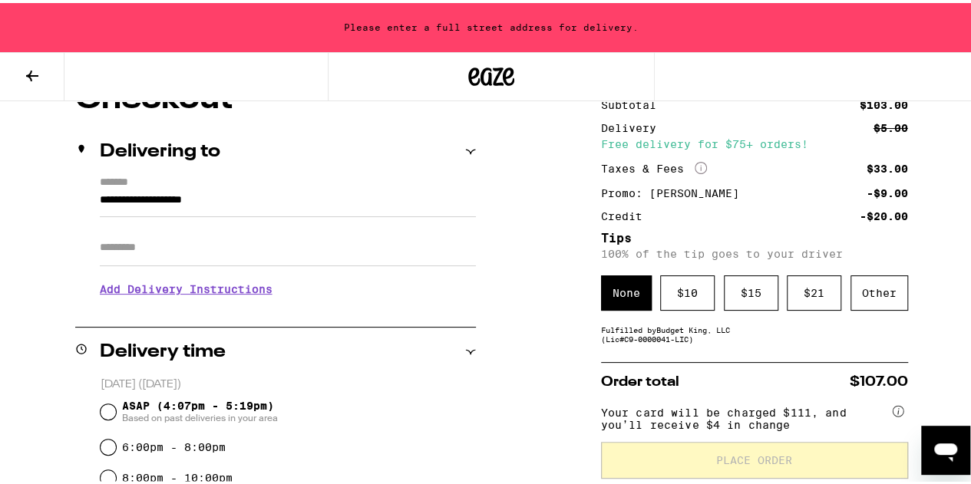
click at [224, 199] on input "**********" at bounding box center [288, 201] width 376 height 26
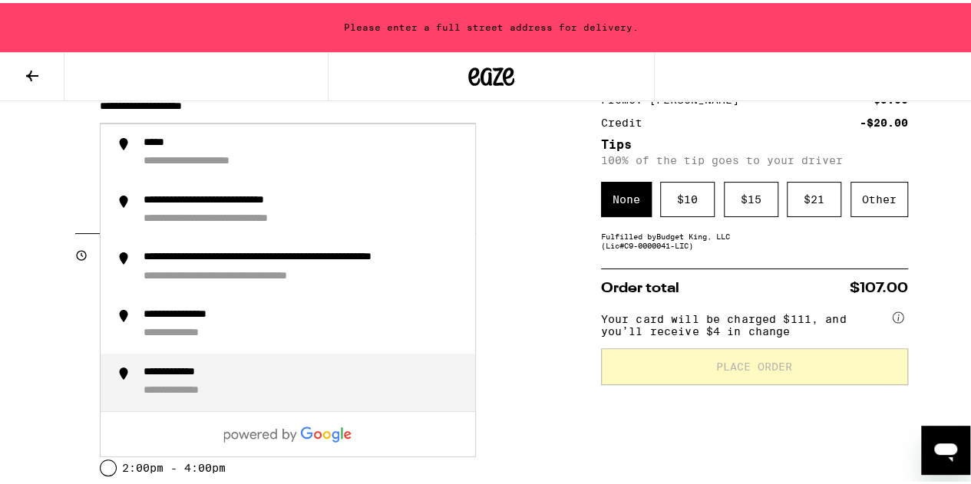
scroll to position [77, 0]
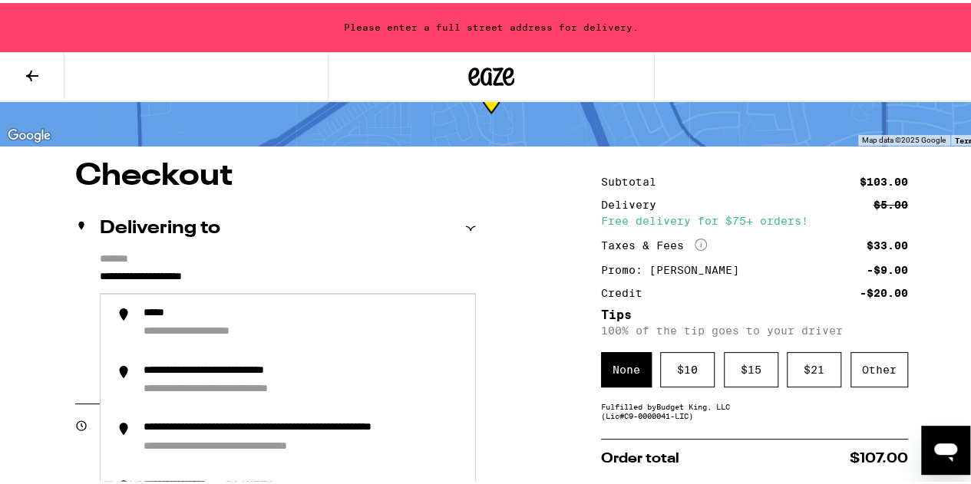
click at [289, 260] on label "*******" at bounding box center [288, 257] width 376 height 15
click at [289, 265] on input "**********" at bounding box center [288, 278] width 376 height 26
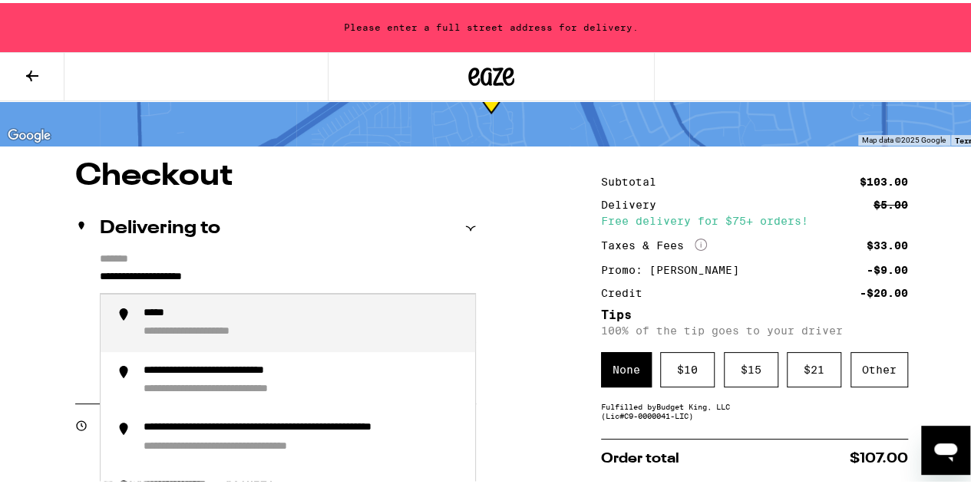
click at [100, 277] on input "**********" at bounding box center [288, 278] width 376 height 26
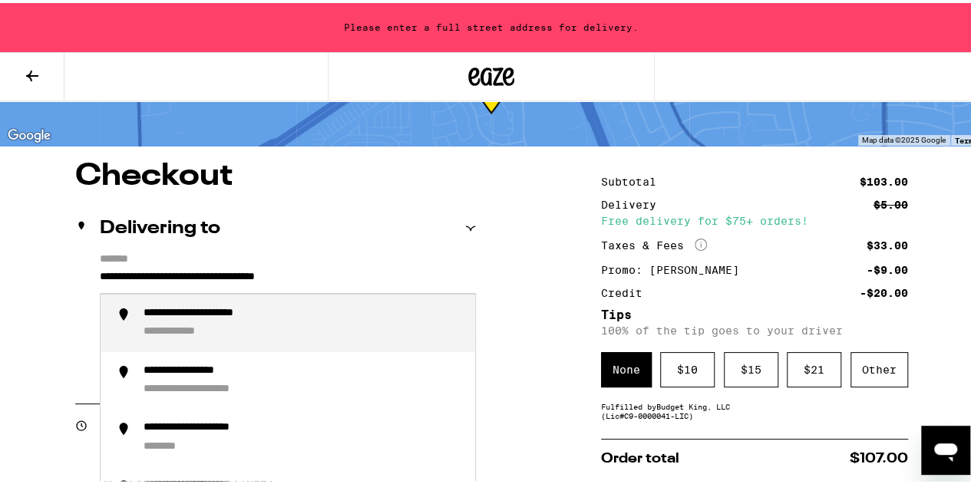
click at [229, 317] on div "**********" at bounding box center [224, 311] width 160 height 15
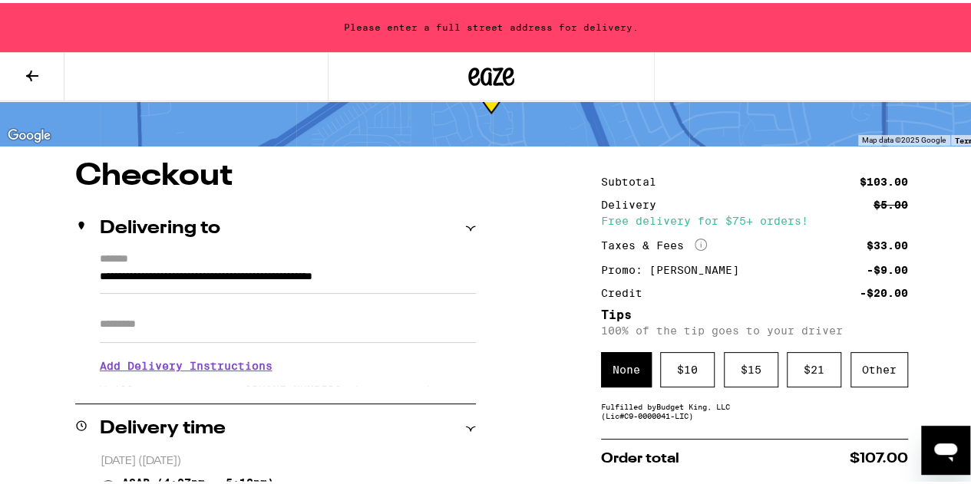
type input "**********"
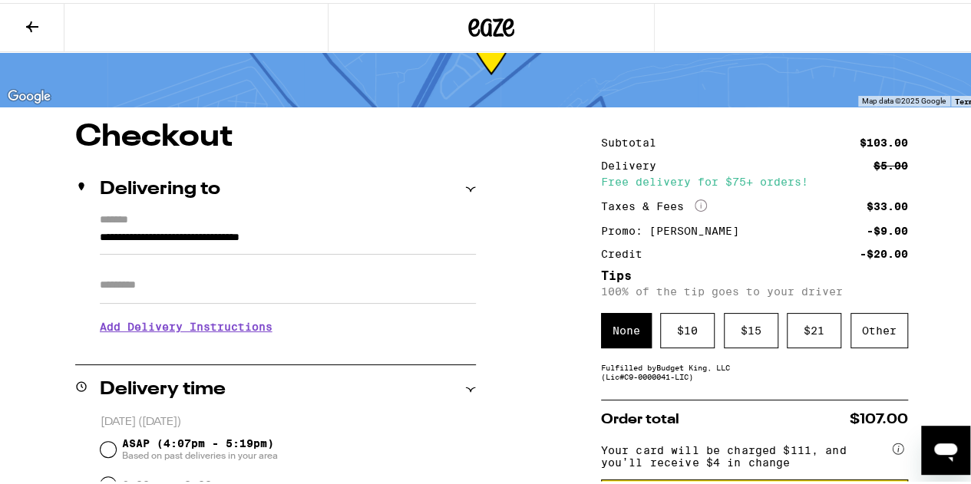
scroll to position [0, 0]
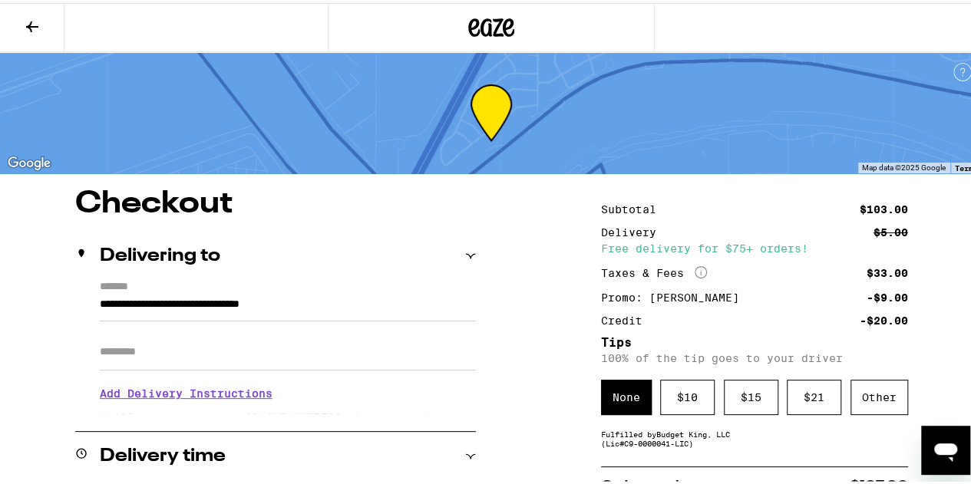
click at [32, 21] on icon at bounding box center [32, 24] width 18 height 18
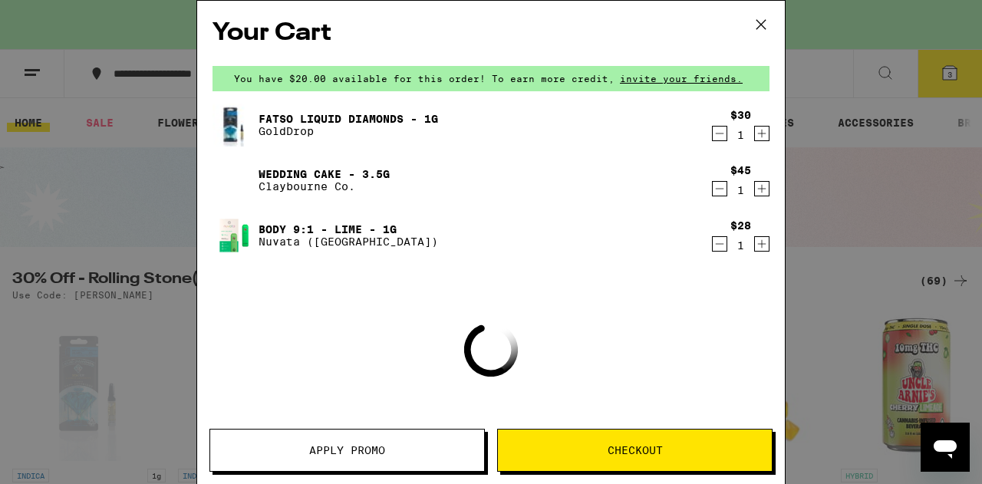
click at [765, 25] on icon at bounding box center [761, 24] width 23 height 23
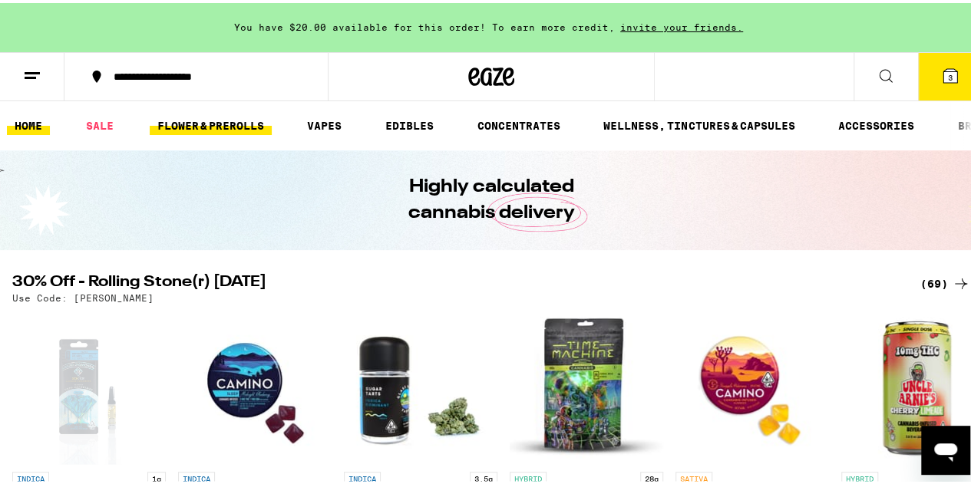
click at [200, 119] on link "FLOWER & PREROLLS" at bounding box center [211, 123] width 122 height 18
click at [229, 119] on link "FLOWER & PREROLLS" at bounding box center [211, 123] width 122 height 18
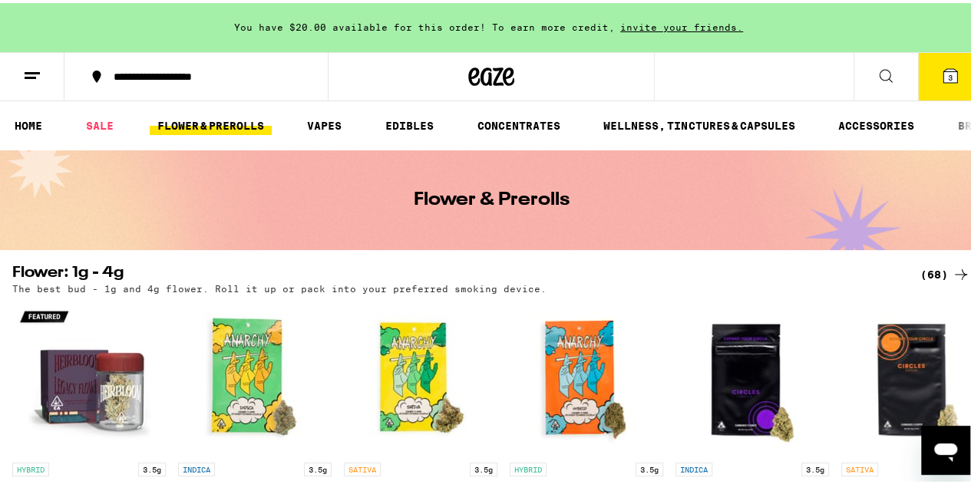
click at [929, 269] on div "(68)" at bounding box center [945, 271] width 50 height 18
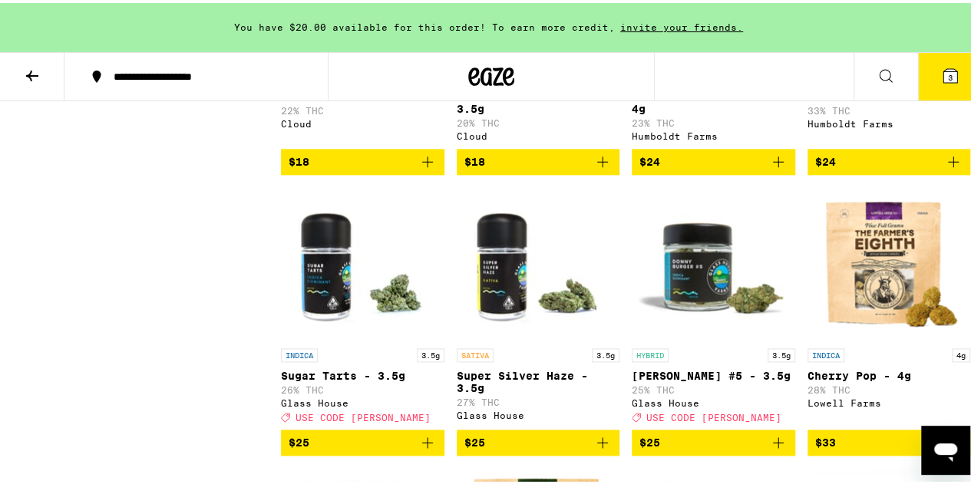
scroll to position [921, 0]
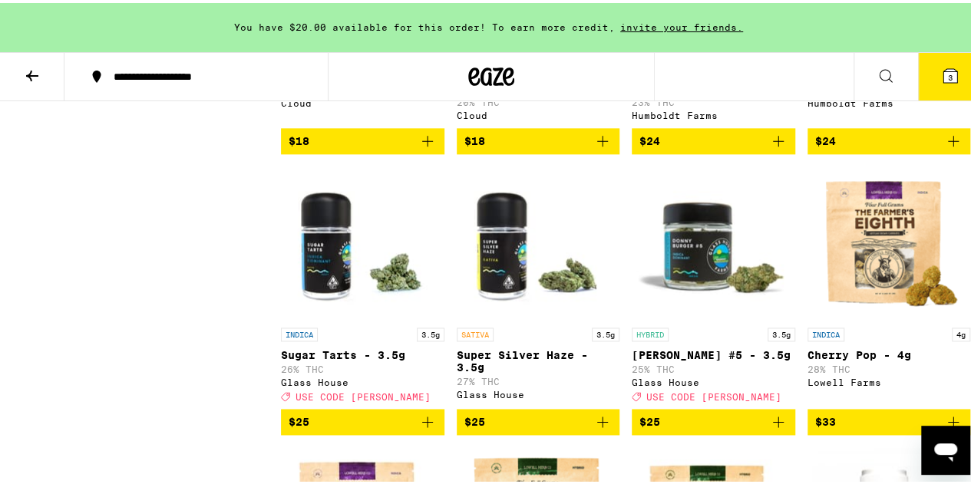
click at [772, 428] on icon "Add to bag" at bounding box center [778, 419] width 18 height 18
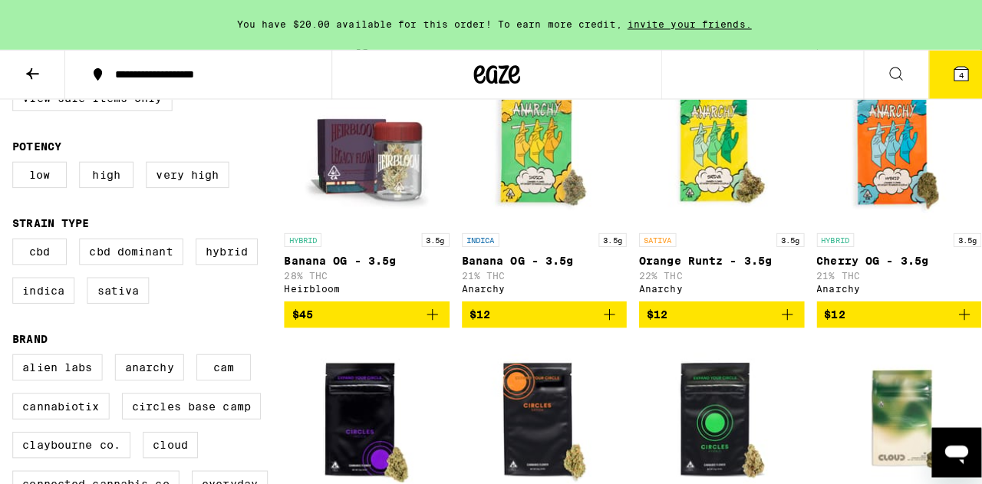
scroll to position [0, 0]
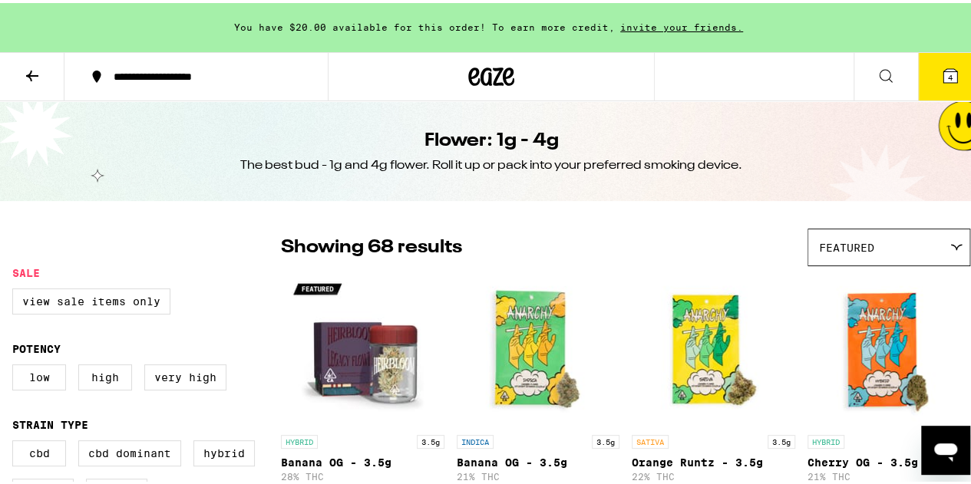
click at [948, 73] on span "4" at bounding box center [950, 74] width 5 height 9
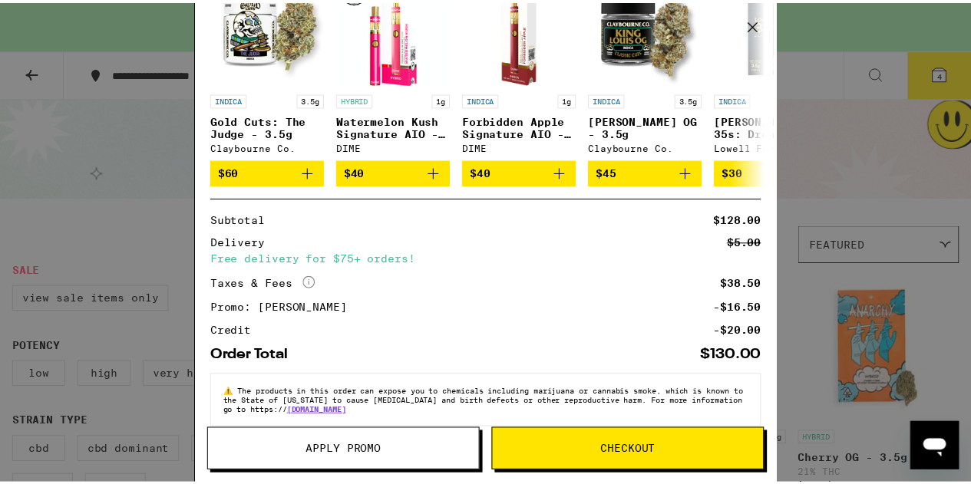
scroll to position [418, 0]
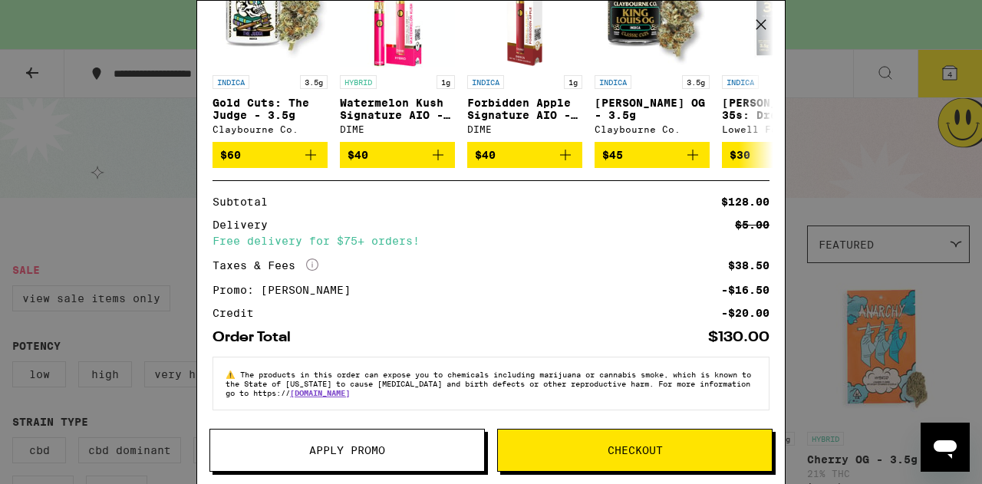
click at [617, 447] on span "Checkout" at bounding box center [635, 450] width 55 height 11
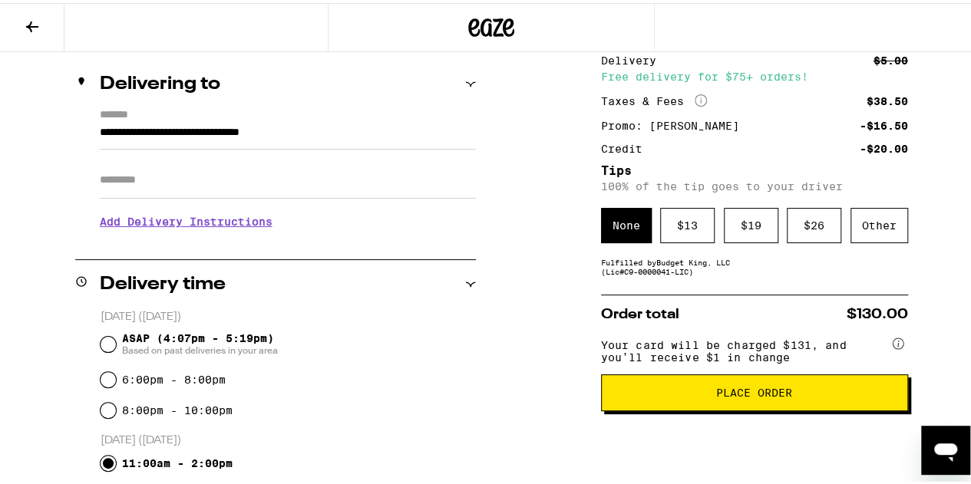
scroll to position [307, 0]
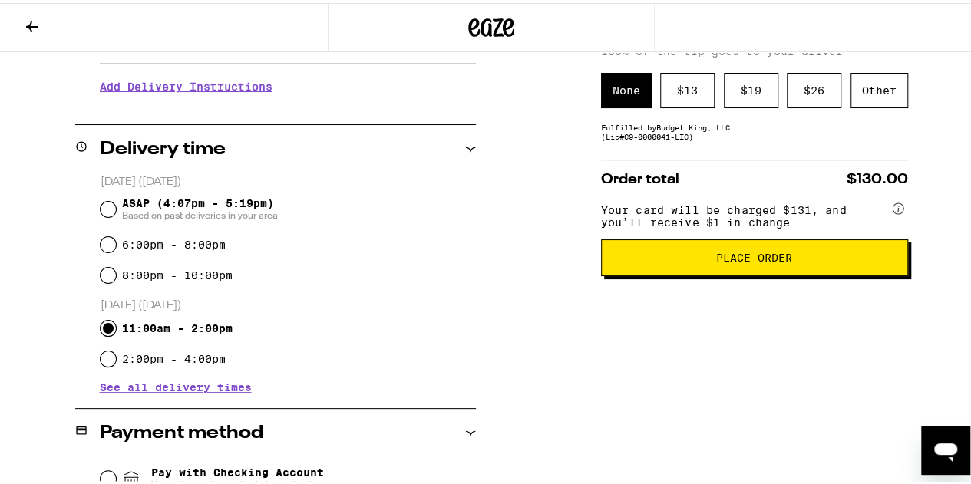
click at [718, 273] on button "Place Order" at bounding box center [754, 254] width 307 height 37
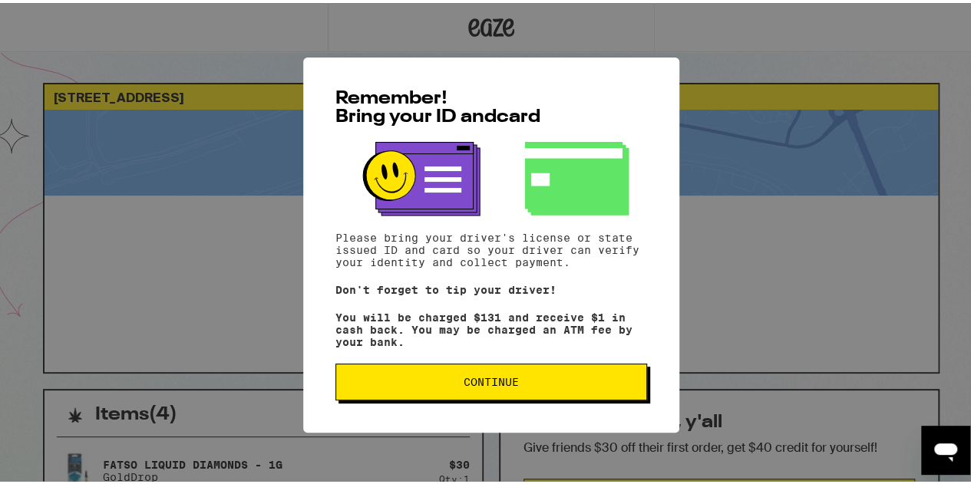
click at [484, 385] on span "Continue" at bounding box center [491, 379] width 55 height 11
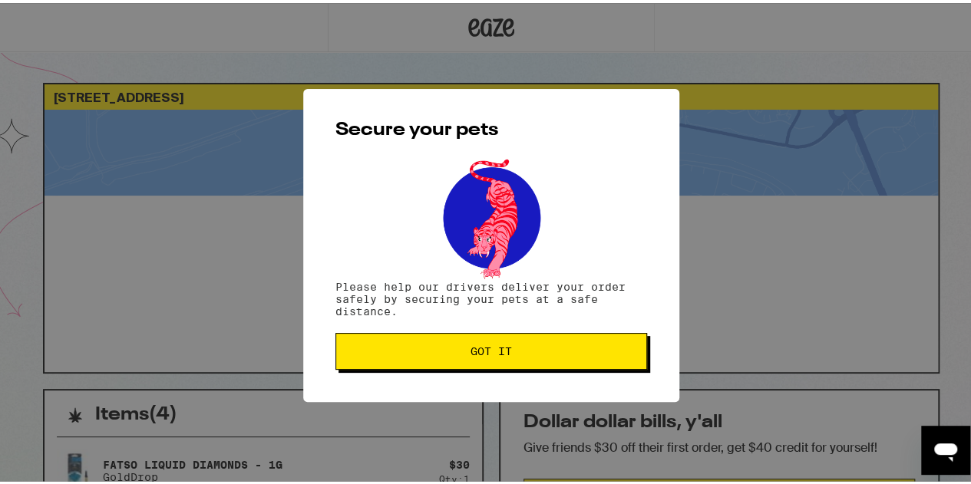
click at [476, 349] on span "Got it" at bounding box center [490, 348] width 41 height 11
